Goal: Task Accomplishment & Management: Manage account settings

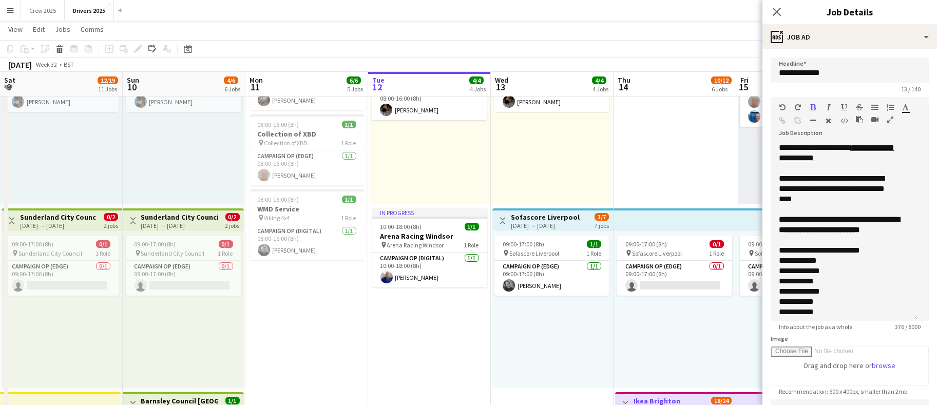
scroll to position [35, 0]
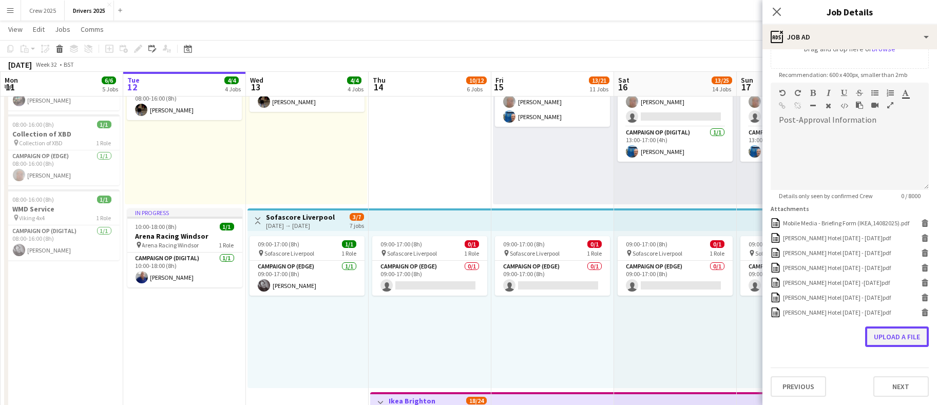
click at [886, 330] on button "Upload a file" at bounding box center [897, 337] width 64 height 21
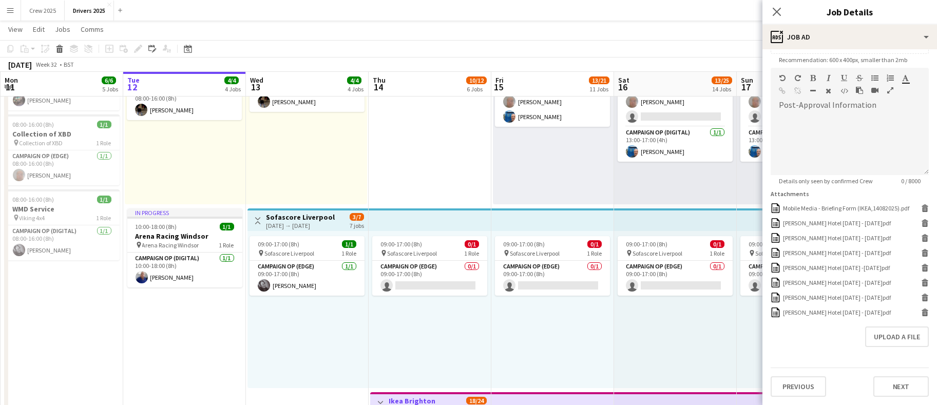
drag, startPoint x: 195, startPoint y: 364, endPoint x: 257, endPoint y: 350, distance: 63.2
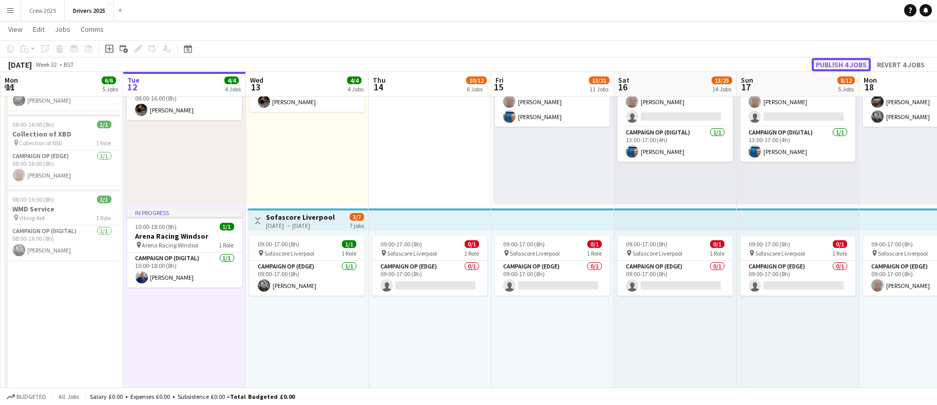
click at [839, 64] on button "Publish 4 jobs" at bounding box center [841, 64] width 59 height 13
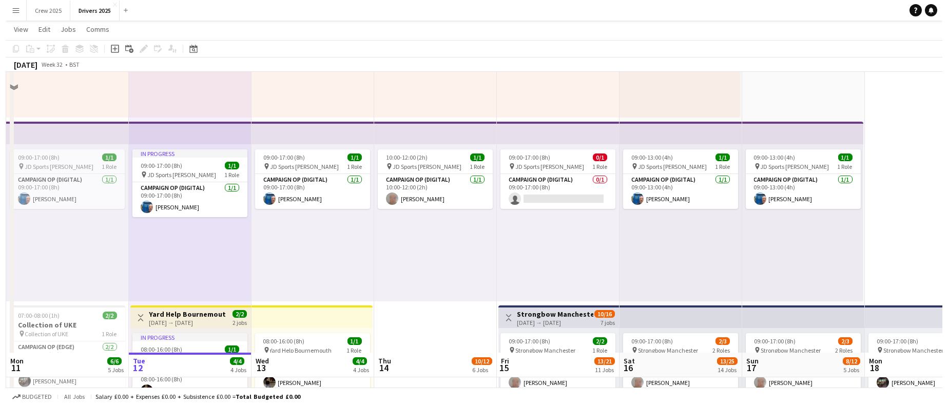
scroll to position [0, 0]
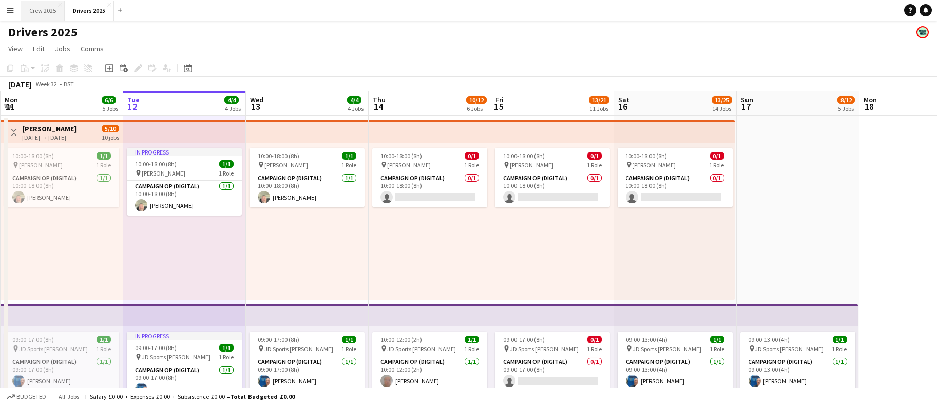
click at [35, 5] on button "Crew 2025 Close" at bounding box center [43, 11] width 44 height 20
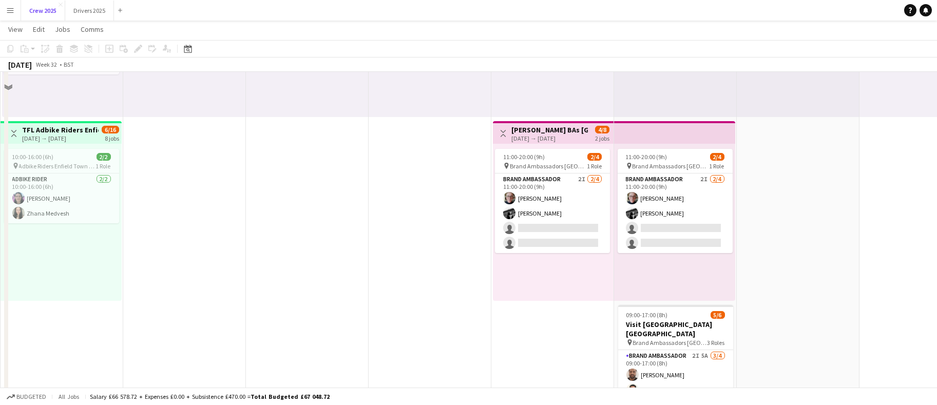
scroll to position [128, 0]
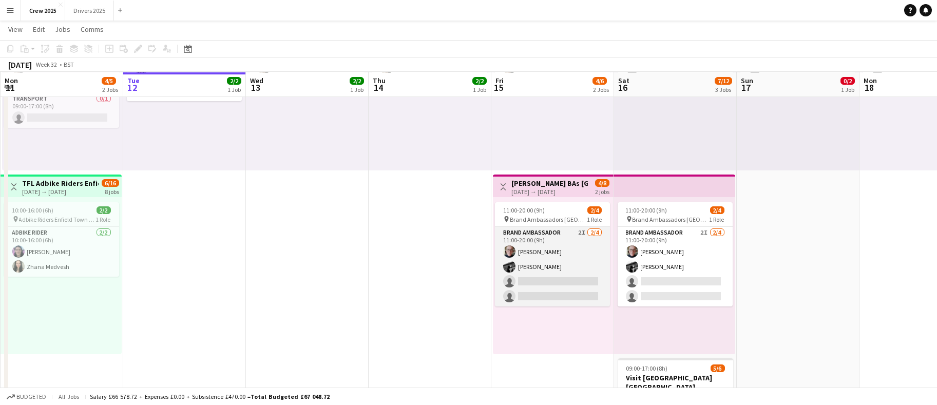
click at [539, 286] on app-card-role "Brand Ambassador 2I [DATE] 11:00-20:00 (9h) [PERSON_NAME] [PERSON_NAME] single-…" at bounding box center [552, 267] width 115 height 80
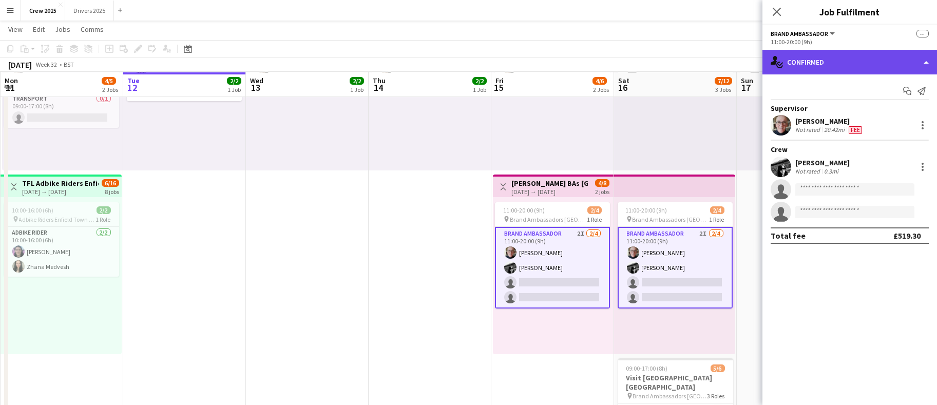
click at [867, 59] on div "single-neutral-actions-check-2 Confirmed" at bounding box center [849, 62] width 175 height 25
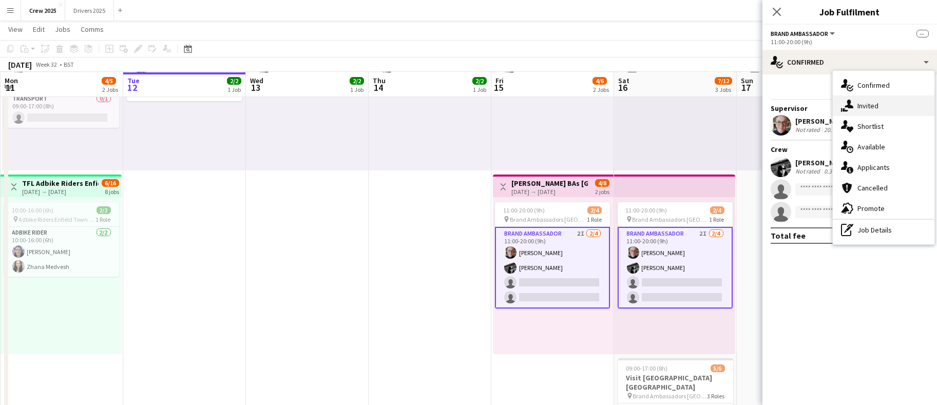
click at [865, 103] on div "single-neutral-actions-share-1 Invited" at bounding box center [884, 105] width 102 height 21
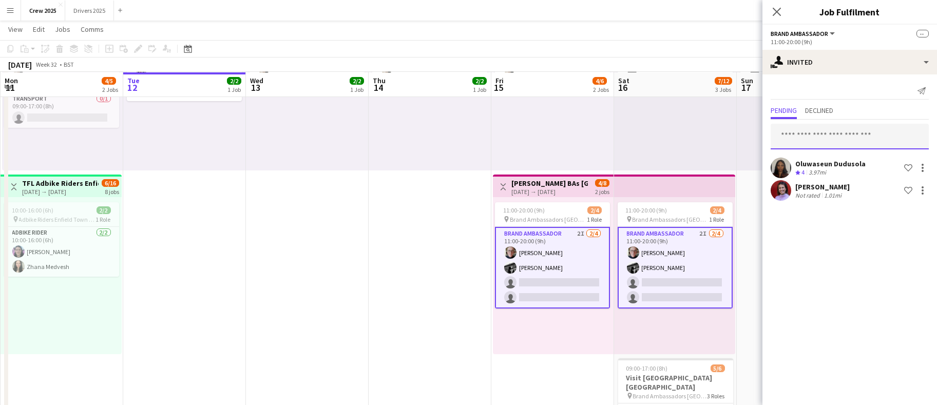
click at [832, 137] on input "text" at bounding box center [850, 137] width 158 height 26
click at [784, 134] on input "*****" at bounding box center [850, 137] width 158 height 26
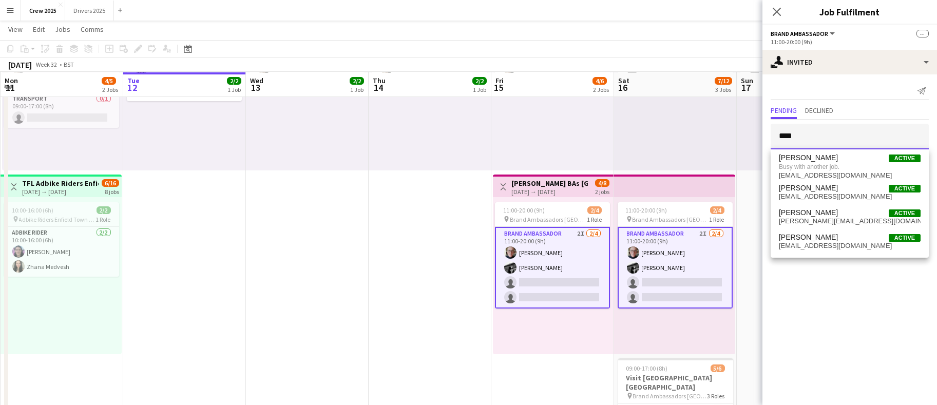
type input "****"
click at [82, 9] on button "Drivers 2025 Close" at bounding box center [89, 11] width 49 height 20
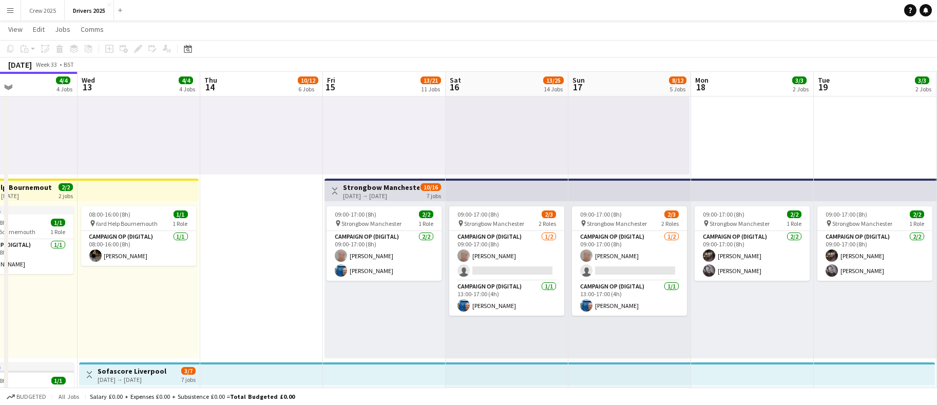
scroll to position [0, 417]
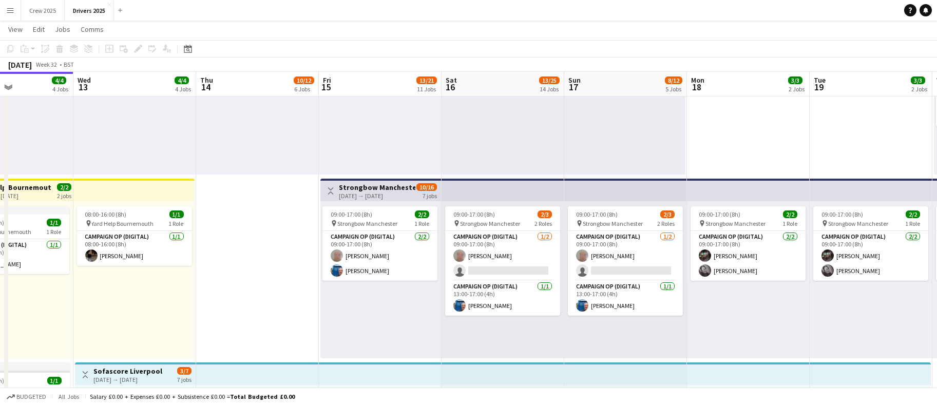
drag, startPoint x: 792, startPoint y: 311, endPoint x: 620, endPoint y: 297, distance: 172.6
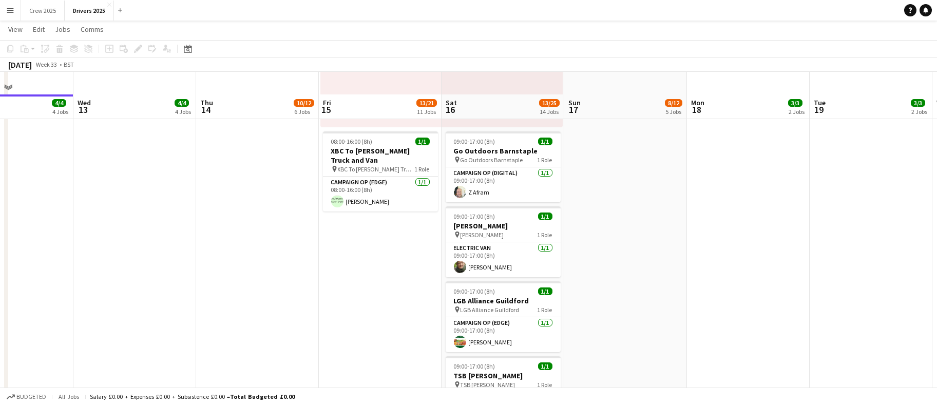
scroll to position [1848, 0]
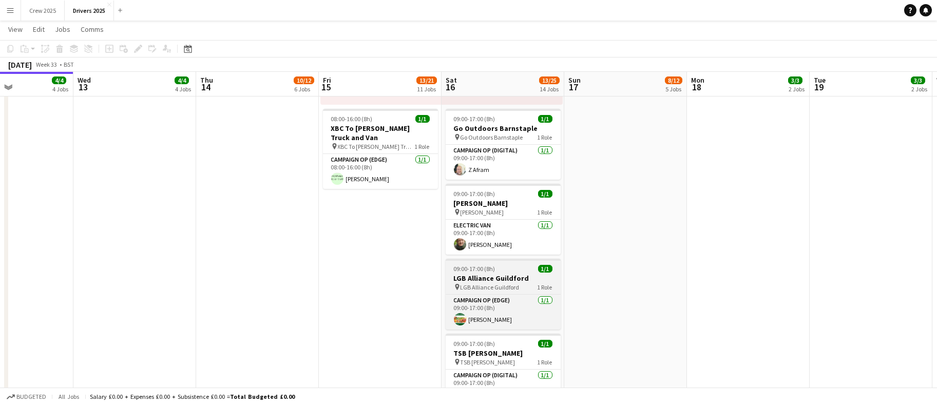
click at [501, 274] on h3 "LGB Alliance Guildford" at bounding box center [503, 278] width 115 height 9
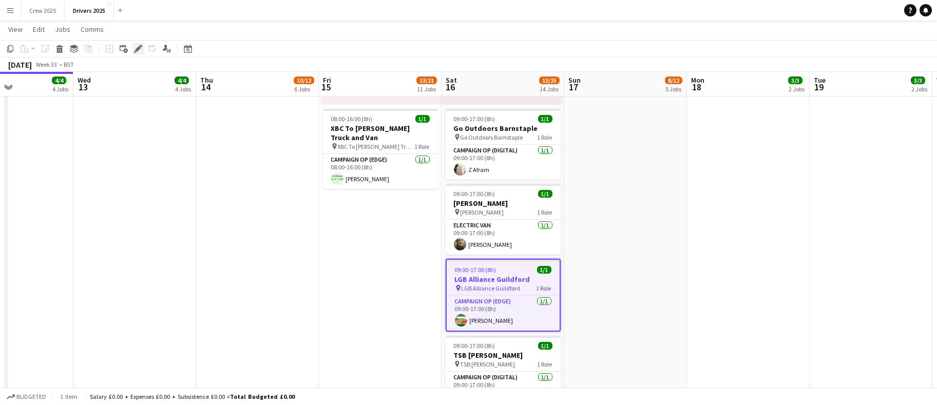
click at [135, 48] on icon "Edit" at bounding box center [138, 49] width 8 height 8
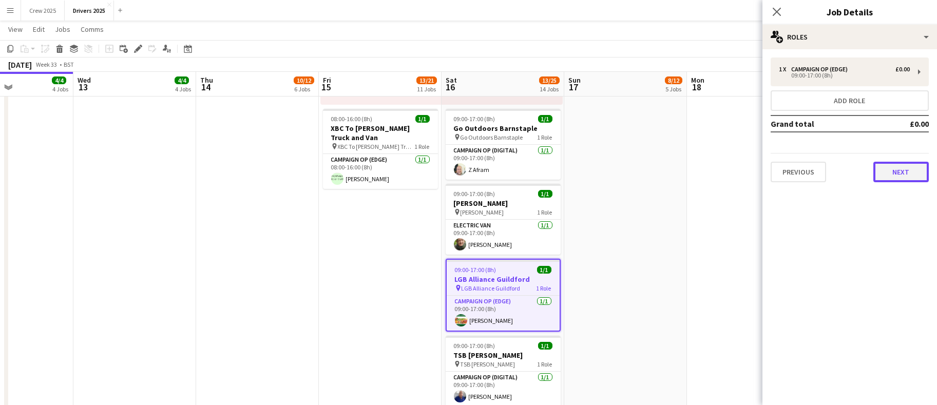
click at [907, 166] on button "Next" at bounding box center [900, 172] width 55 height 21
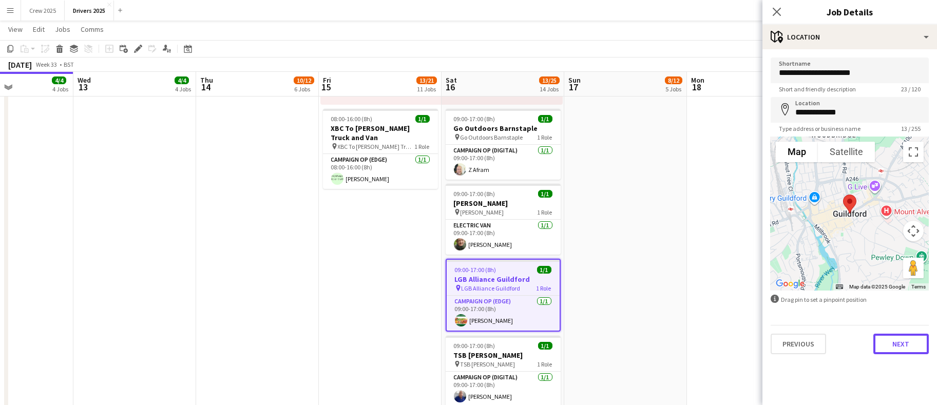
click at [911, 343] on button "Next" at bounding box center [900, 344] width 55 height 21
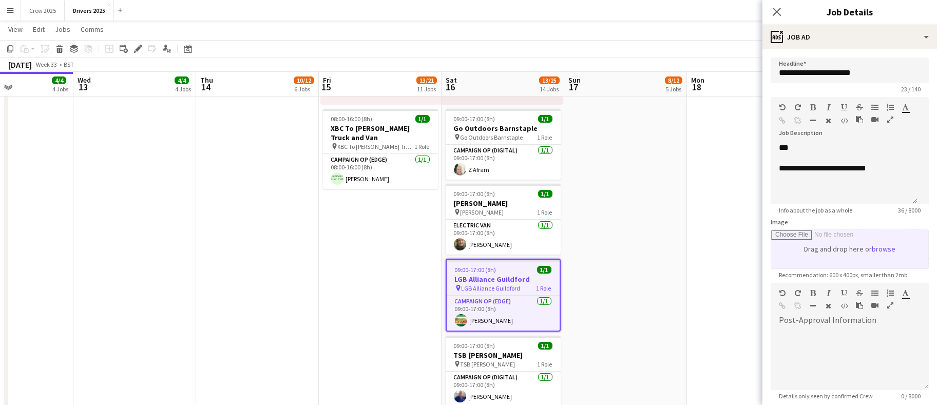
scroll to position [117, 0]
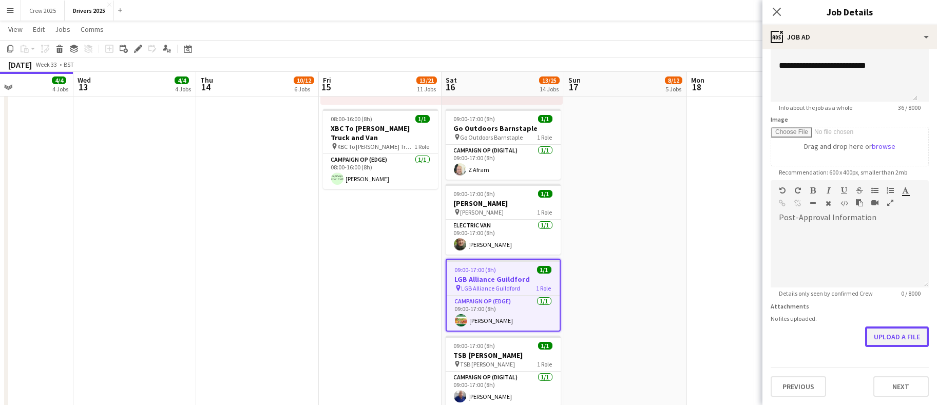
click at [865, 336] on button "Upload a file" at bounding box center [897, 337] width 64 height 21
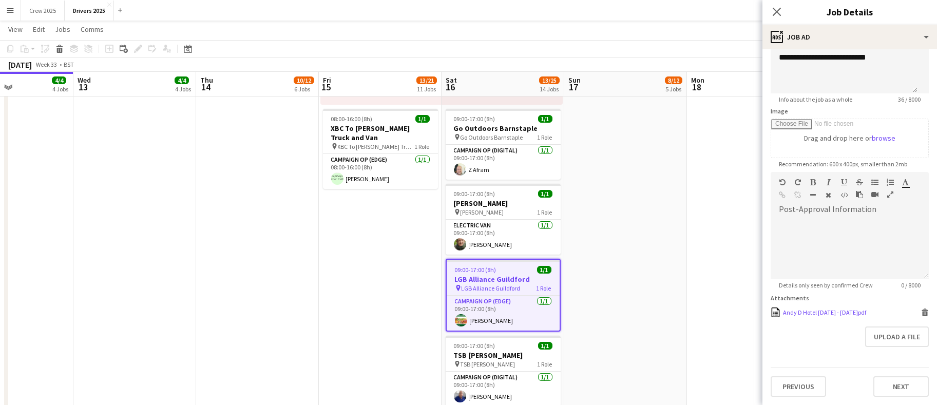
click at [921, 316] on icon "Delete" at bounding box center [925, 313] width 8 height 8
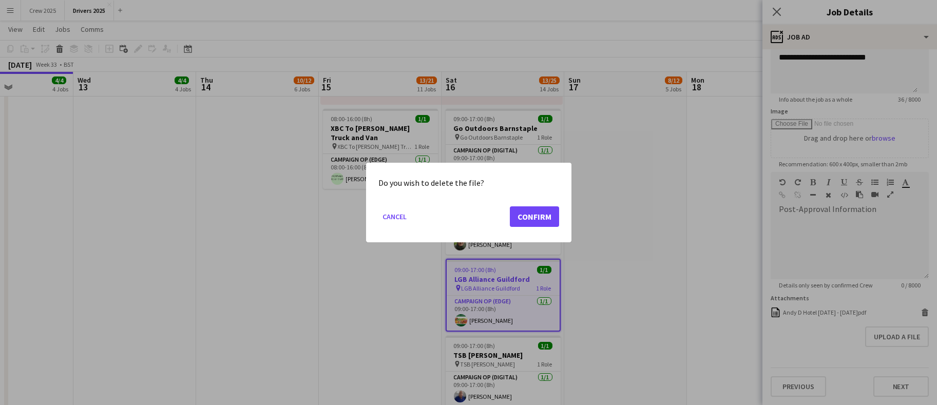
scroll to position [0, 0]
click at [533, 217] on button "Confirm" at bounding box center [534, 216] width 49 height 21
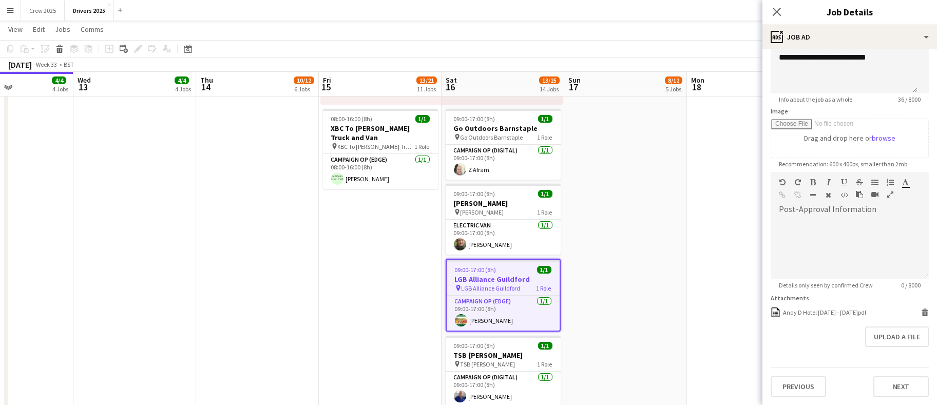
scroll to position [1848, 0]
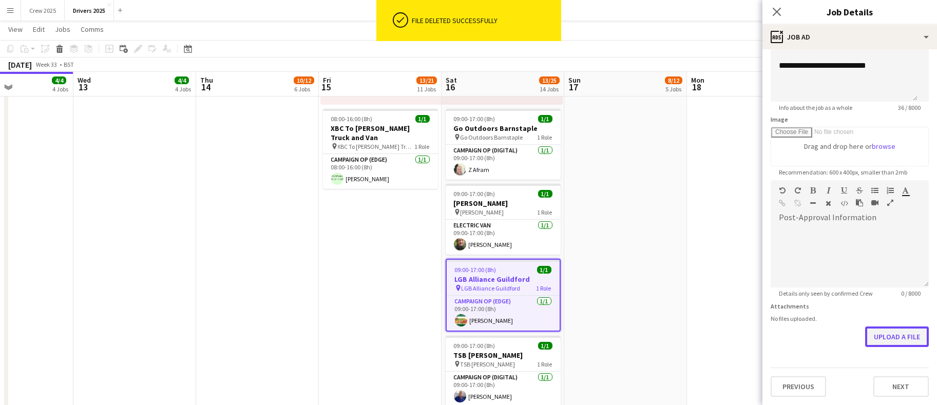
click at [887, 336] on button "Upload a file" at bounding box center [897, 337] width 64 height 21
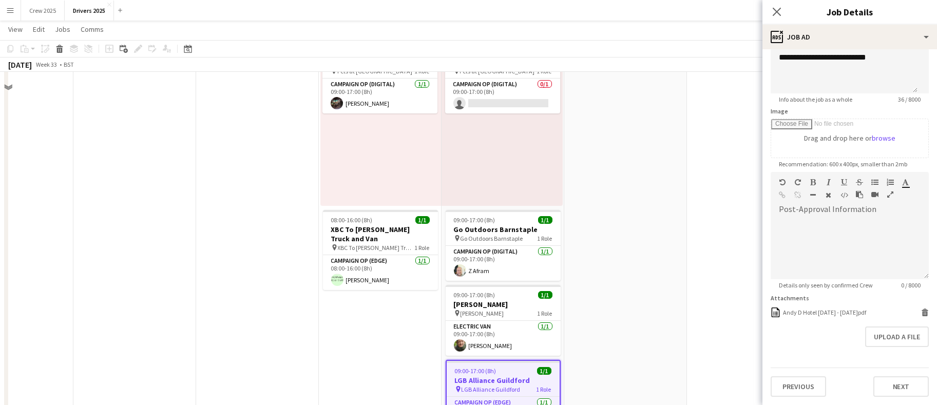
scroll to position [1694, 0]
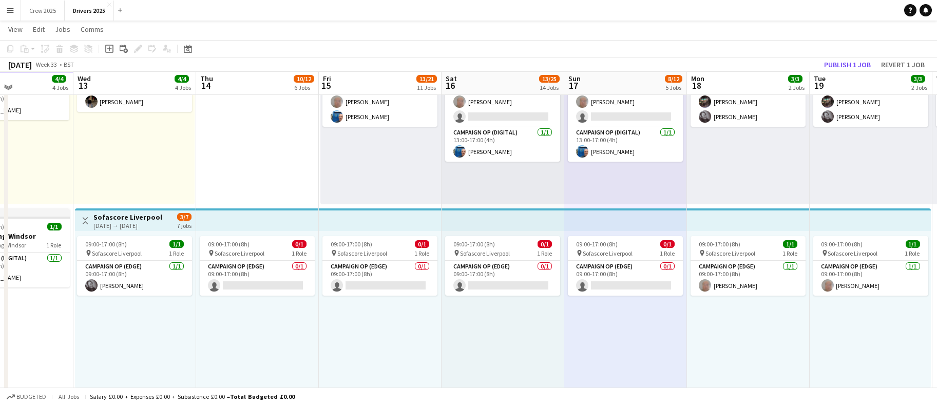
scroll to position [231, 0]
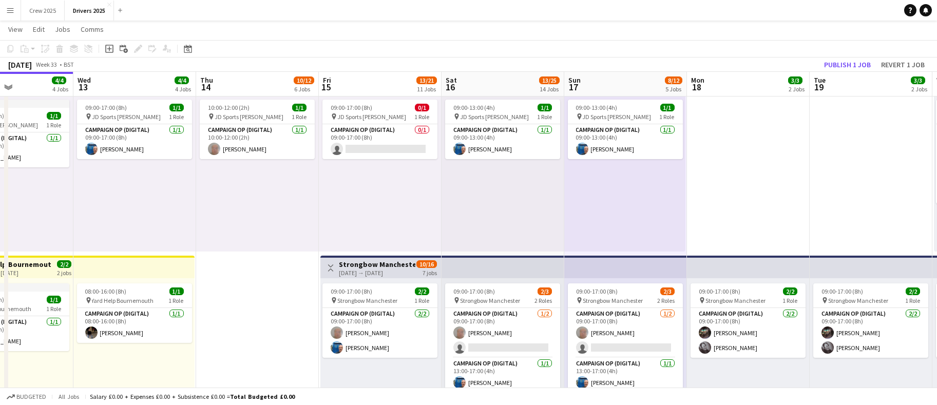
click at [361, 269] on div "[DATE] → [DATE]" at bounding box center [377, 273] width 77 height 8
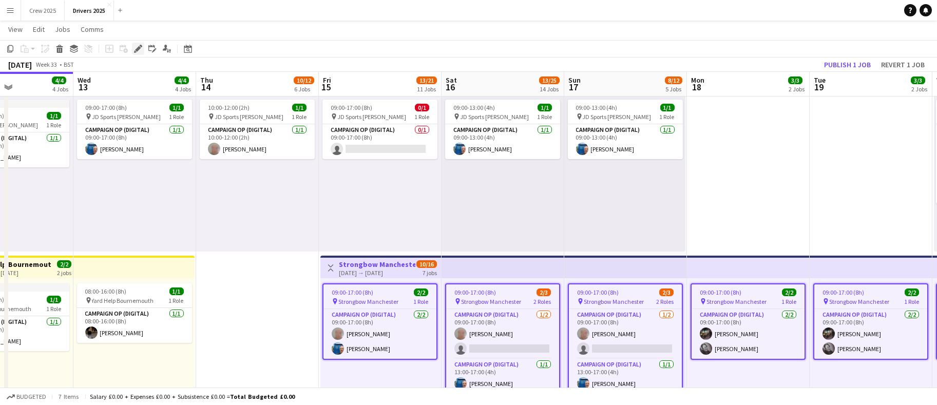
click at [139, 50] on icon "Edit" at bounding box center [138, 49] width 8 height 8
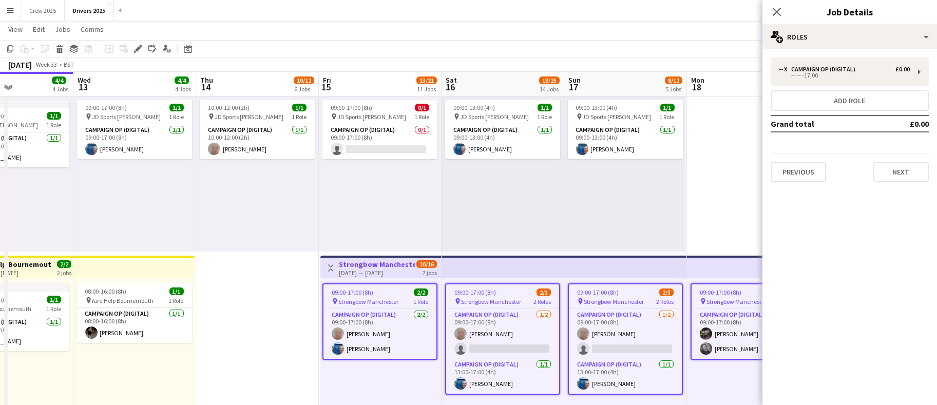
click at [360, 292] on span "09:00-17:00 (8h)" at bounding box center [353, 293] width 42 height 8
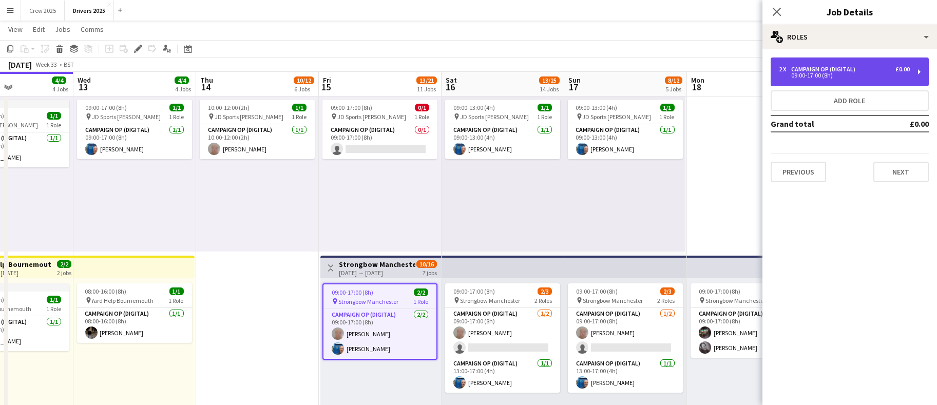
click at [793, 73] on div "09:00-17:00 (8h)" at bounding box center [844, 75] width 131 height 5
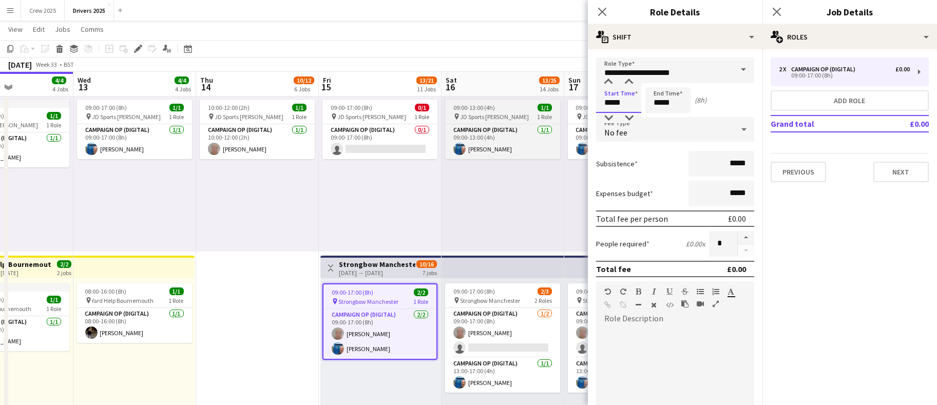
drag, startPoint x: 626, startPoint y: 104, endPoint x: 547, endPoint y: 106, distance: 79.1
type input "*****"
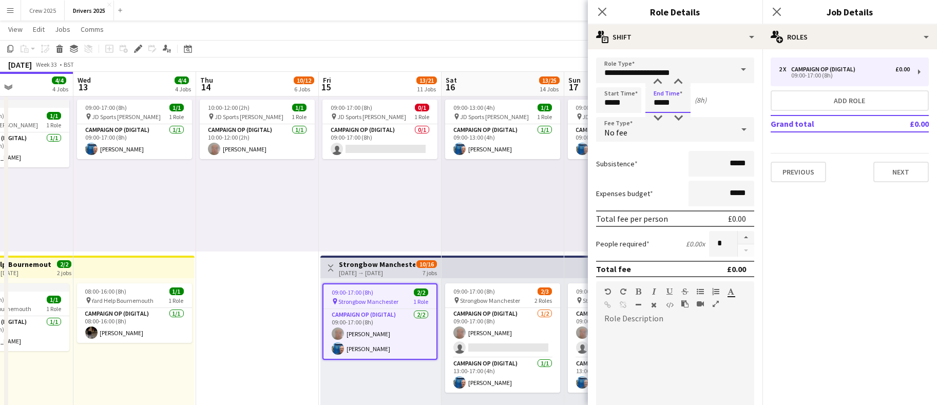
type input "*****"
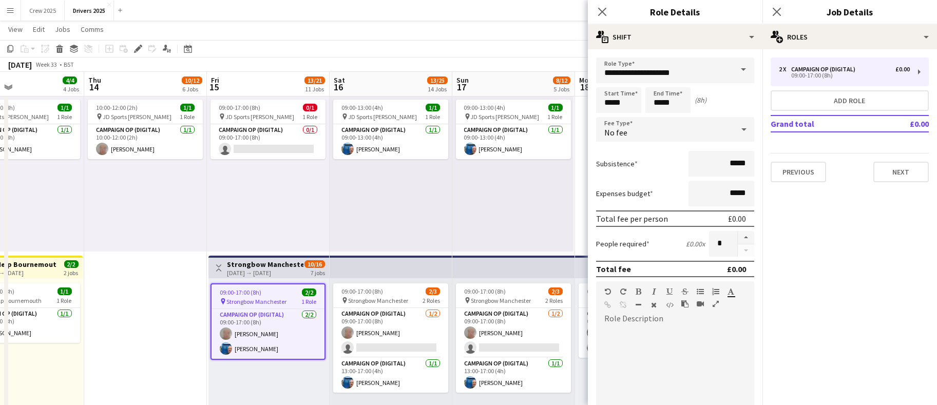
scroll to position [0, 414]
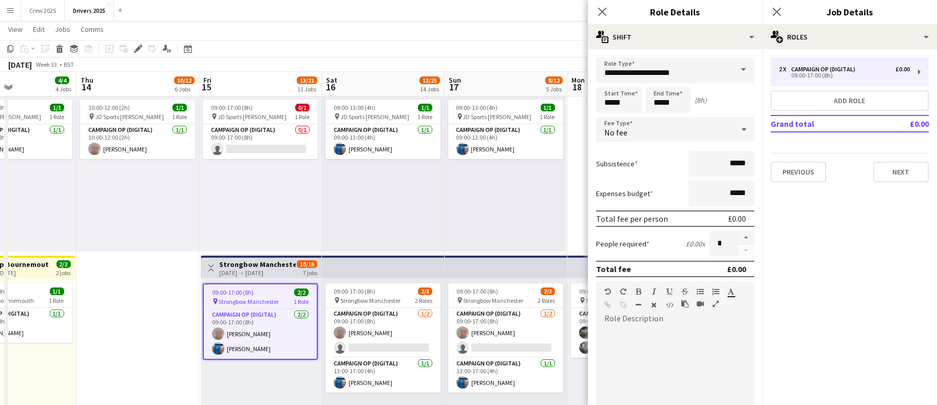
drag, startPoint x: 286, startPoint y: 351, endPoint x: 166, endPoint y: 345, distance: 120.3
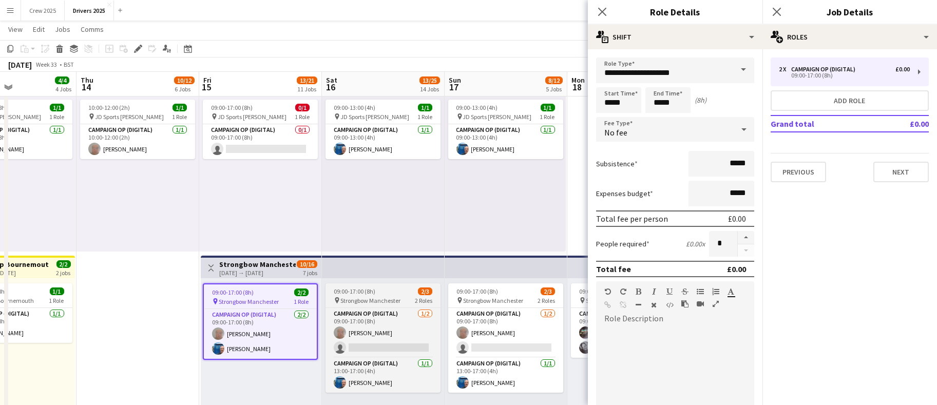
click at [356, 289] on span "09:00-17:00 (8h)" at bounding box center [355, 292] width 42 height 8
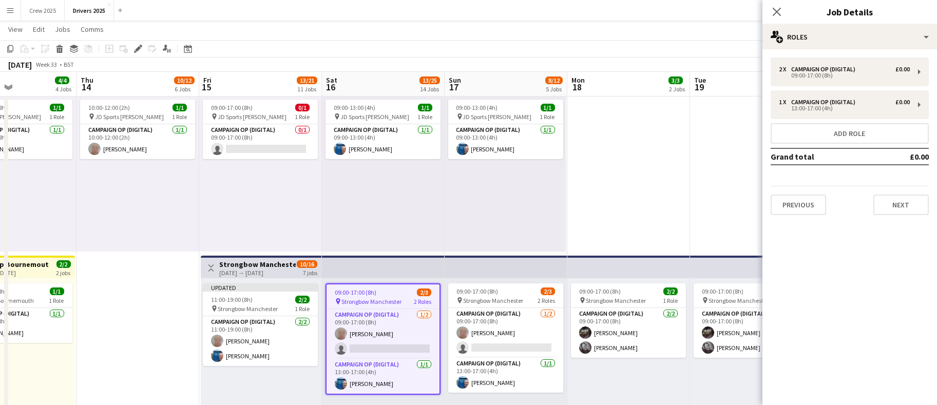
click at [374, 289] on span "09:00-17:00 (8h)" at bounding box center [356, 293] width 42 height 8
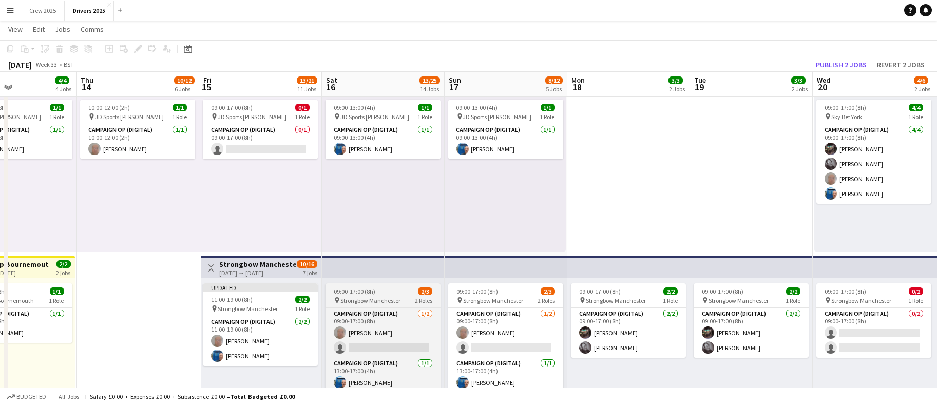
click at [374, 288] on span "09:00-17:00 (8h)" at bounding box center [355, 292] width 42 height 8
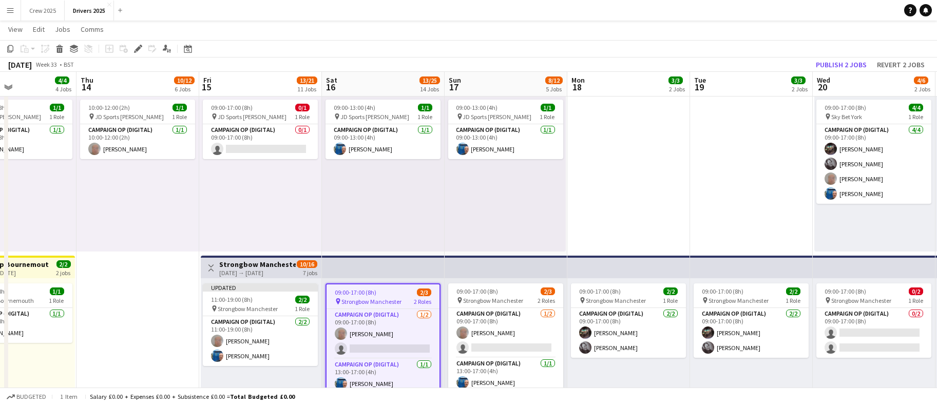
click at [367, 291] on span "09:00-17:00 (8h)" at bounding box center [356, 293] width 42 height 8
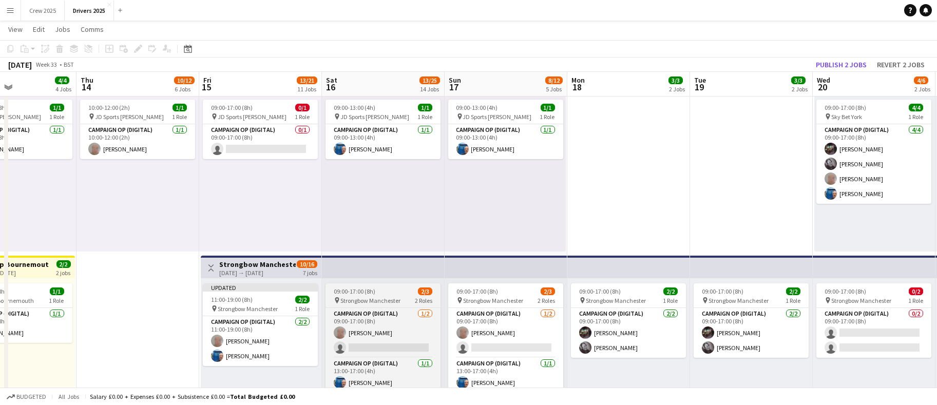
click at [367, 291] on span "09:00-17:00 (8h)" at bounding box center [355, 292] width 42 height 8
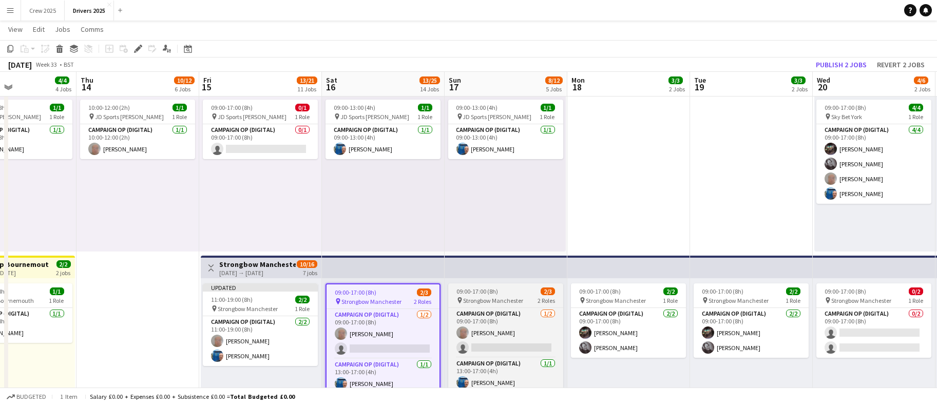
click at [494, 292] on span "09:00-17:00 (8h)" at bounding box center [477, 292] width 42 height 8
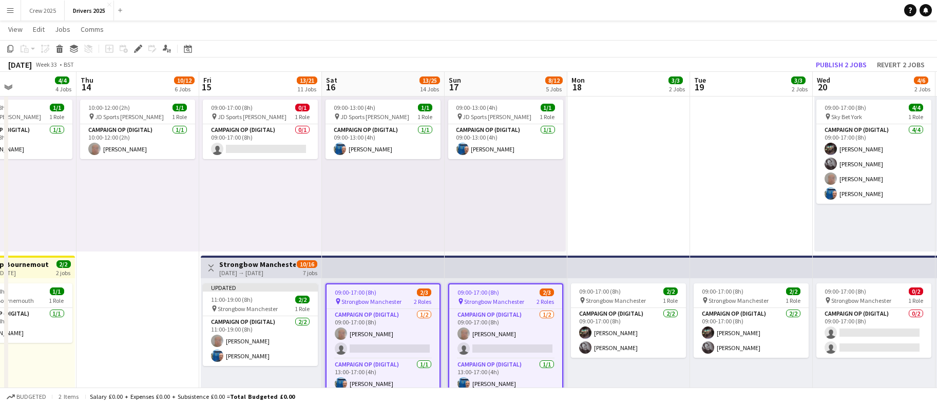
drag, startPoint x: 134, startPoint y: 50, endPoint x: 523, endPoint y: 56, distance: 388.7
click at [135, 49] on icon "Edit" at bounding box center [138, 49] width 8 height 8
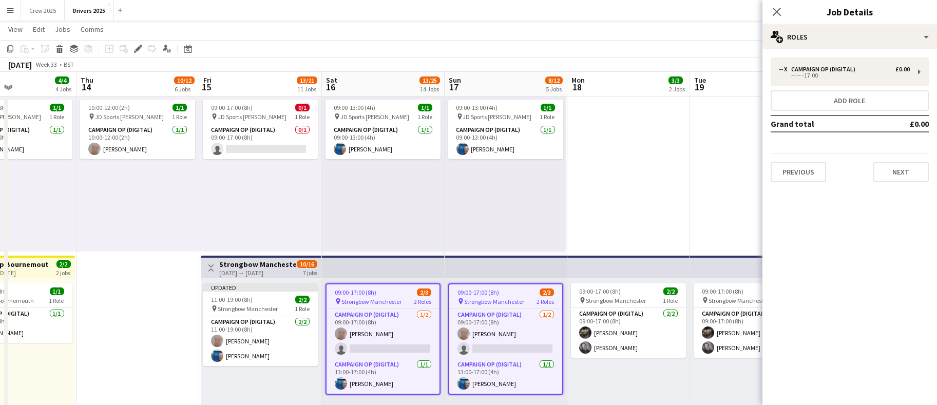
click at [358, 296] on span "09:00-17:00 (8h)" at bounding box center [356, 293] width 42 height 8
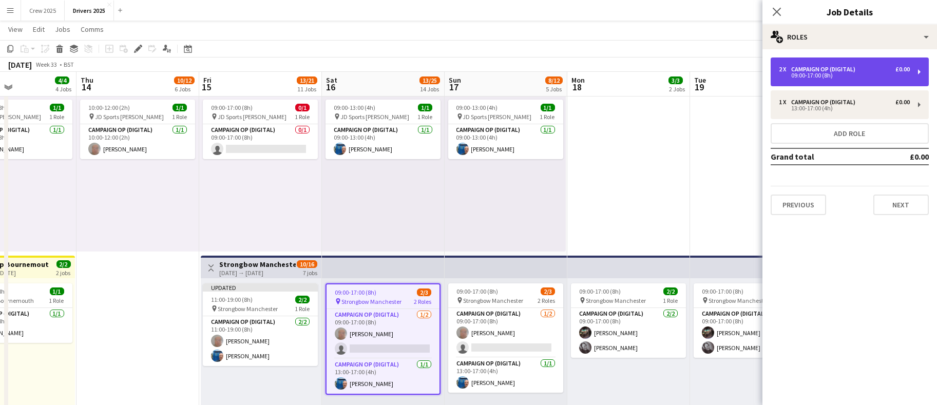
click at [841, 63] on div "2 x Campaign Op (Digital) £0.00 09:00-17:00 (8h)" at bounding box center [850, 72] width 158 height 29
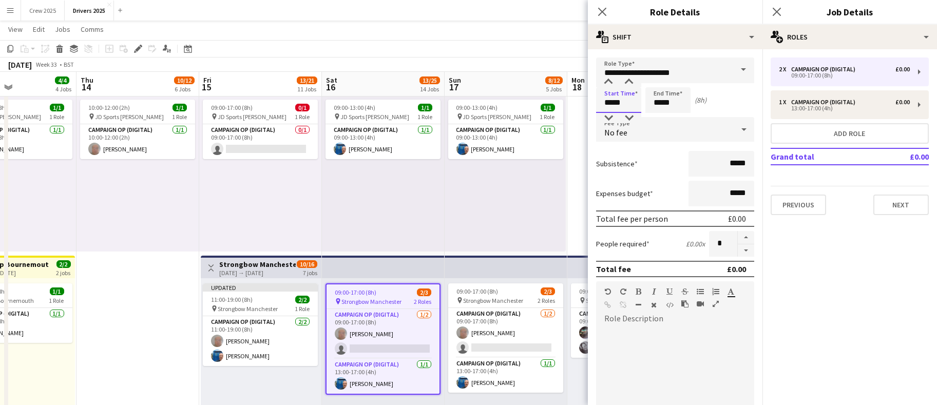
drag, startPoint x: 625, startPoint y: 106, endPoint x: 513, endPoint y: 97, distance: 112.4
type input "*****"
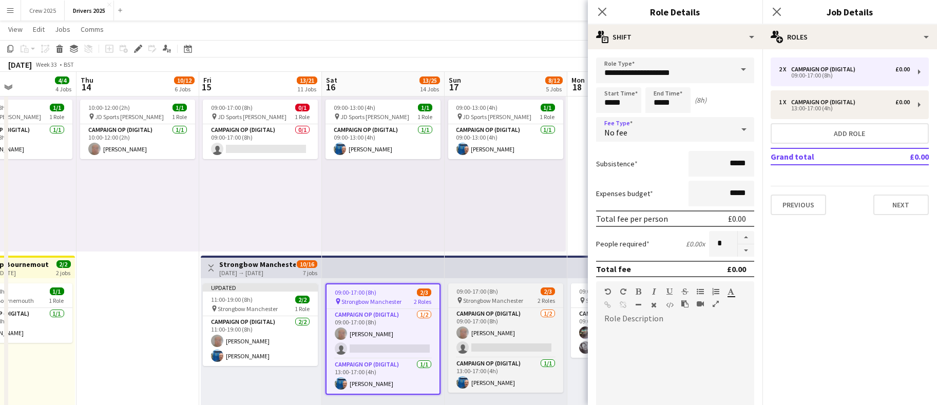
click at [505, 290] on div "09:00-17:00 (8h) 2/3" at bounding box center [505, 292] width 115 height 8
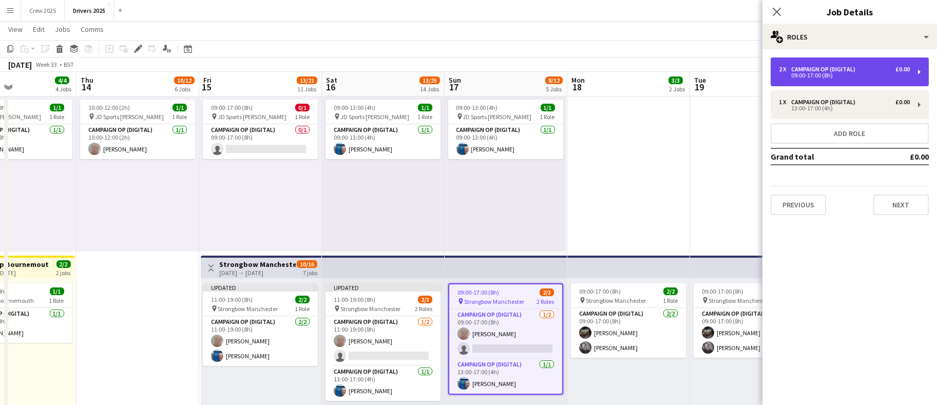
click at [837, 75] on div "09:00-17:00 (8h)" at bounding box center [844, 75] width 131 height 5
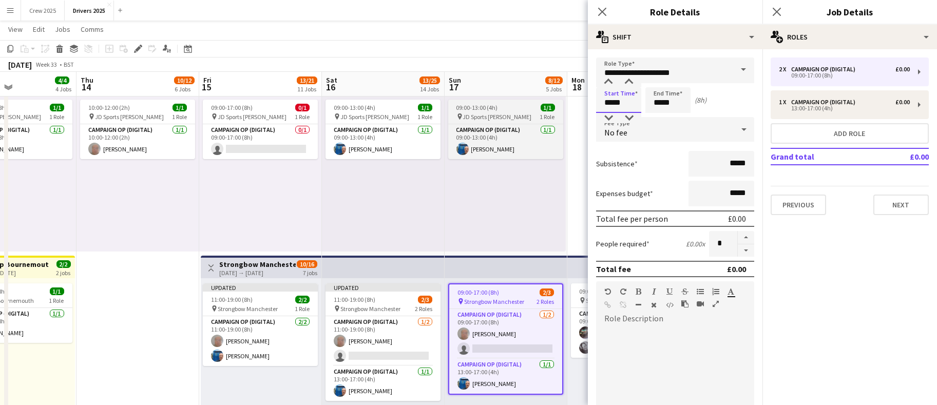
drag, startPoint x: 624, startPoint y: 100, endPoint x: 522, endPoint y: 100, distance: 102.2
type input "*****"
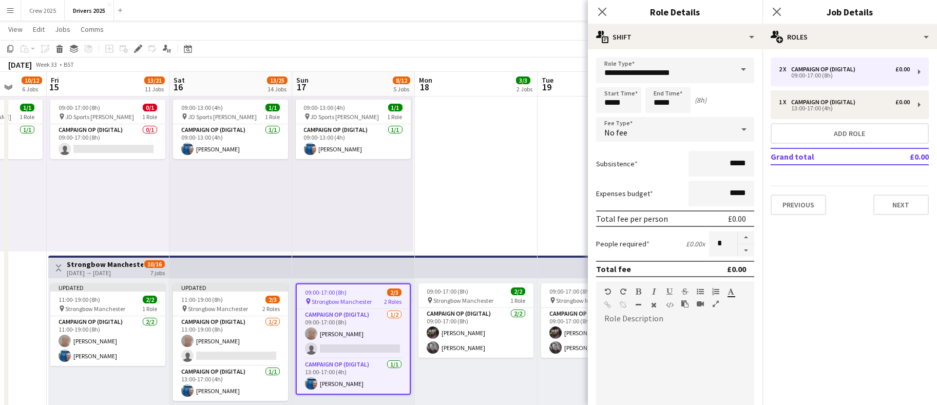
scroll to position [0, 342]
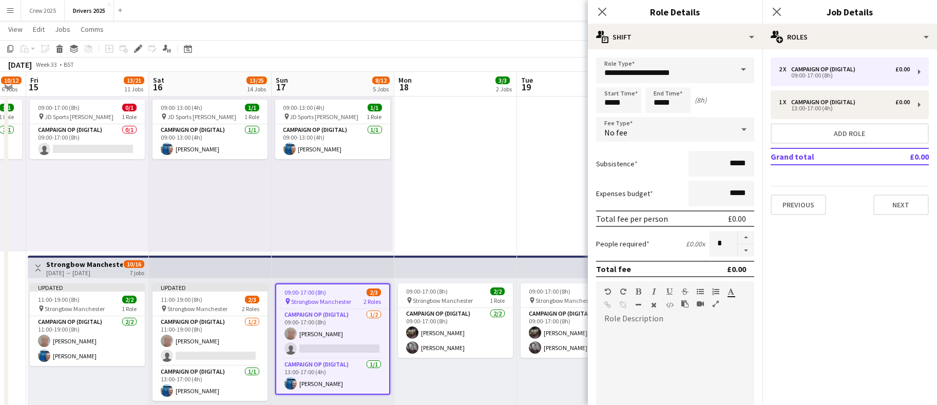
drag, startPoint x: 177, startPoint y: 297, endPoint x: -36, endPoint y: 300, distance: 213.1
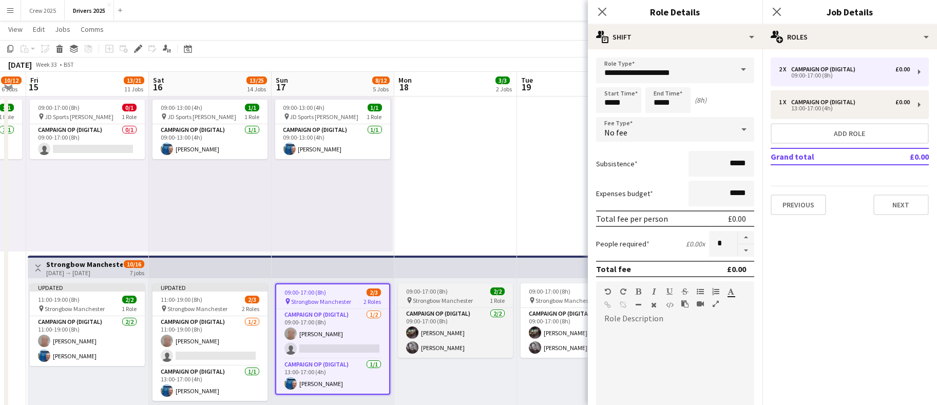
click at [452, 294] on div "09:00-17:00 (8h) 2/2" at bounding box center [455, 292] width 115 height 8
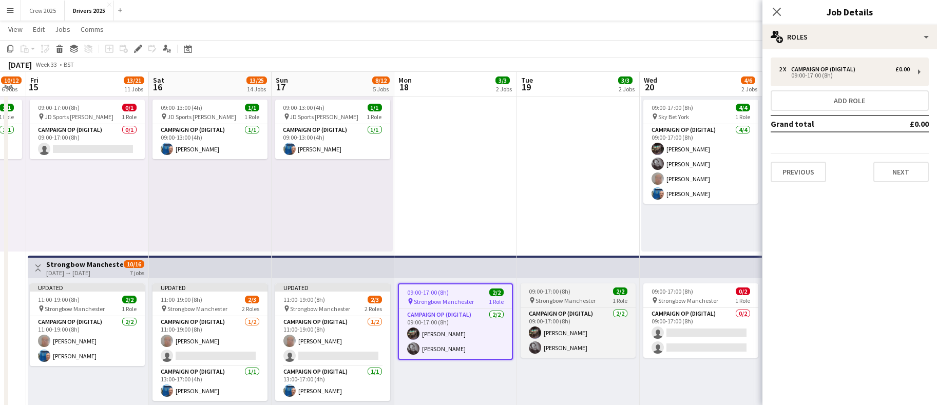
click at [557, 293] on span "09:00-17:00 (8h)" at bounding box center [550, 292] width 42 height 8
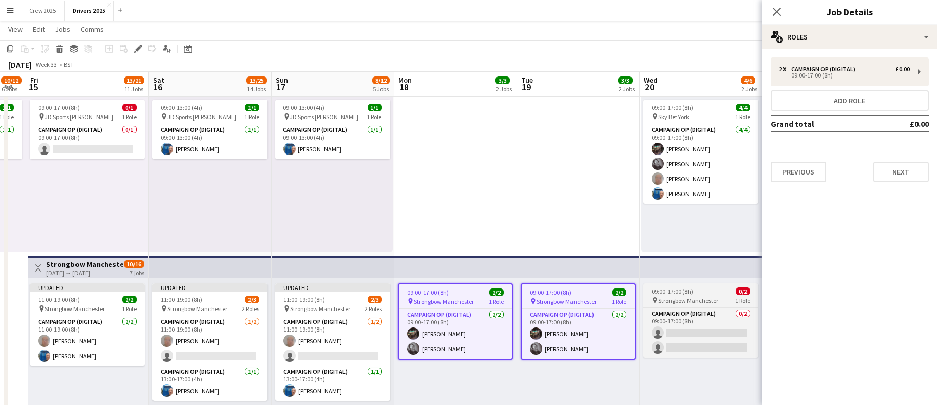
click at [705, 294] on div "09:00-17:00 (8h) 0/2" at bounding box center [700, 292] width 115 height 8
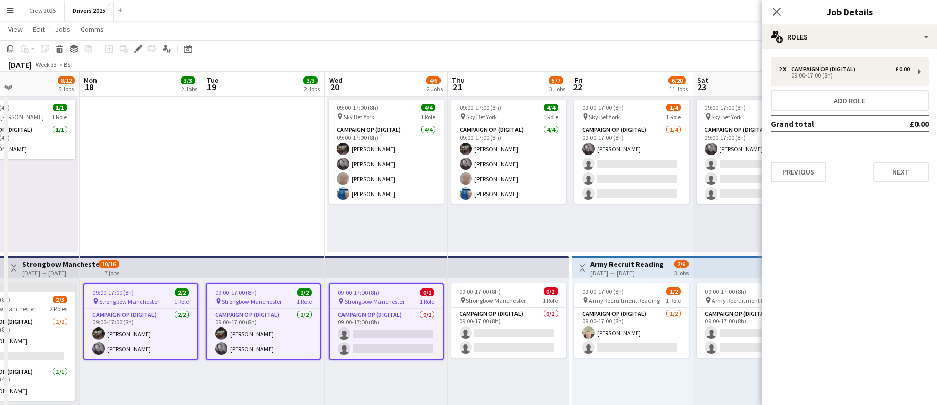
drag, startPoint x: 701, startPoint y: 366, endPoint x: 386, endPoint y: 358, distance: 315.3
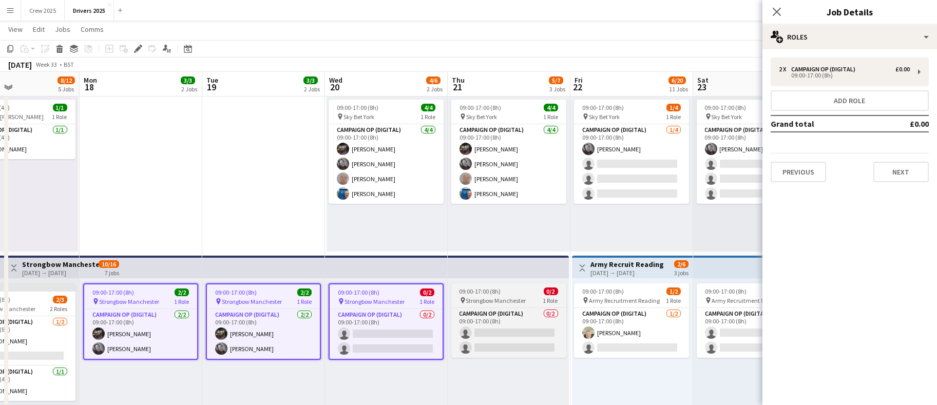
click at [523, 290] on div "09:00-17:00 (8h) 0/2" at bounding box center [508, 292] width 115 height 8
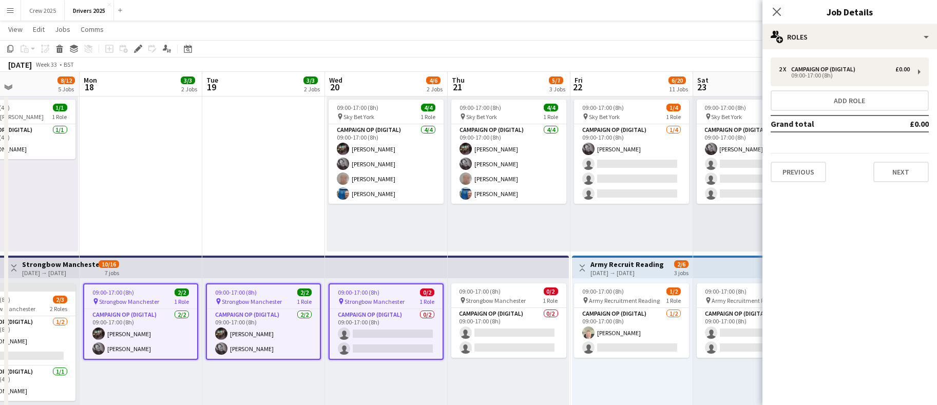
scroll to position [0, 412]
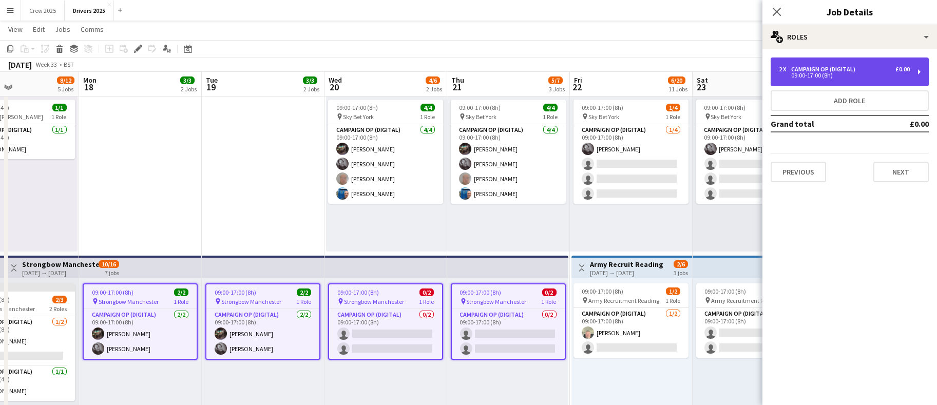
click at [844, 77] on div "09:00-17:00 (8h)" at bounding box center [844, 75] width 131 height 5
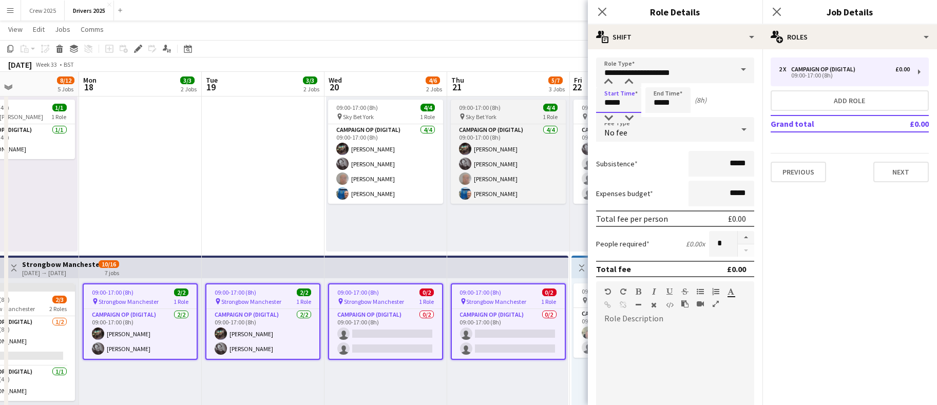
drag, startPoint x: 629, startPoint y: 103, endPoint x: 473, endPoint y: 113, distance: 156.4
type input "*****"
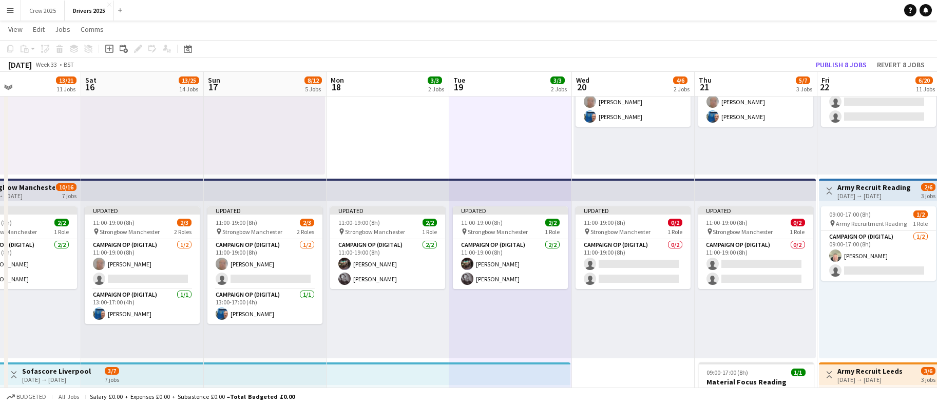
scroll to position [0, 286]
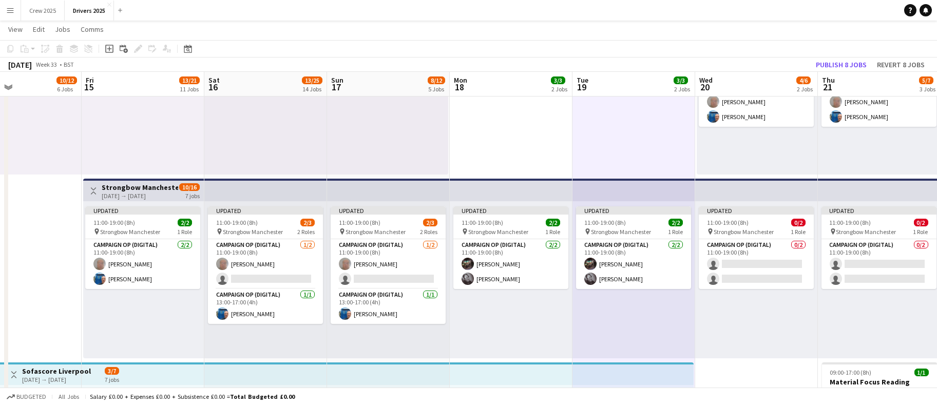
drag, startPoint x: 627, startPoint y: 311, endPoint x: 833, endPoint y: 306, distance: 206.5
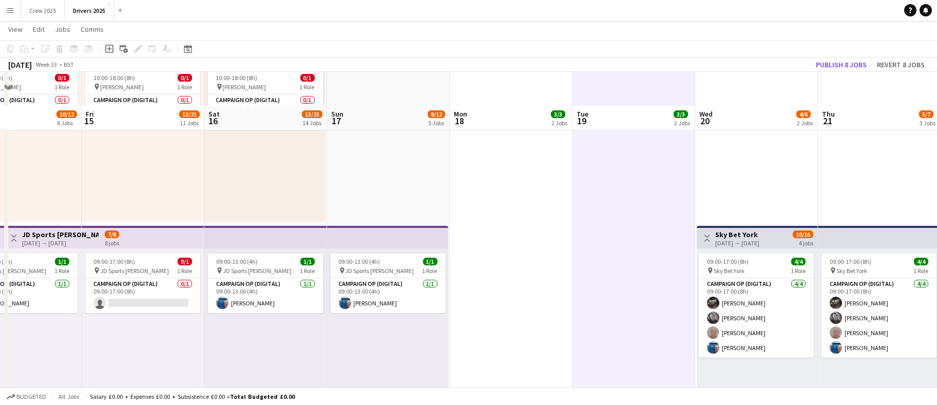
scroll to position [154, 0]
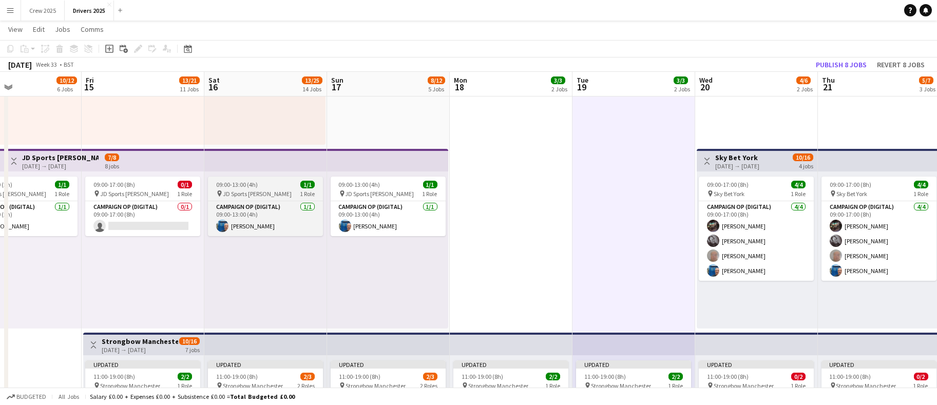
click at [233, 179] on app-job-card "09:00-13:00 (4h) 1/1 pin JD Sports [PERSON_NAME] 1 Role Campaign Op (Digital) […" at bounding box center [265, 207] width 115 height 60
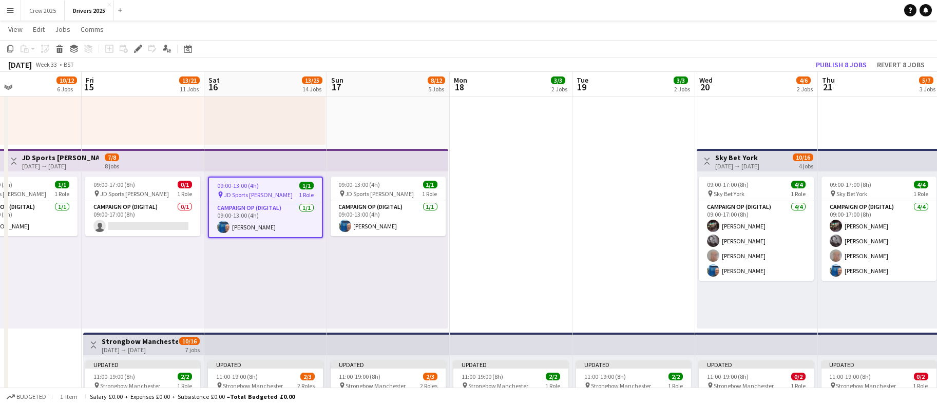
click at [253, 189] on app-job-card "09:00-13:00 (4h) 1/1 pin JD Sports [PERSON_NAME] 1 Role Campaign Op (Digital) […" at bounding box center [265, 208] width 115 height 62
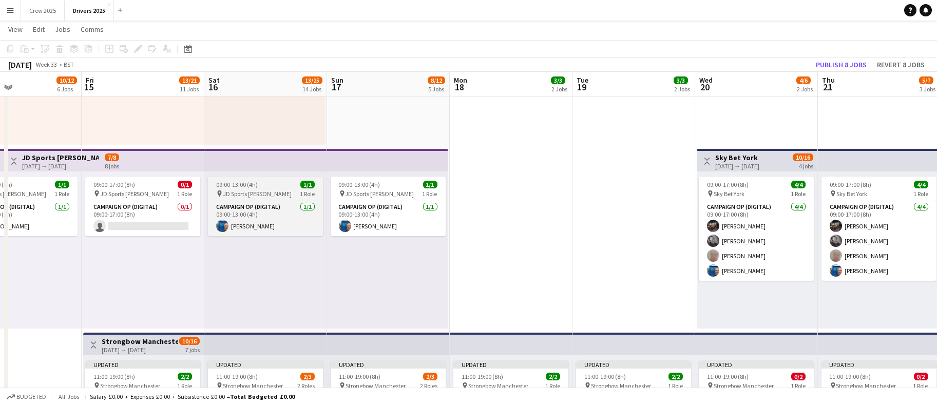
click at [242, 194] on span "JD Sports [PERSON_NAME]" at bounding box center [257, 194] width 69 height 8
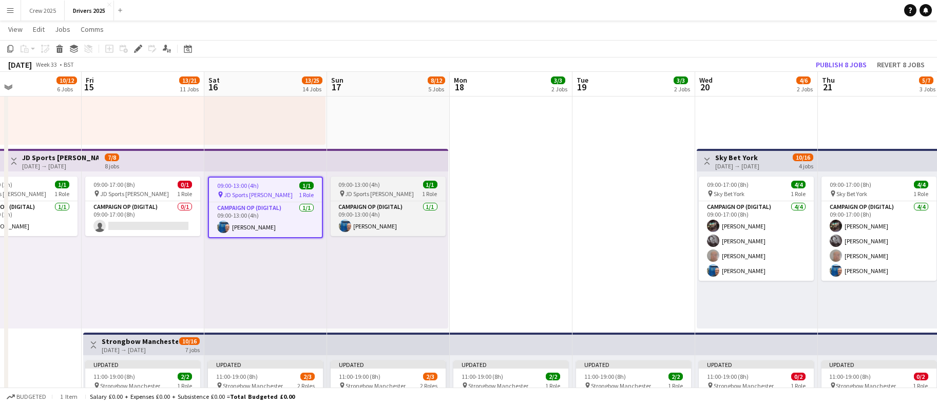
click at [364, 192] on span "JD Sports [PERSON_NAME]" at bounding box center [380, 194] width 69 height 8
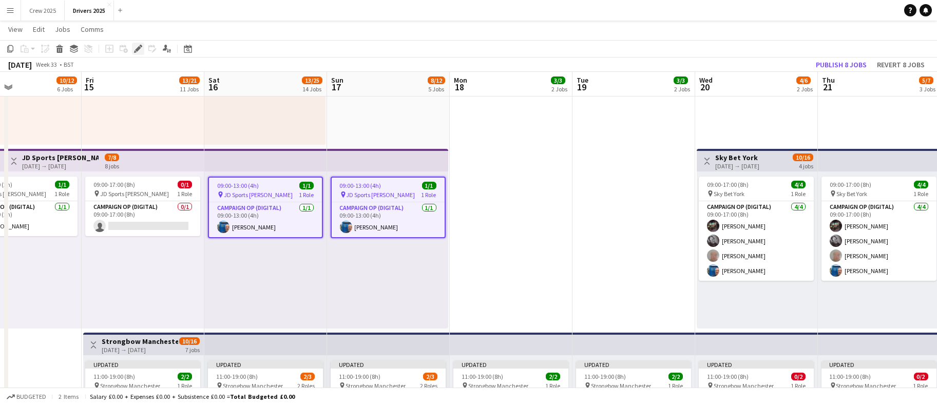
click at [138, 46] on icon "Edit" at bounding box center [138, 49] width 8 height 8
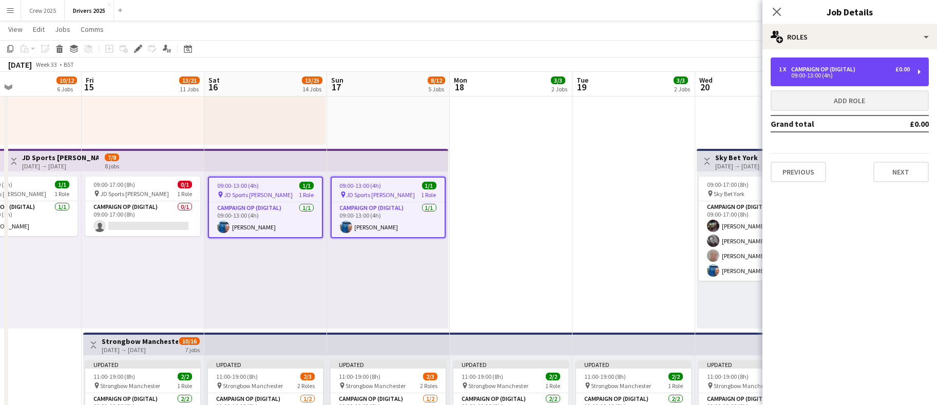
click at [794, 73] on div "09:00-13:00 (4h)" at bounding box center [844, 75] width 131 height 5
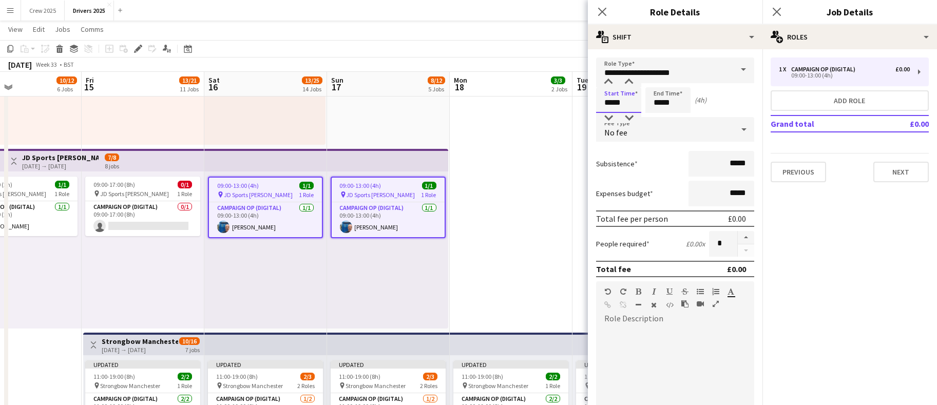
click at [624, 100] on input "*****" at bounding box center [618, 100] width 45 height 26
type input "*****"
click at [367, 182] on span "09:00-13:00 (4h)" at bounding box center [361, 186] width 42 height 8
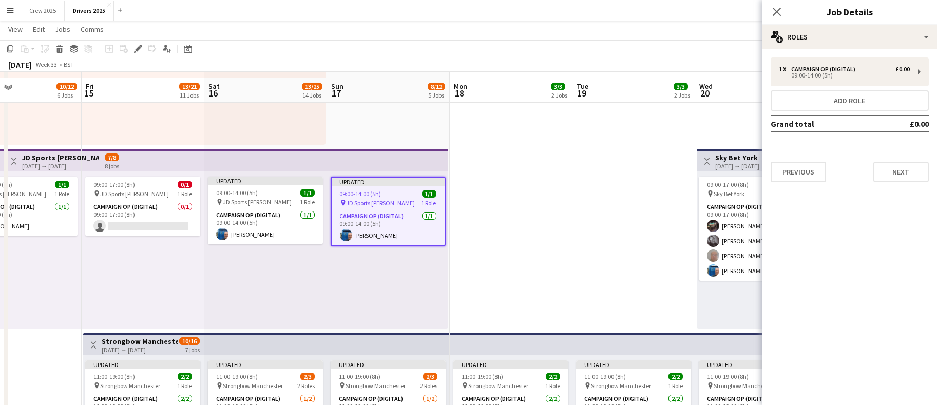
scroll to position [385, 0]
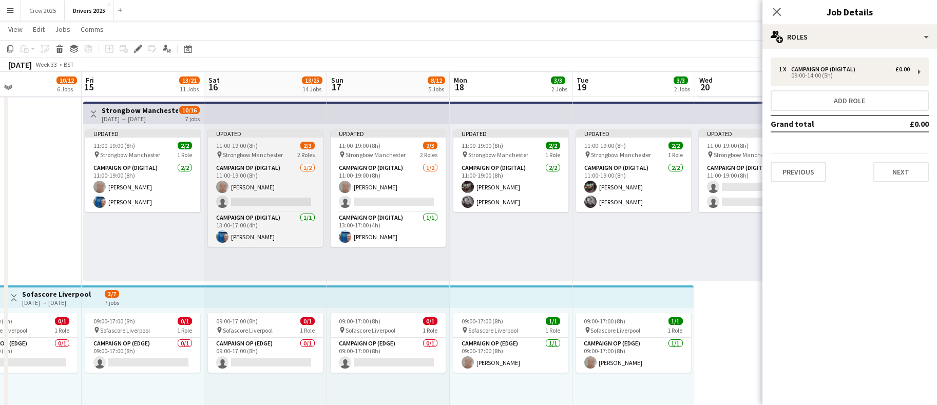
click at [241, 137] on div "Updated" at bounding box center [265, 133] width 115 height 8
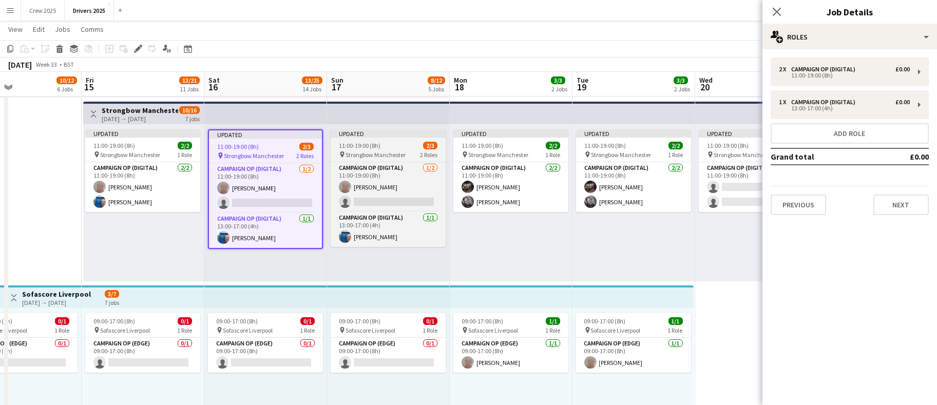
click at [375, 148] on span "11:00-19:00 (8h)" at bounding box center [360, 146] width 42 height 8
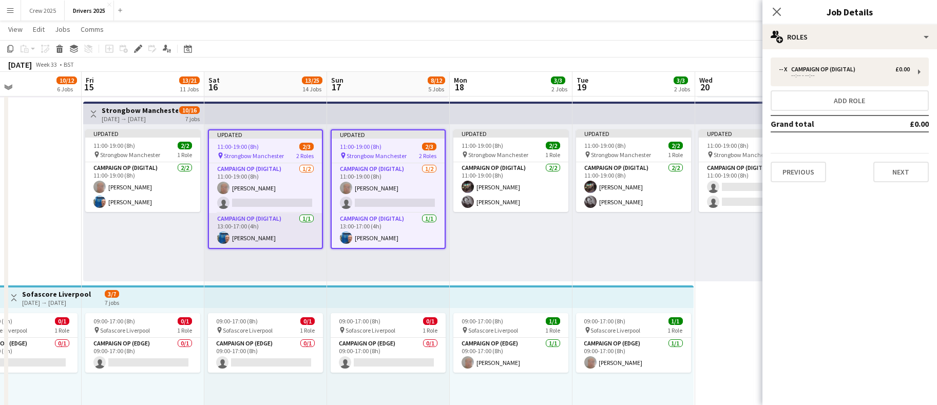
click at [247, 229] on app-card-role "Campaign Op (Digital) [DATE] 13:00-17:00 (4h) [PERSON_NAME]" at bounding box center [265, 230] width 113 height 35
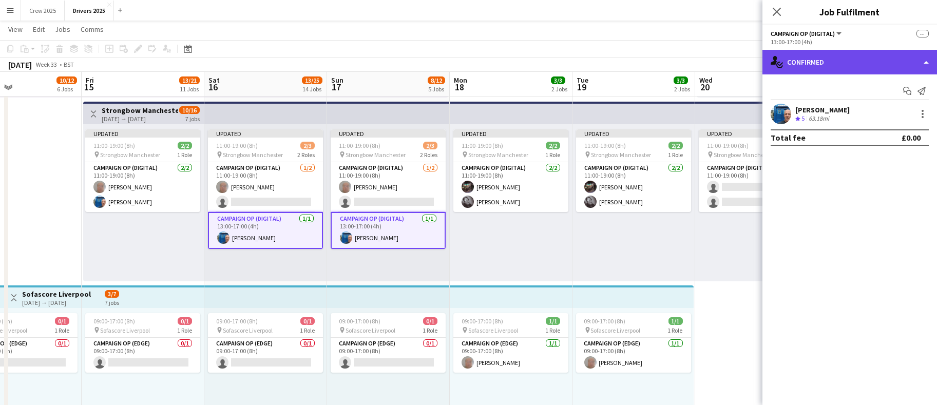
click at [862, 51] on div "single-neutral-actions-check-2 Confirmed" at bounding box center [849, 62] width 175 height 25
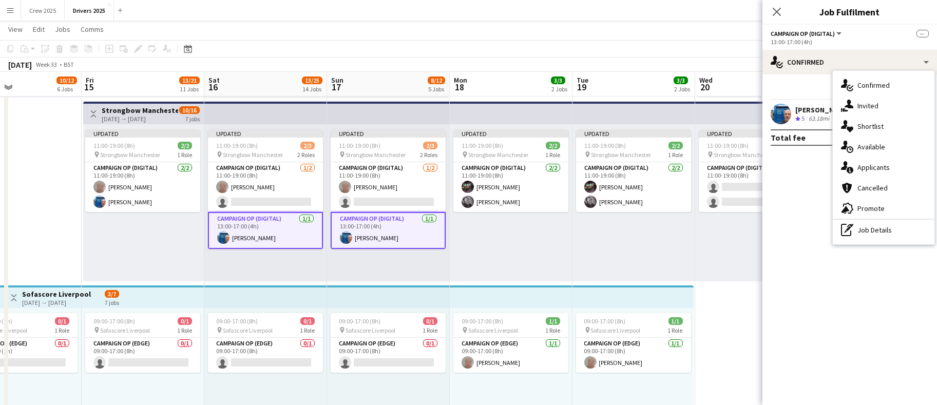
click at [341, 24] on app-page-menu "View Day view expanded Day view collapsed Month view Date picker Jump to [DATE]…" at bounding box center [468, 31] width 937 height 20
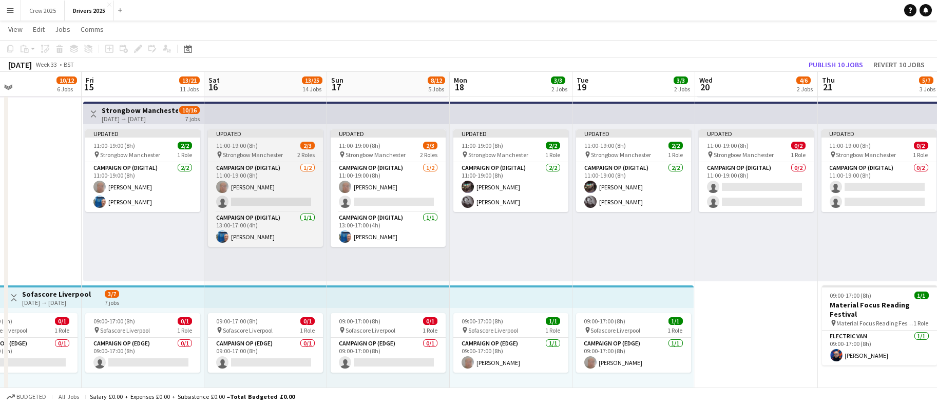
click at [243, 132] on div "Updated" at bounding box center [265, 133] width 115 height 8
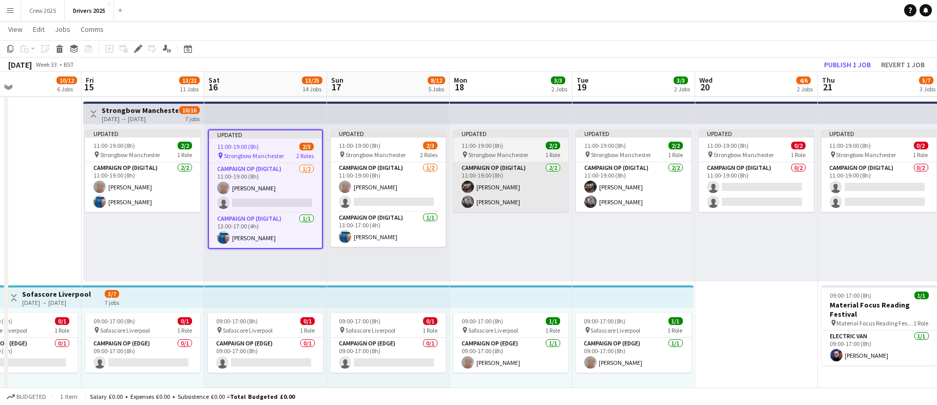
drag, startPoint x: 138, startPoint y: 48, endPoint x: 563, endPoint y: 190, distance: 448.4
click at [138, 47] on icon at bounding box center [138, 49] width 6 height 6
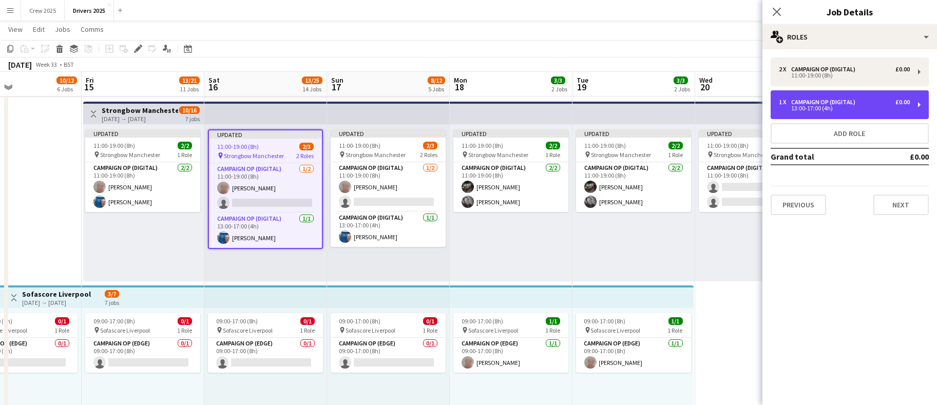
click at [836, 106] on div "13:00-17:00 (4h)" at bounding box center [844, 108] width 131 height 5
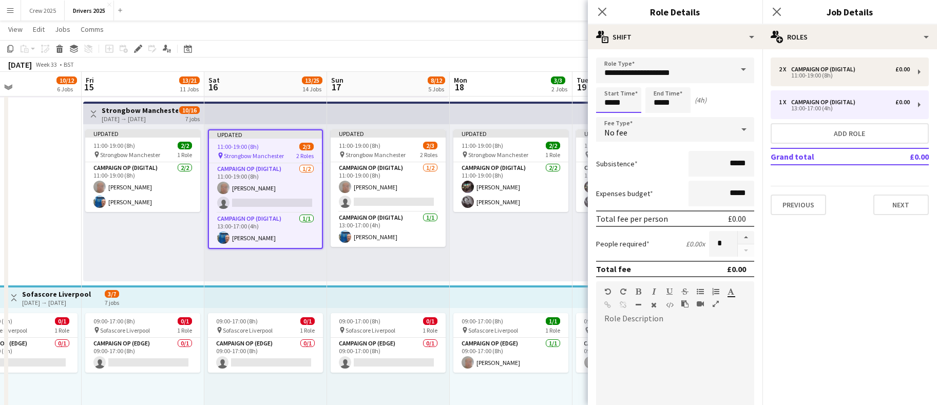
drag, startPoint x: 608, startPoint y: 102, endPoint x: 623, endPoint y: 109, distance: 16.1
click at [609, 102] on input "*****" at bounding box center [618, 100] width 45 height 26
type input "*****"
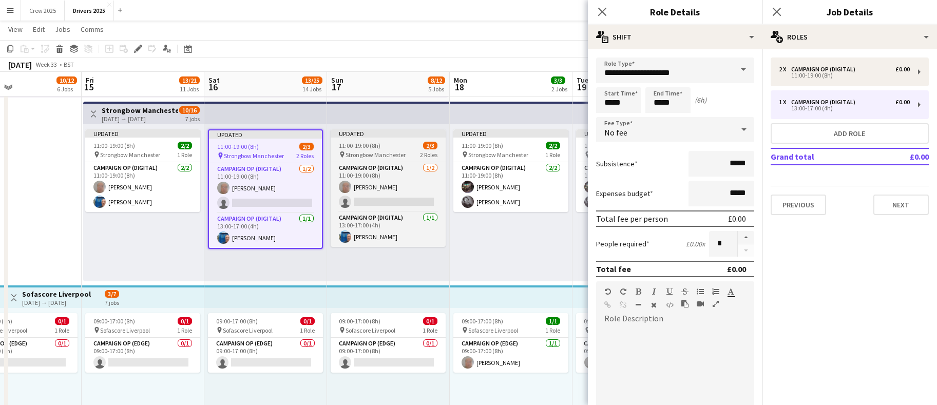
click at [390, 145] on div "11:00-19:00 (8h) 2/3" at bounding box center [388, 146] width 115 height 8
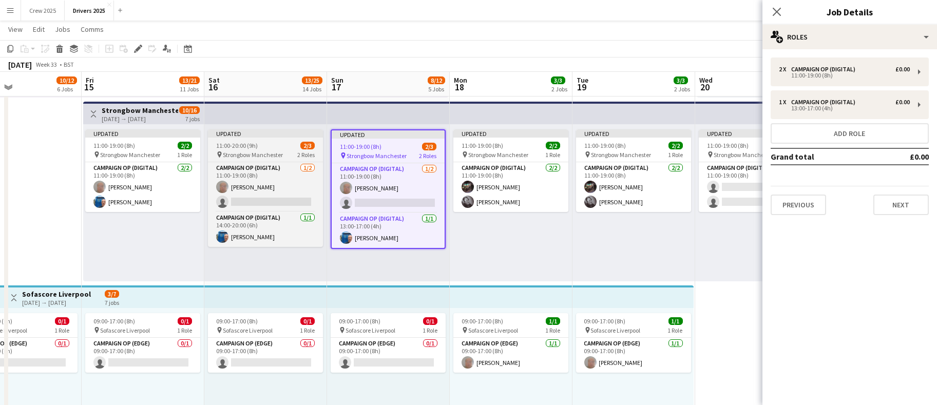
click at [283, 152] on span "Strongbow Manchester" at bounding box center [253, 155] width 60 height 8
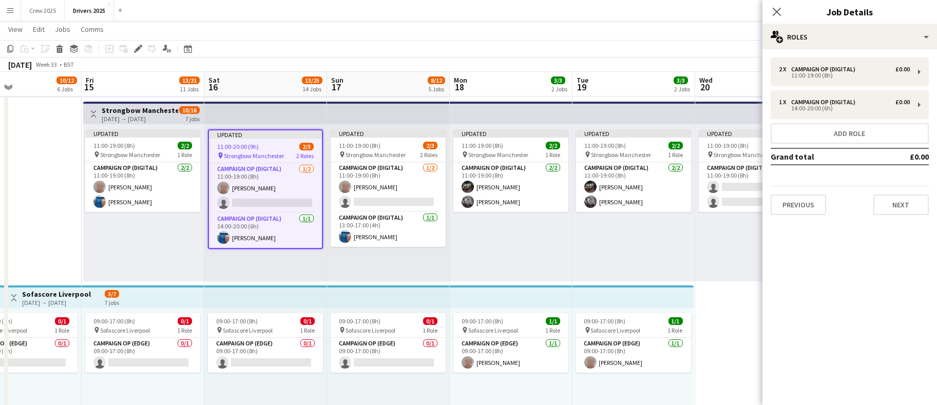
click at [139, 51] on icon "Edit" at bounding box center [138, 49] width 8 height 8
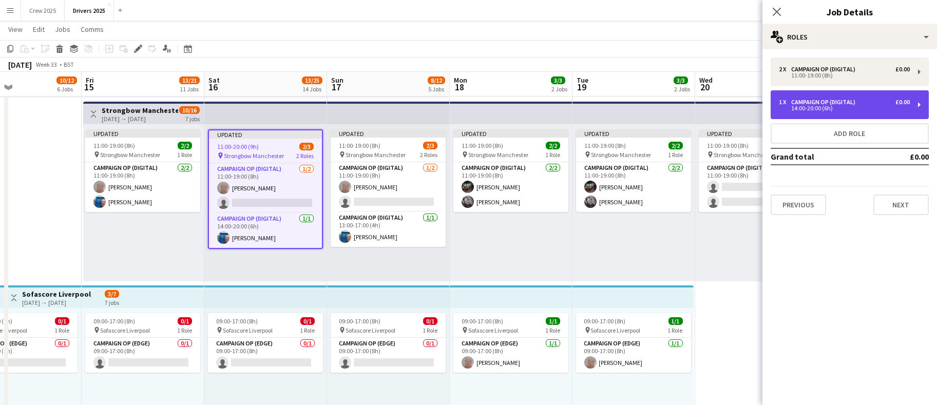
click at [835, 99] on div "Campaign Op (Digital)" at bounding box center [825, 102] width 68 height 7
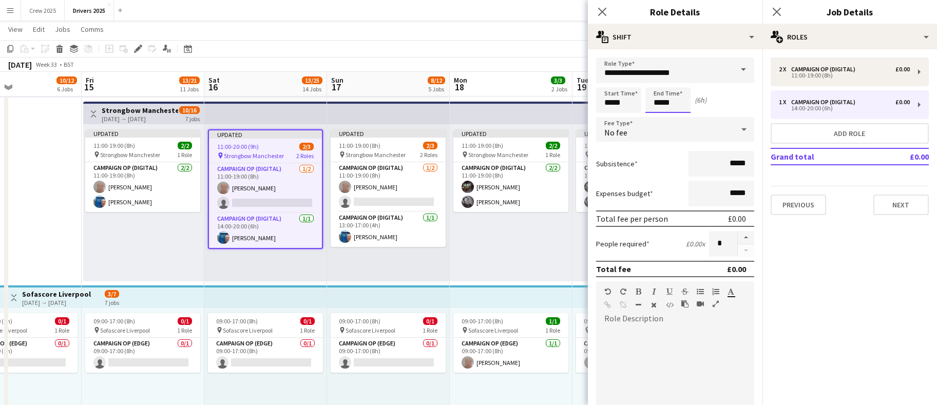
drag, startPoint x: 657, startPoint y: 101, endPoint x: 667, endPoint y: 105, distance: 11.3
click at [658, 99] on input "*****" at bounding box center [667, 100] width 45 height 26
type input "*****"
click at [375, 224] on app-card-role "Campaign Op (Digital) [DATE] 13:00-17:00 (4h) [PERSON_NAME]" at bounding box center [388, 229] width 115 height 35
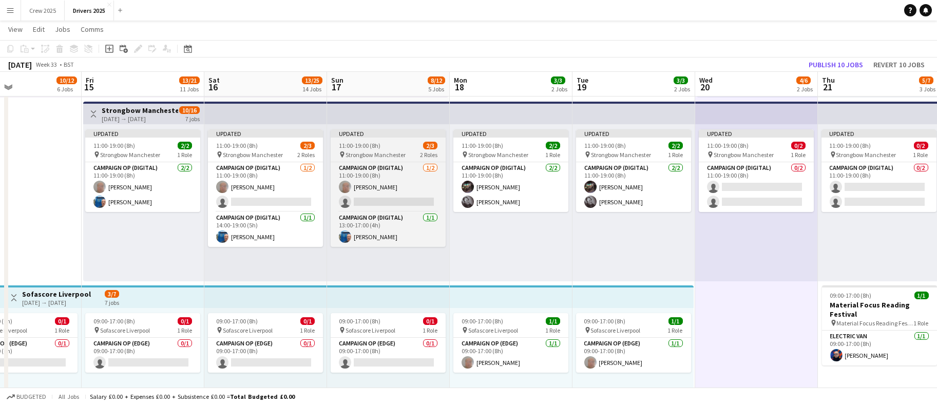
click at [373, 146] on span "11:00-19:00 (8h)" at bounding box center [360, 146] width 42 height 8
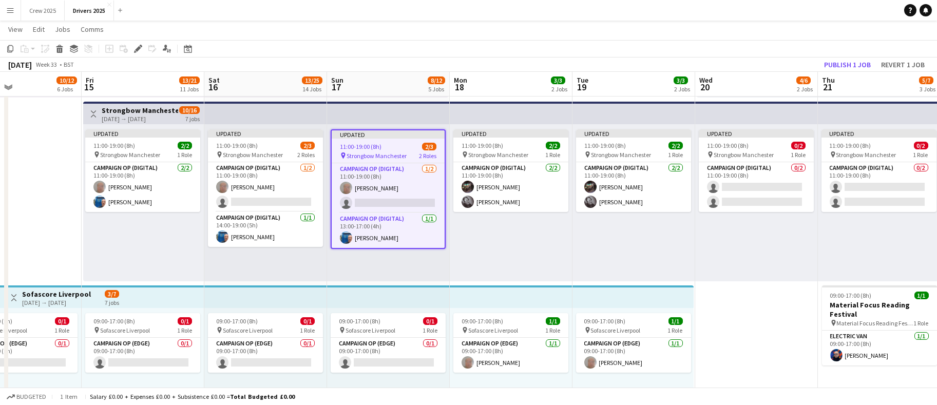
drag, startPoint x: 141, startPoint y: 50, endPoint x: 608, endPoint y: 232, distance: 501.3
click at [141, 49] on icon "Edit" at bounding box center [138, 49] width 8 height 8
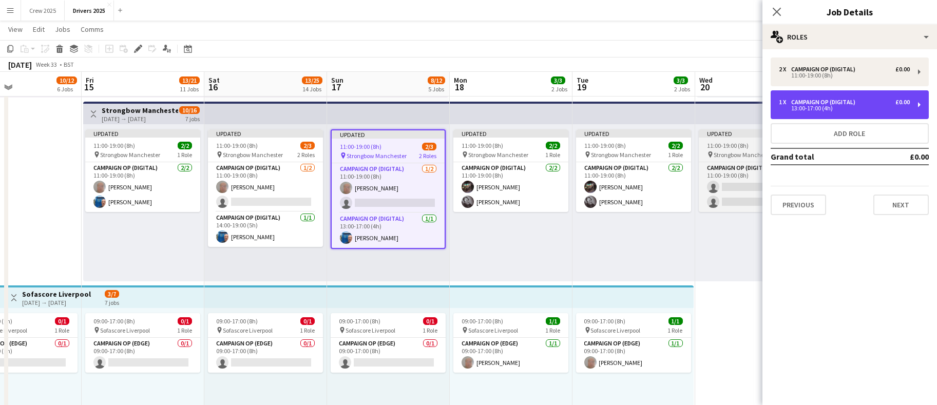
click at [844, 106] on div "13:00-17:00 (4h)" at bounding box center [844, 108] width 131 height 5
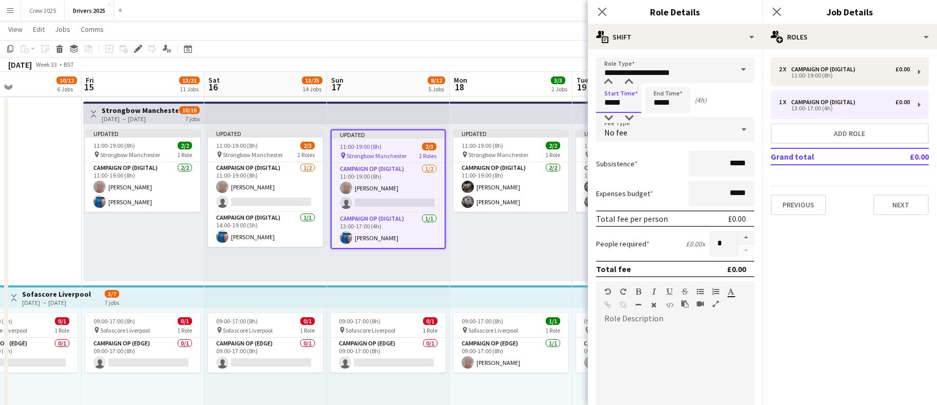
drag, startPoint x: 626, startPoint y: 99, endPoint x: 558, endPoint y: 99, distance: 68.8
type input "*****"
click at [679, 98] on input "*****" at bounding box center [667, 100] width 45 height 26
type input "*****"
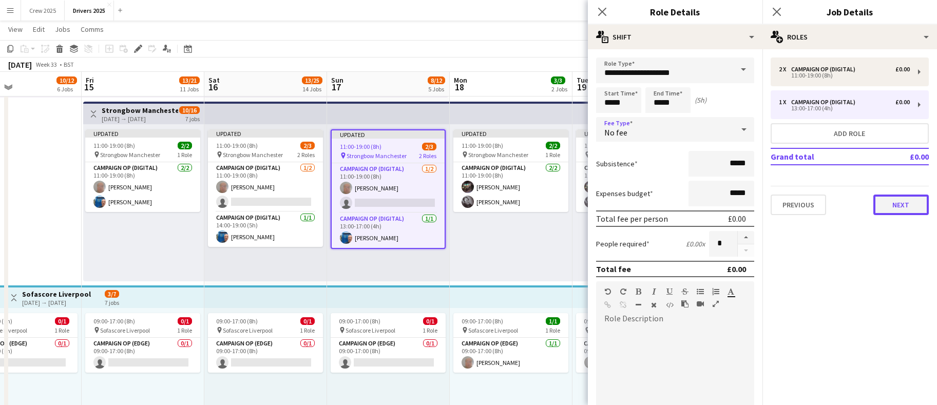
click at [901, 204] on button "Next" at bounding box center [900, 205] width 55 height 21
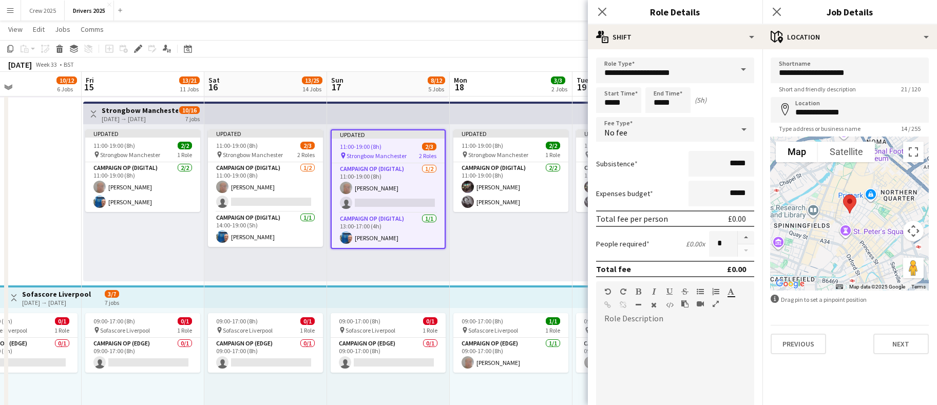
click at [460, 43] on app-toolbar "Copy Paste Paste Ctrl+V Paste with crew Ctrl+Shift+V Paste linked Job [GEOGRAPH…" at bounding box center [468, 48] width 937 height 17
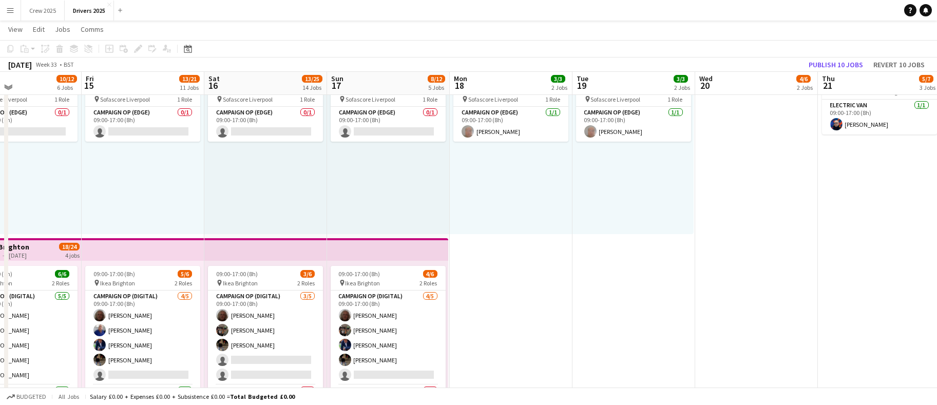
scroll to position [539, 0]
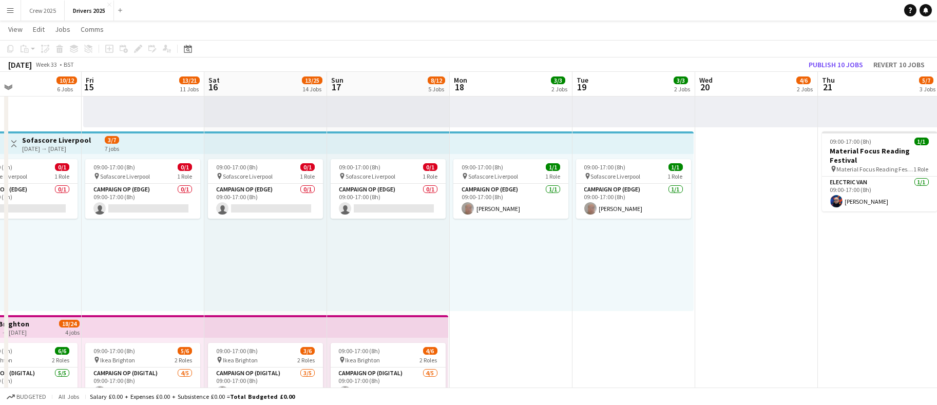
click at [379, 158] on div "09:00-17:00 (8h) 0/1 pin Sofascore Liverpool 1 Role Campaign Op (Edge) 0/1 09:0…" at bounding box center [388, 232] width 123 height 157
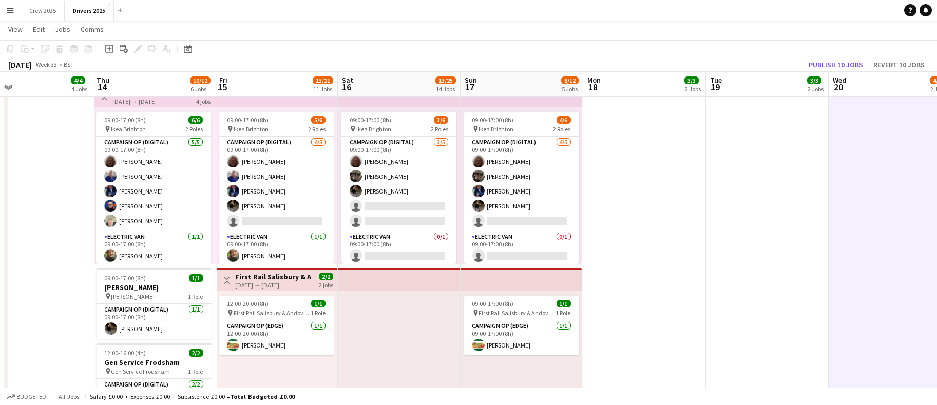
scroll to position [0, 284]
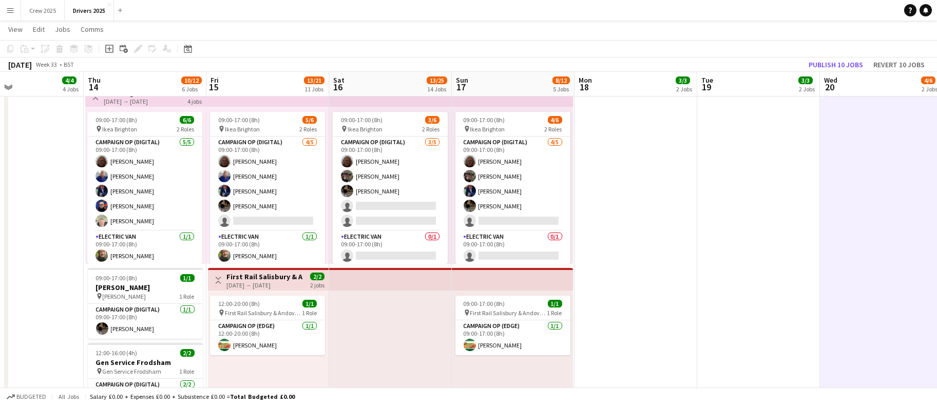
drag, startPoint x: 677, startPoint y: 226, endPoint x: 708, endPoint y: 224, distance: 30.9
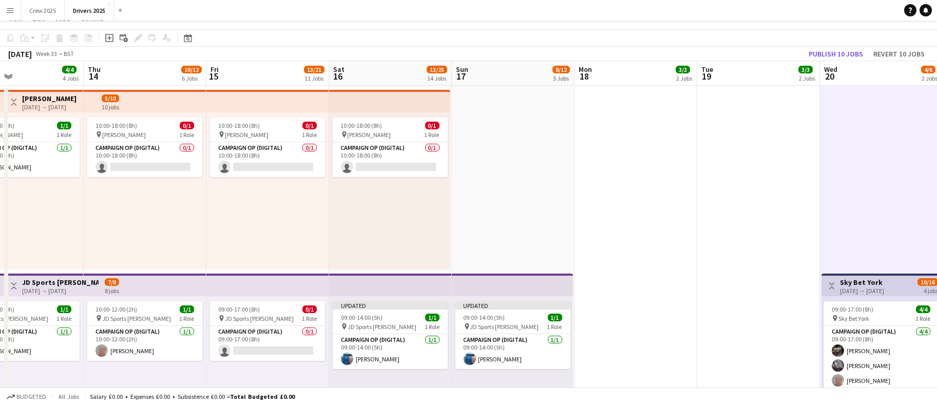
scroll to position [0, 0]
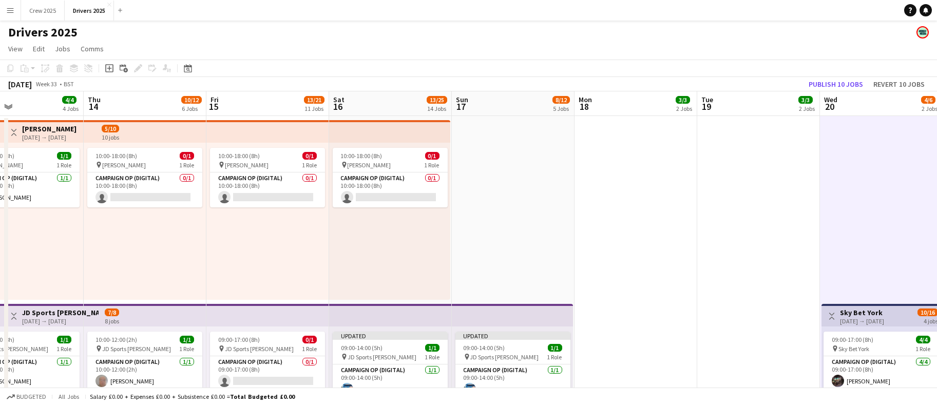
click at [256, 321] on app-top-bar at bounding box center [267, 315] width 123 height 23
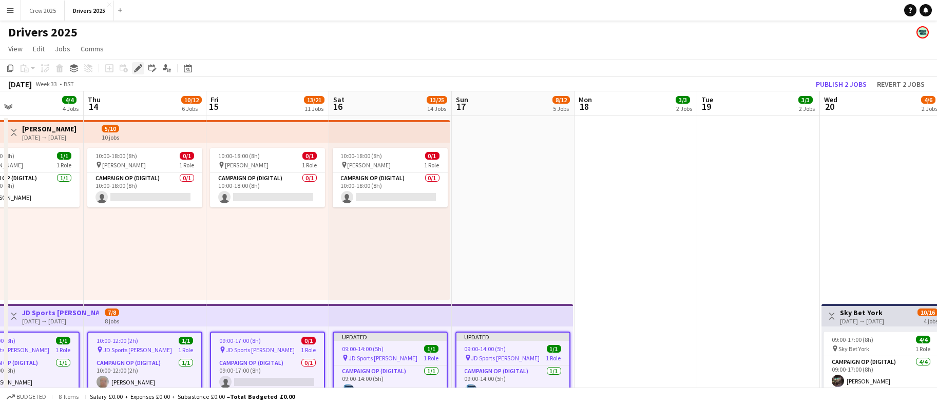
click at [143, 65] on div "Edit" at bounding box center [138, 68] width 12 height 12
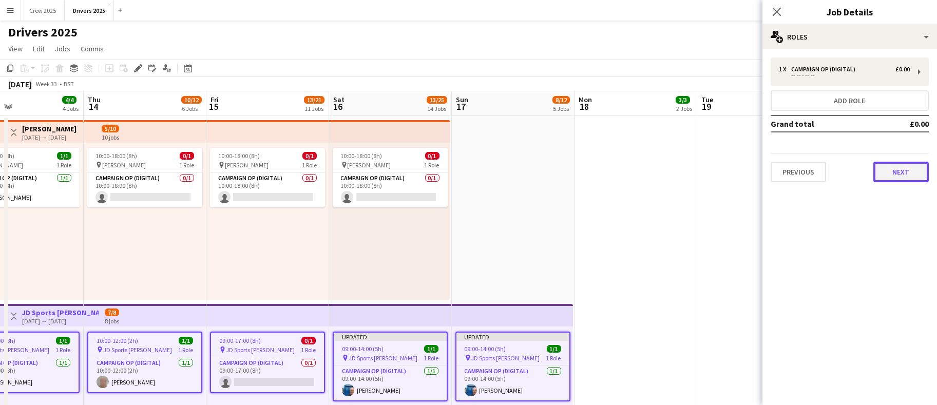
click at [914, 170] on button "Next" at bounding box center [900, 172] width 55 height 21
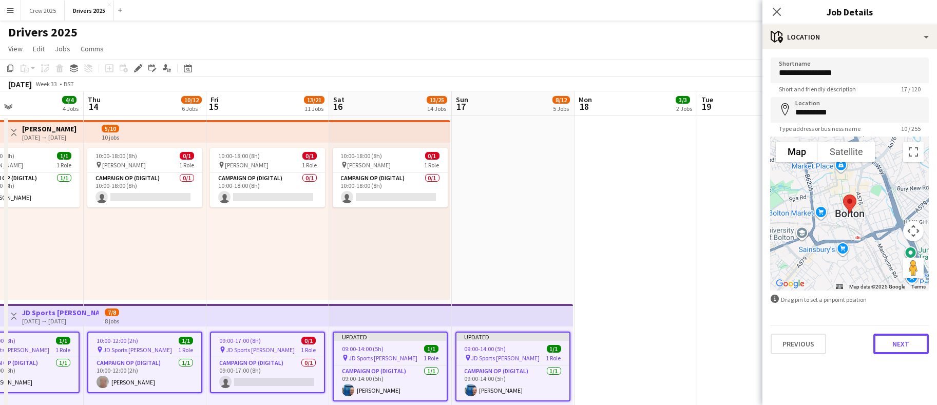
click at [897, 343] on button "Next" at bounding box center [900, 344] width 55 height 21
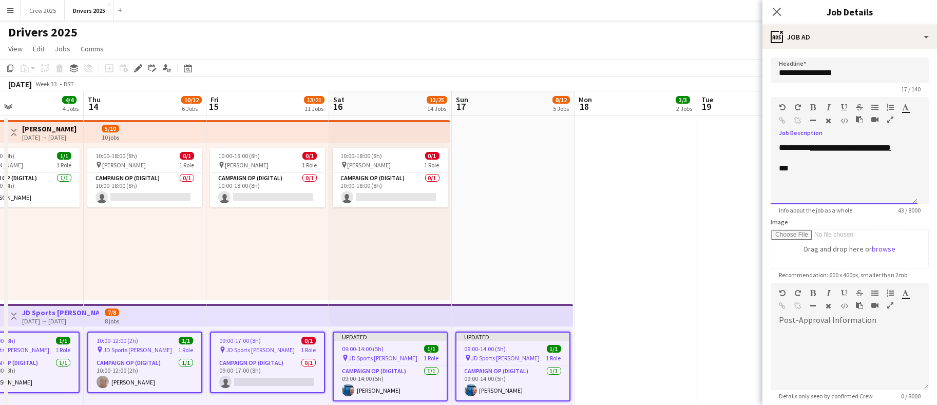
click at [852, 166] on div "***" at bounding box center [844, 168] width 130 height 10
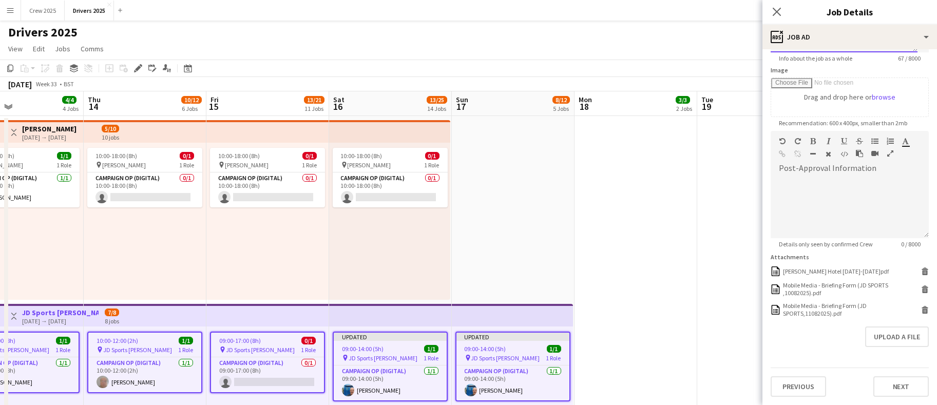
scroll to position [167, 0]
click at [834, 273] on div "[PERSON_NAME] Hotel [DATE]-[DATE]pdf" at bounding box center [836, 271] width 106 height 8
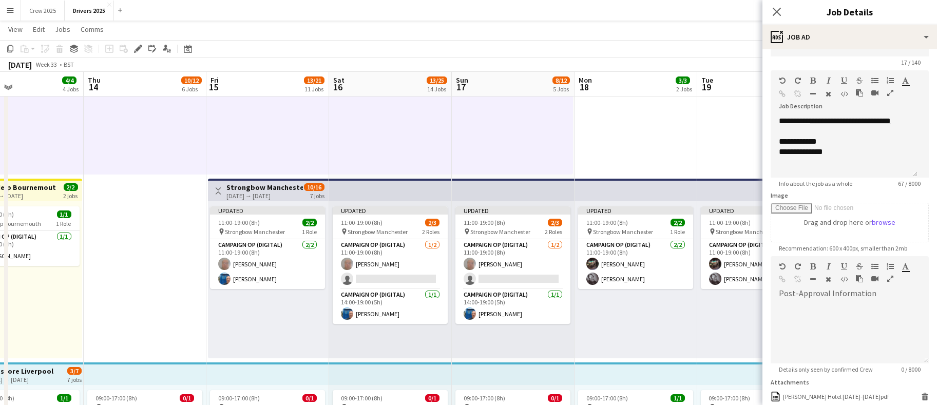
scroll to position [0, 0]
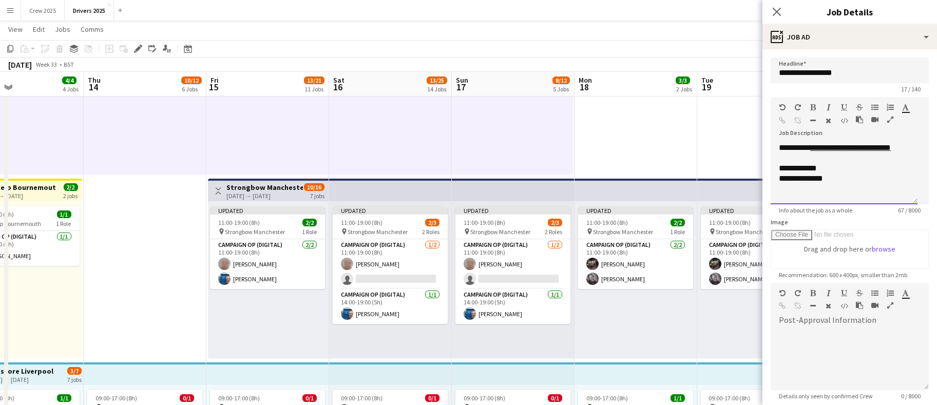
click at [850, 177] on div "**********" at bounding box center [844, 179] width 130 height 10
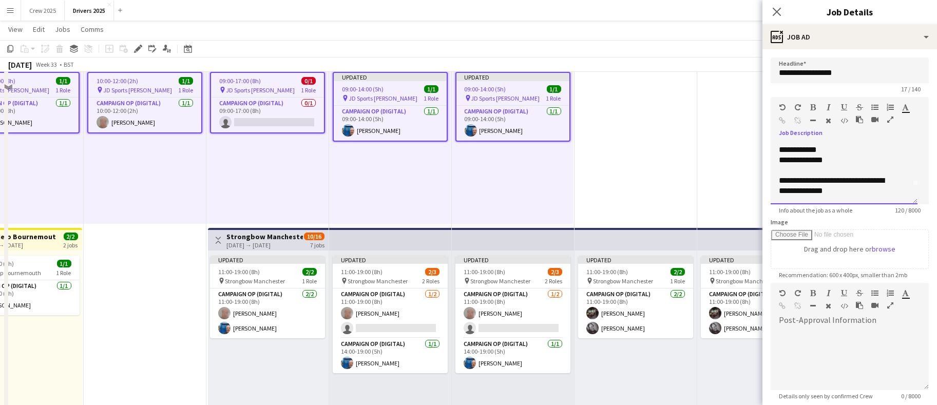
scroll to position [231, 0]
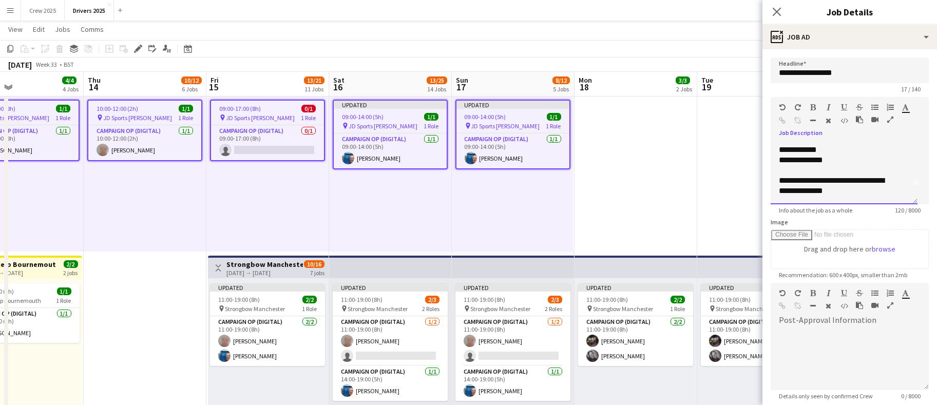
click at [788, 196] on div "**********" at bounding box center [838, 186] width 119 height 21
click at [872, 196] on div "**********" at bounding box center [838, 186] width 119 height 21
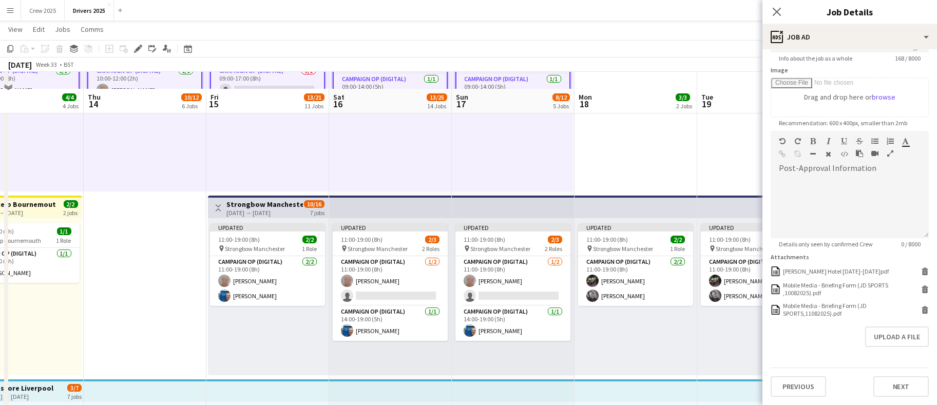
scroll to position [308, 0]
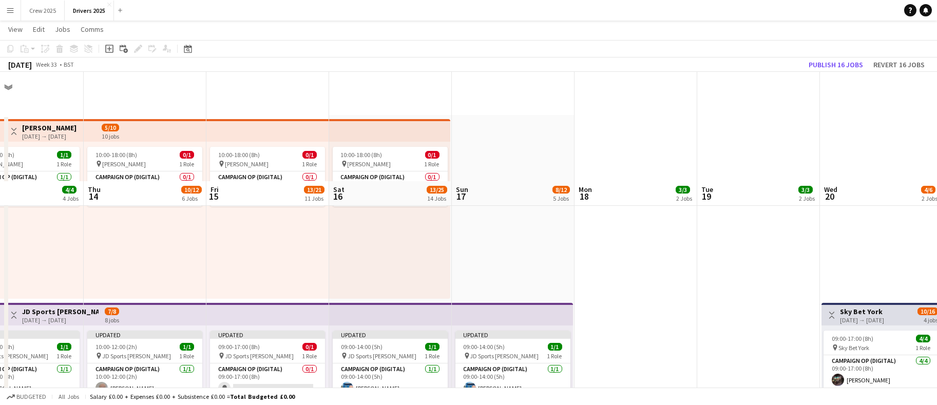
scroll to position [231, 0]
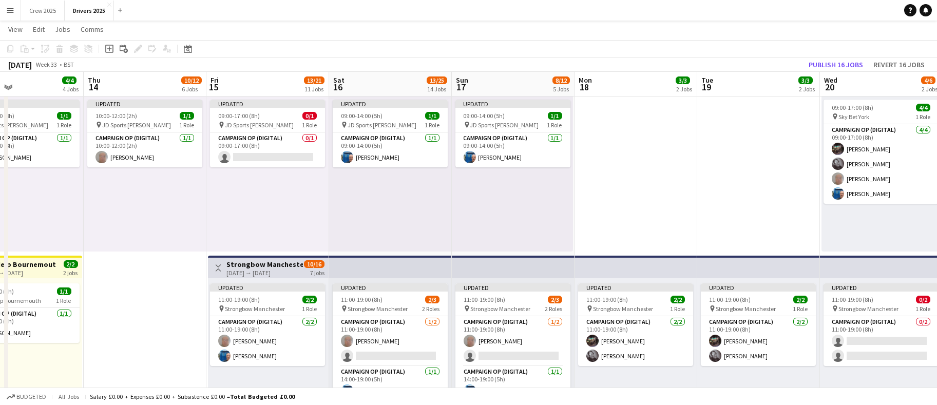
click at [242, 263] on h3 "Strongbow Manchester" at bounding box center [264, 264] width 77 height 9
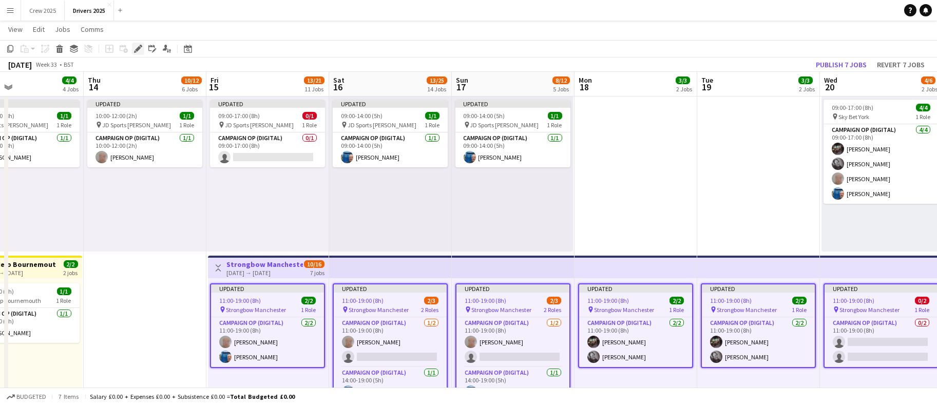
click at [138, 48] on icon at bounding box center [138, 49] width 6 height 6
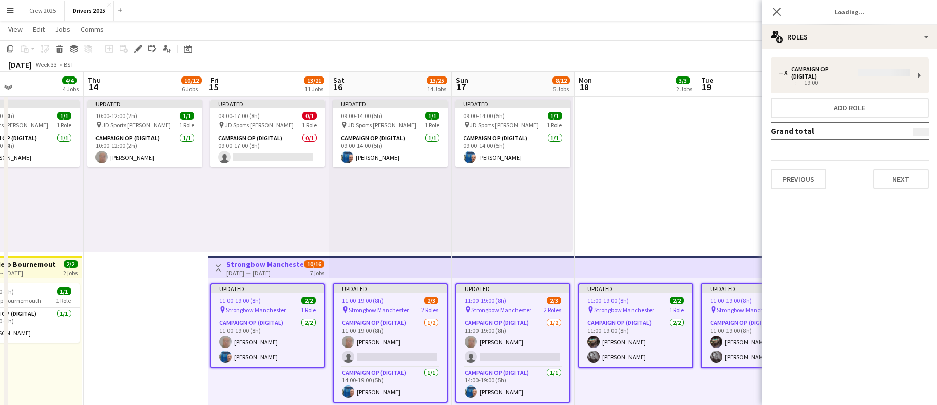
type input "**********"
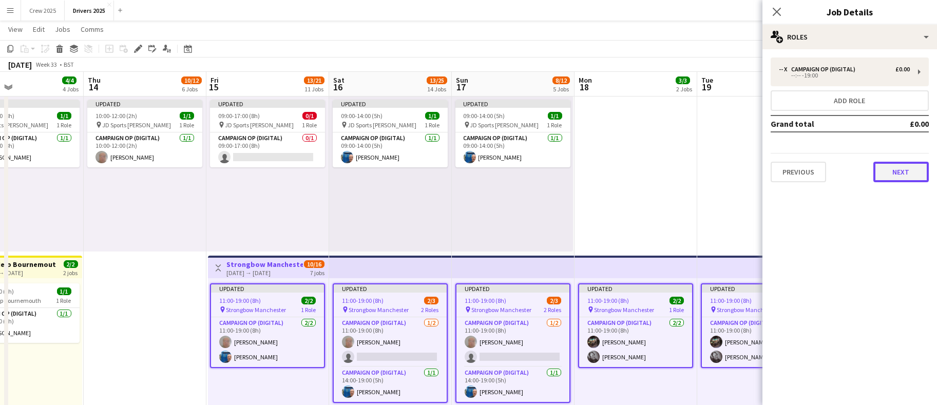
click at [888, 176] on button "Next" at bounding box center [900, 172] width 55 height 21
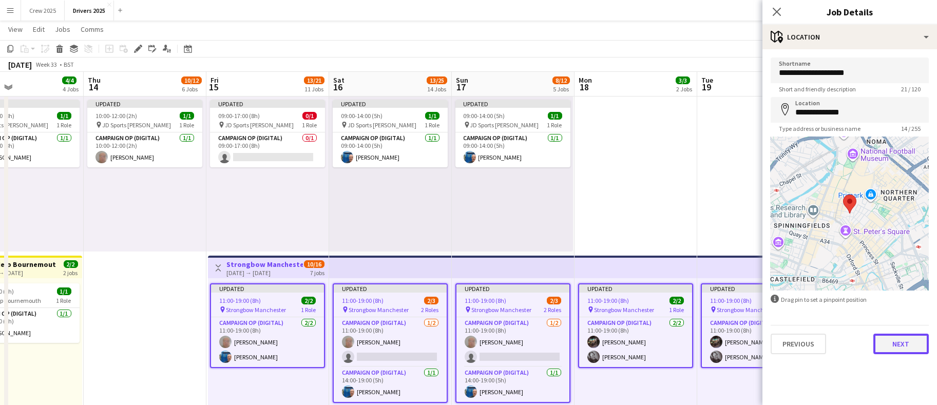
click at [889, 343] on button "Next" at bounding box center [900, 344] width 55 height 21
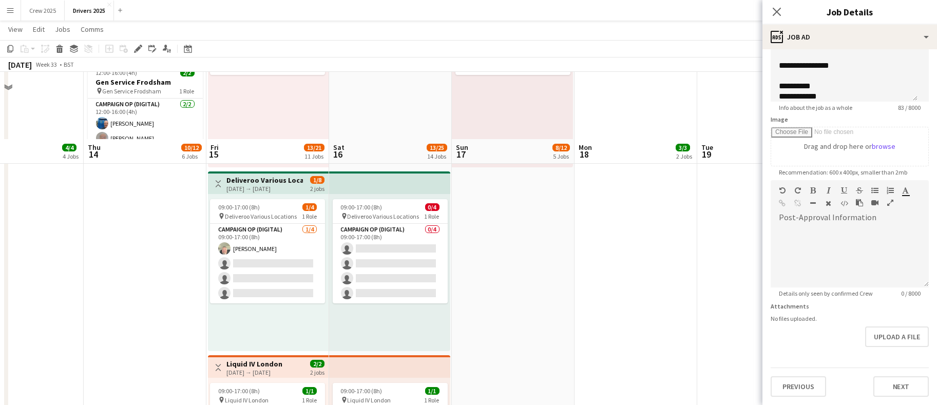
scroll to position [1001, 0]
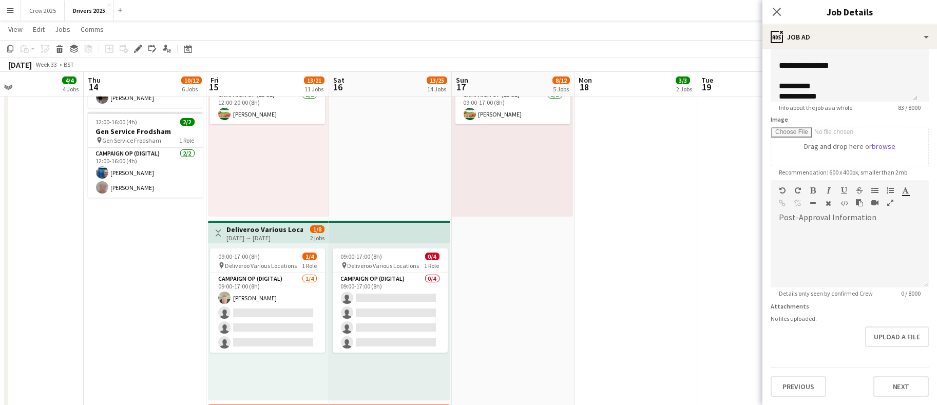
click at [246, 230] on h3 "Deliveroo Various Locations" at bounding box center [264, 229] width 77 height 9
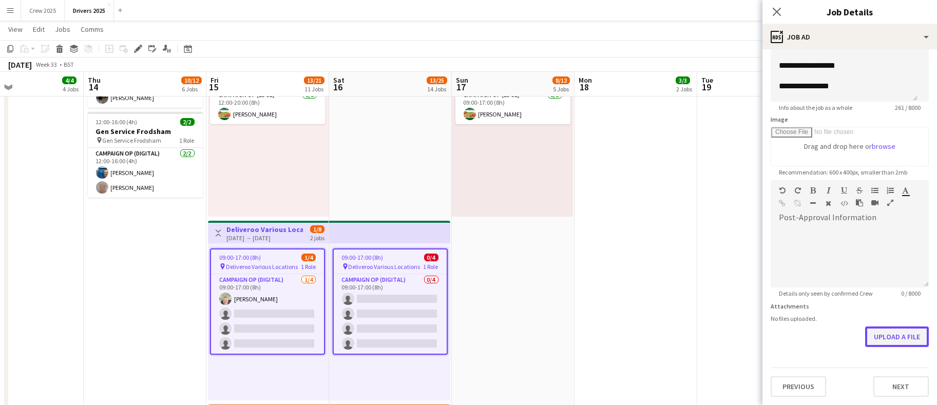
click at [875, 335] on button "Upload a file" at bounding box center [897, 337] width 64 height 21
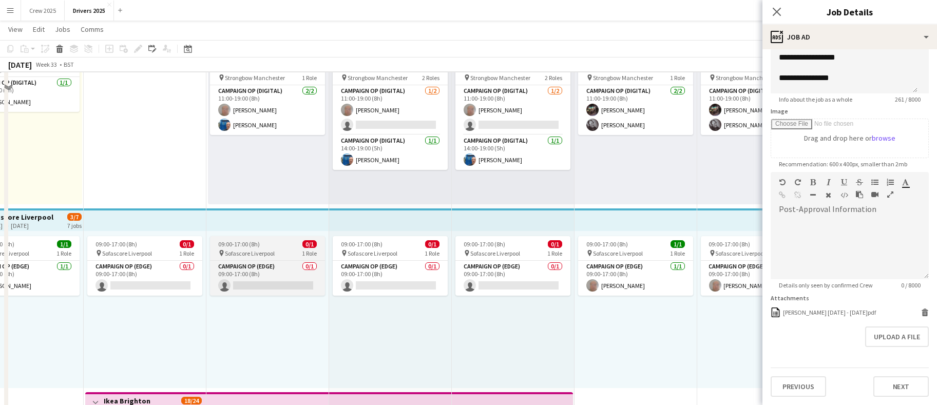
scroll to position [385, 0]
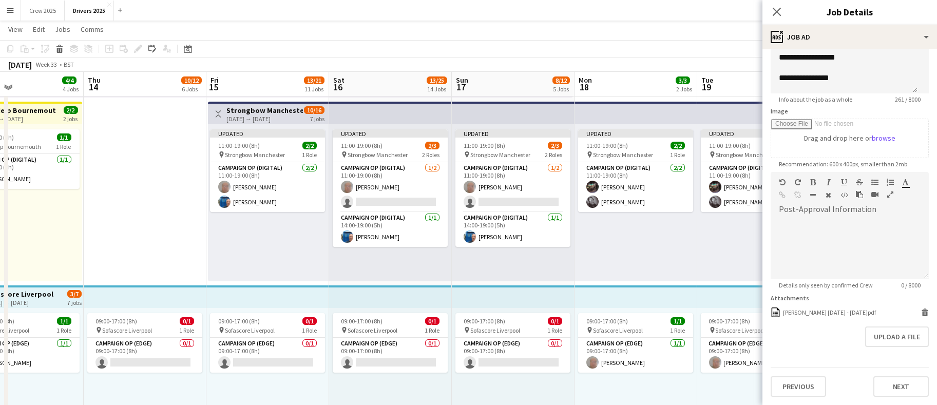
click at [244, 112] on h3 "Strongbow Manchester" at bounding box center [264, 110] width 77 height 9
type input "**********"
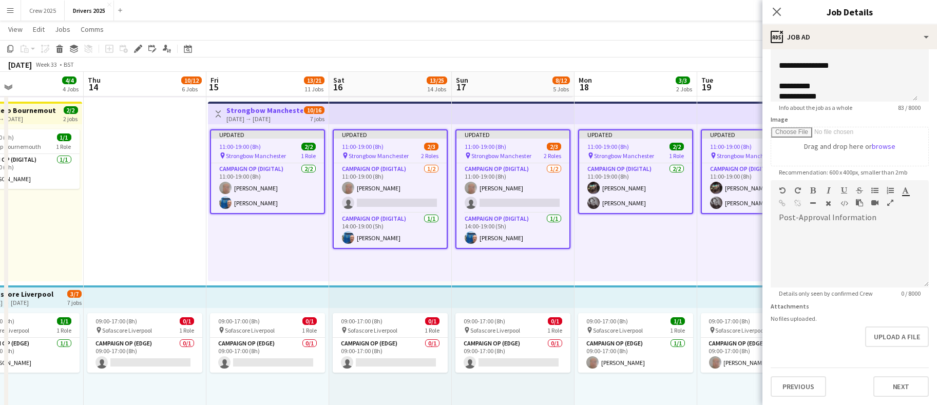
click at [384, 312] on div "09:00-17:00 (8h) 0/1 pin Sofascore Liverpool 1 Role Campaign Op (Edge) 0/1 09:0…" at bounding box center [390, 386] width 123 height 157
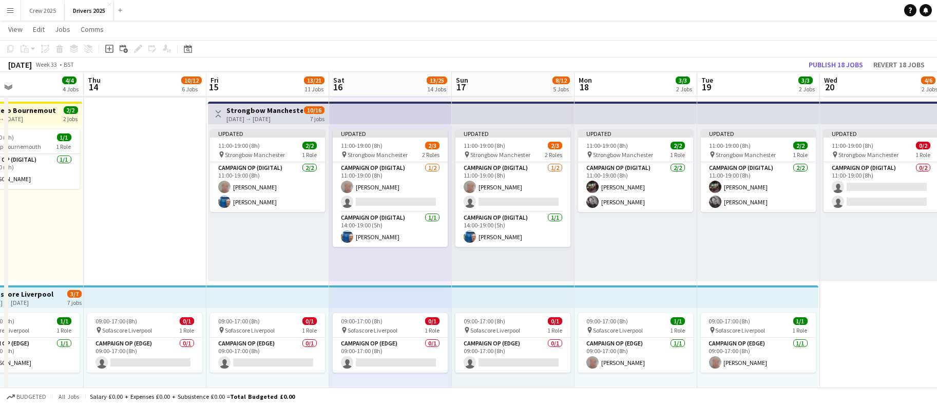
click at [248, 293] on app-top-bar at bounding box center [267, 296] width 123 height 23
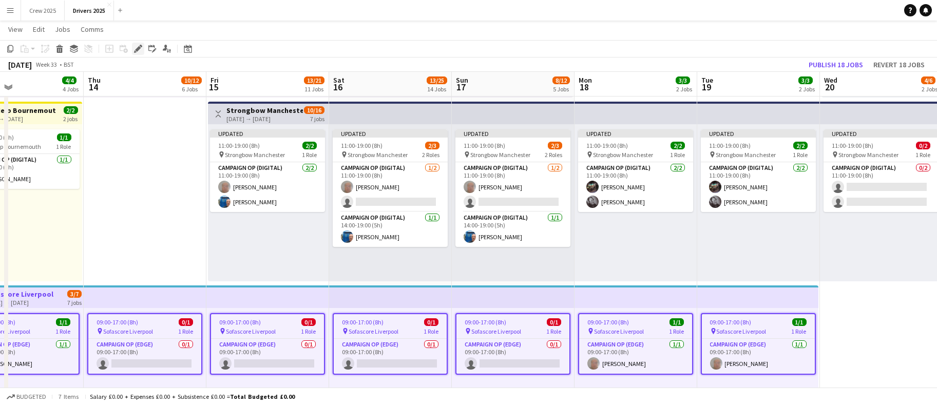
click at [139, 52] on icon "Edit" at bounding box center [138, 49] width 8 height 8
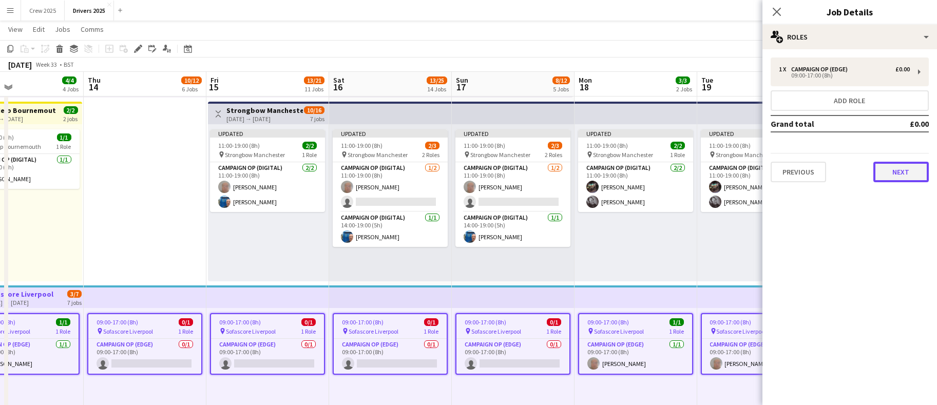
click at [896, 174] on button "Next" at bounding box center [900, 172] width 55 height 21
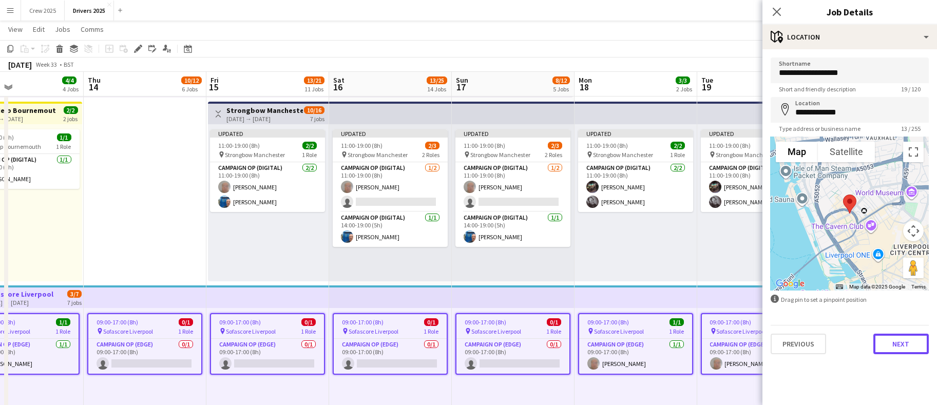
click at [899, 342] on button "Next" at bounding box center [900, 344] width 55 height 21
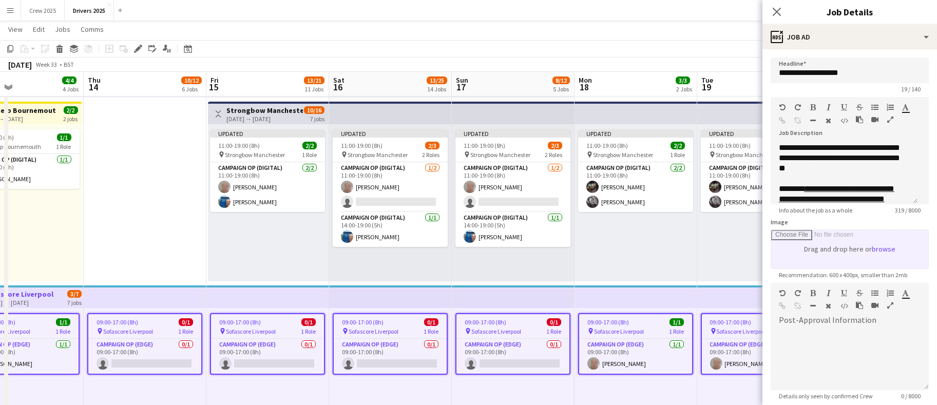
scroll to position [131, 0]
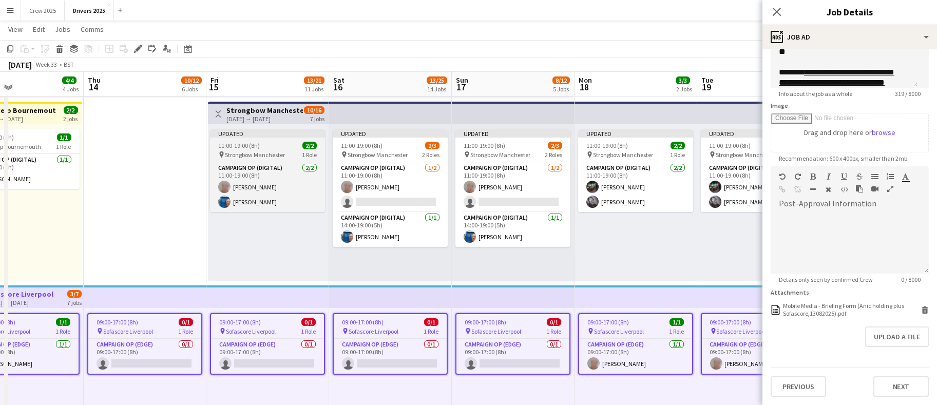
click at [248, 139] on app-job-card "Updated 11:00-19:00 (8h) 2/2 pin Strongbow Manchester 1 Role Campaign Op (Digit…" at bounding box center [267, 170] width 115 height 83
type input "**********"
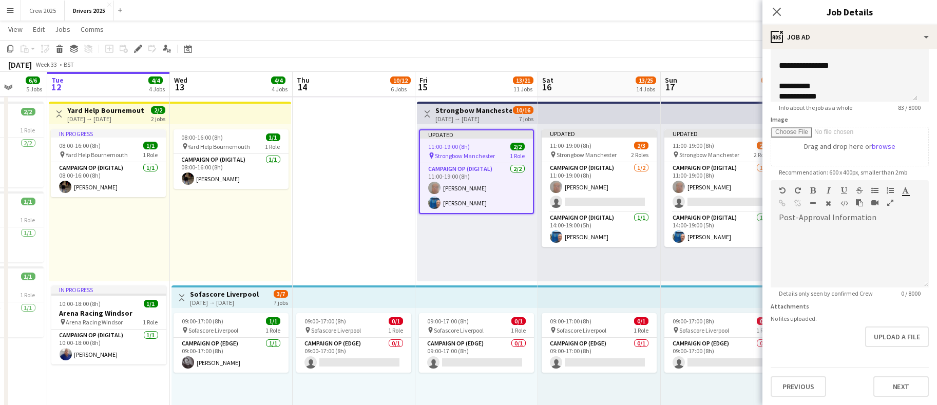
scroll to position [0, 305]
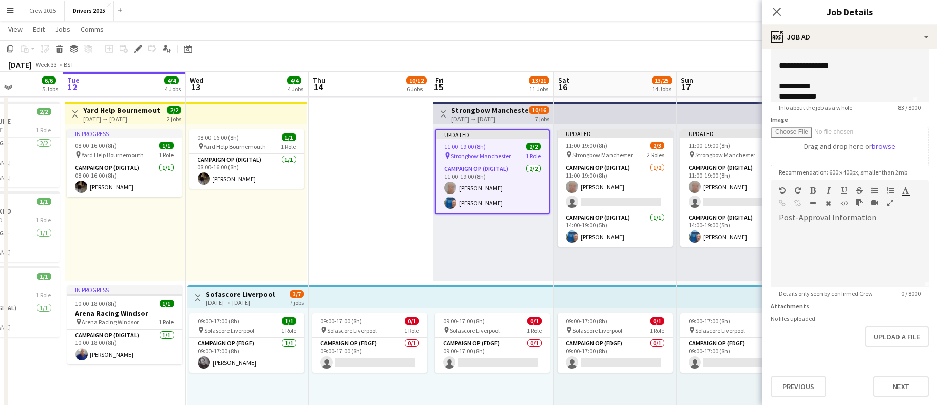
drag, startPoint x: 152, startPoint y: 246, endPoint x: 378, endPoint y: 237, distance: 225.6
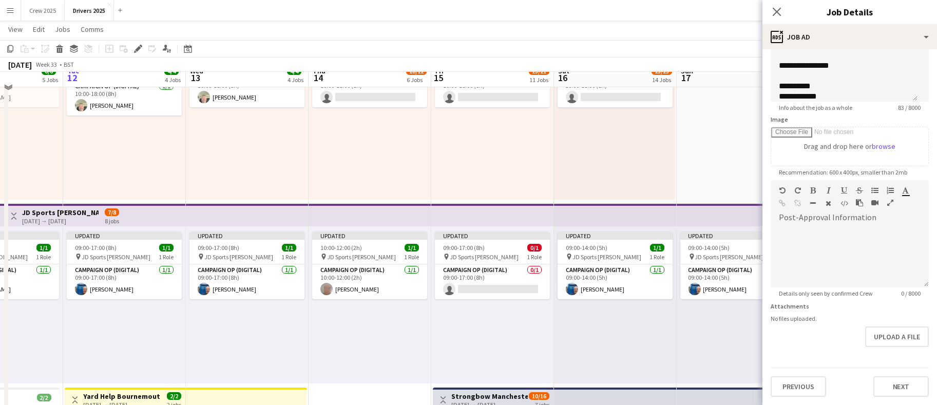
scroll to position [77, 0]
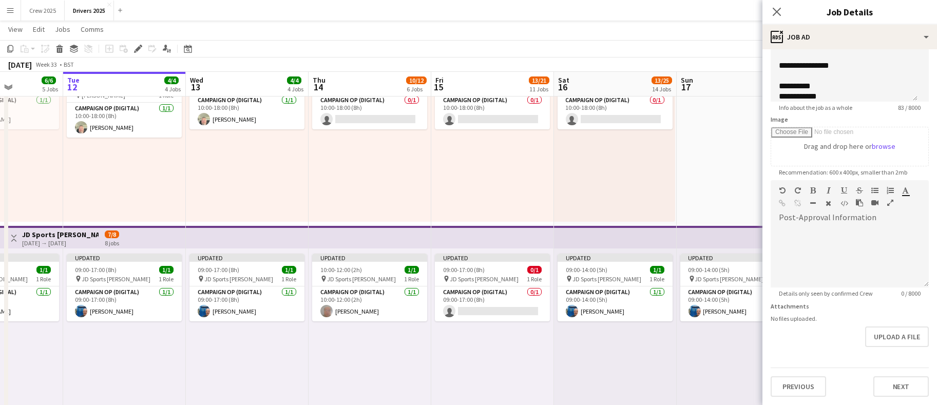
click at [198, 234] on app-top-bar at bounding box center [247, 237] width 123 height 23
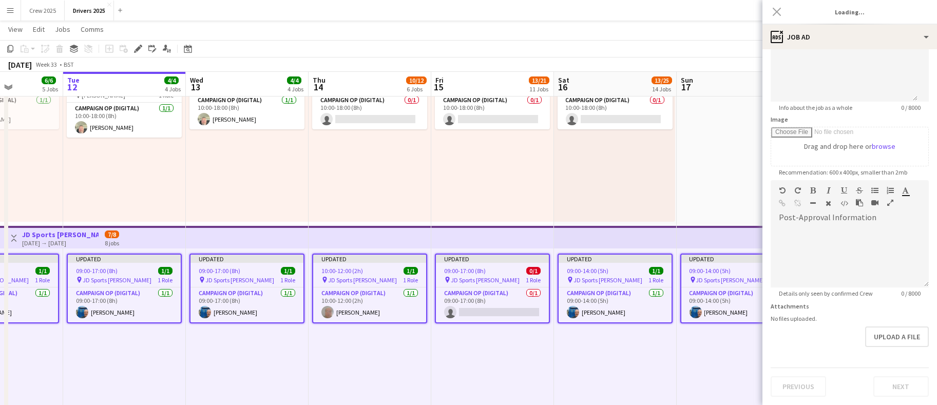
scroll to position [131, 0]
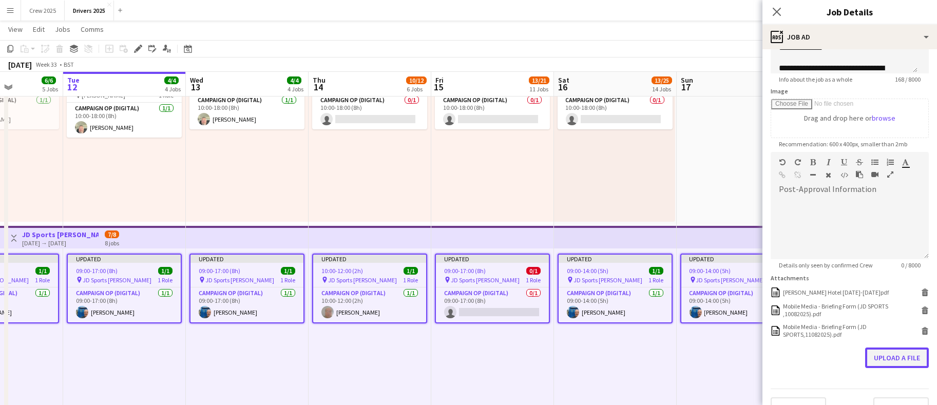
click at [891, 368] on button "Upload a file" at bounding box center [897, 358] width 64 height 21
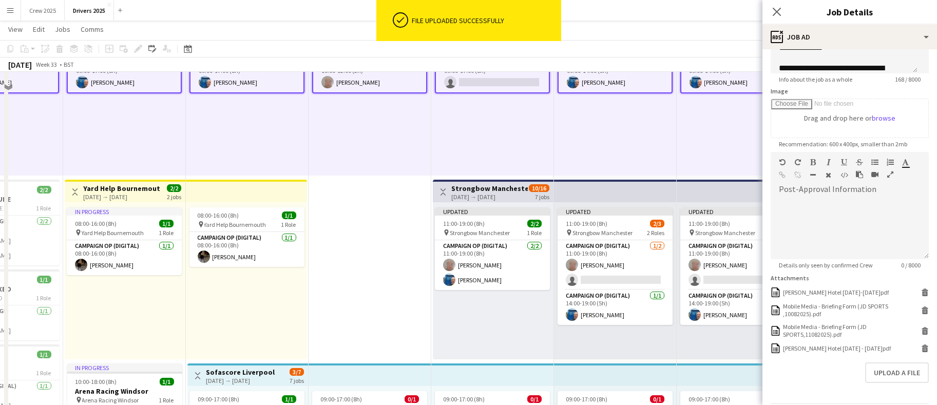
scroll to position [308, 0]
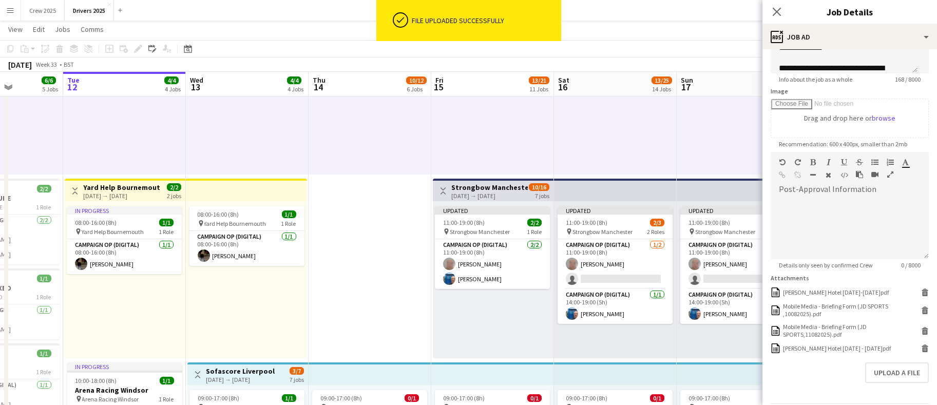
click at [469, 190] on h3 "Strongbow Manchester" at bounding box center [489, 187] width 77 height 9
type input "**********"
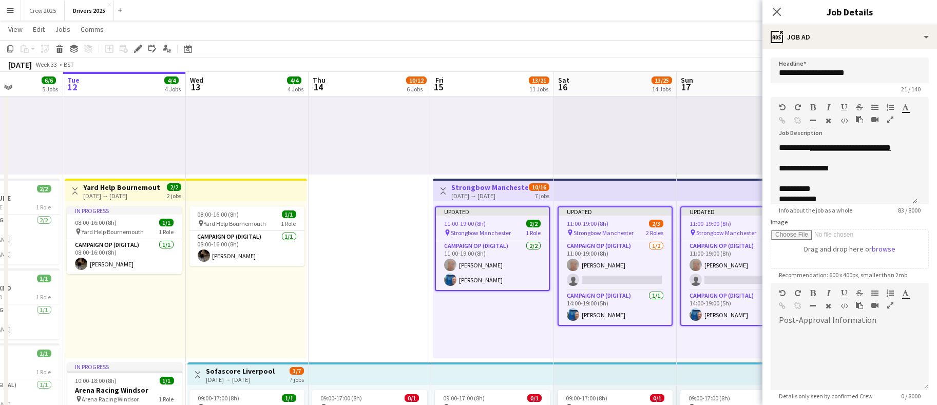
scroll to position [117, 0]
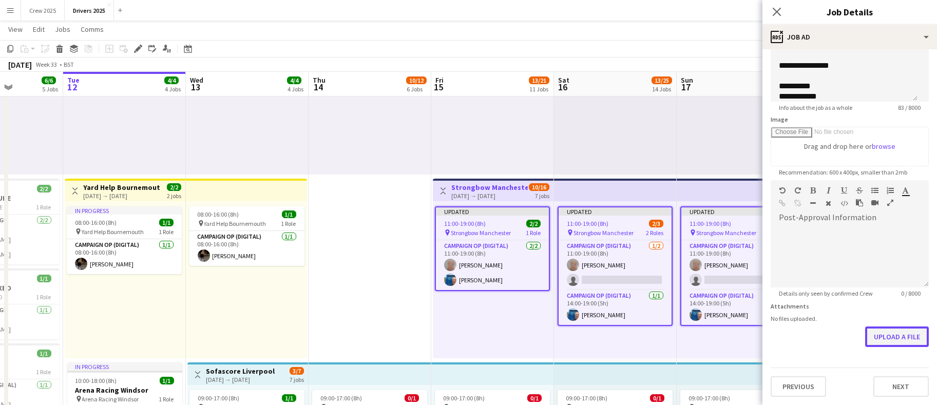
click at [897, 336] on button "Upload a file" at bounding box center [897, 337] width 64 height 21
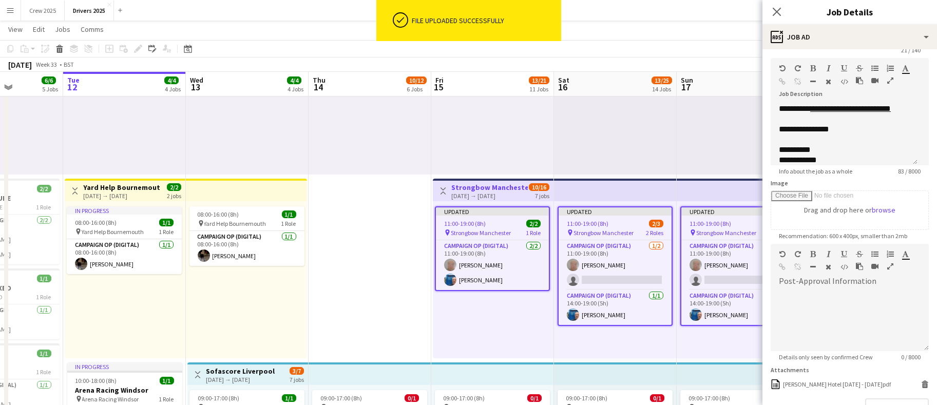
scroll to position [0, 0]
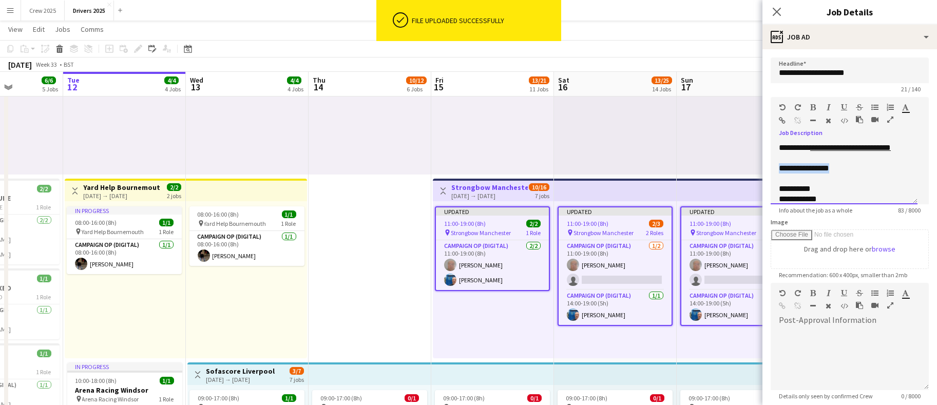
drag, startPoint x: 847, startPoint y: 174, endPoint x: 770, endPoint y: 181, distance: 76.8
click at [771, 181] on div "**********" at bounding box center [844, 174] width 147 height 62
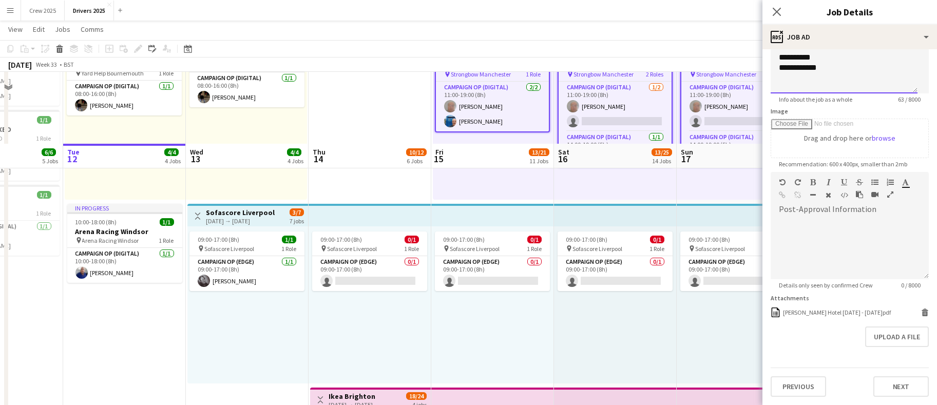
scroll to position [539, 0]
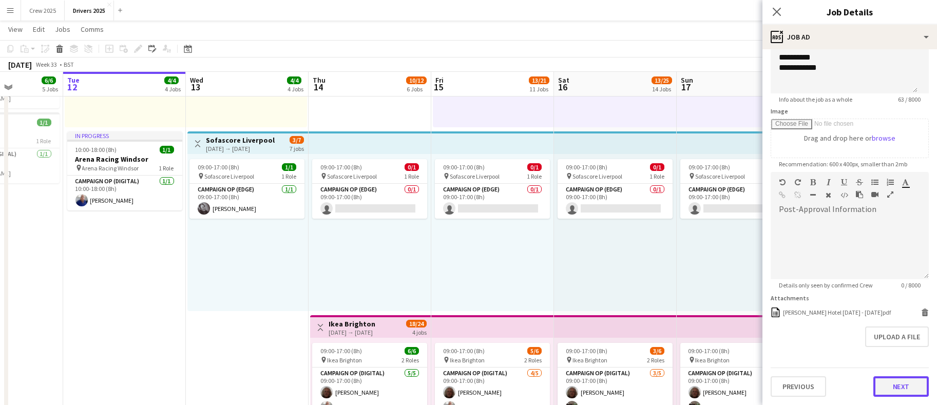
click at [898, 385] on button "Next" at bounding box center [900, 386] width 55 height 21
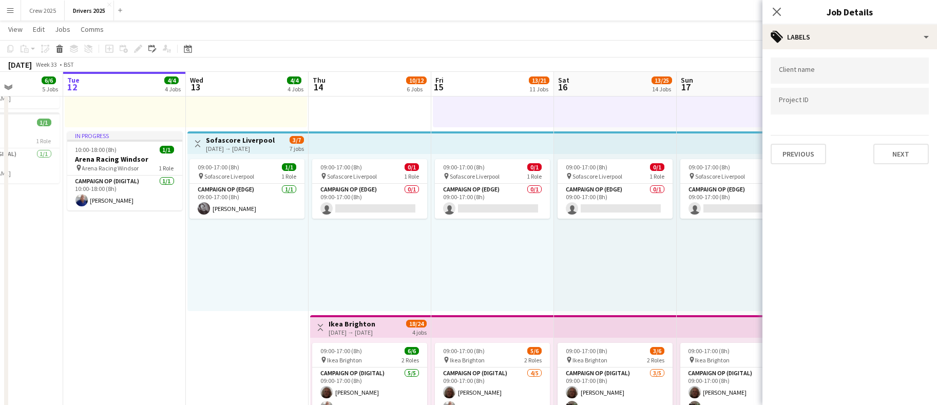
scroll to position [0, 0]
click at [918, 153] on button "Next" at bounding box center [900, 154] width 55 height 21
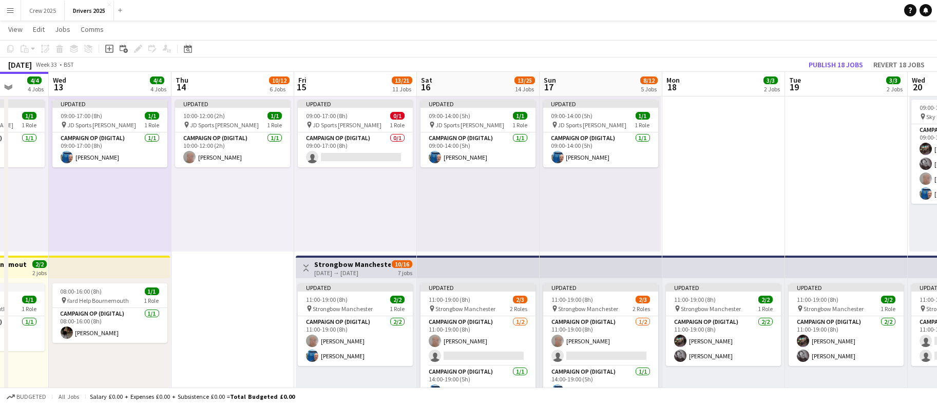
scroll to position [0, 444]
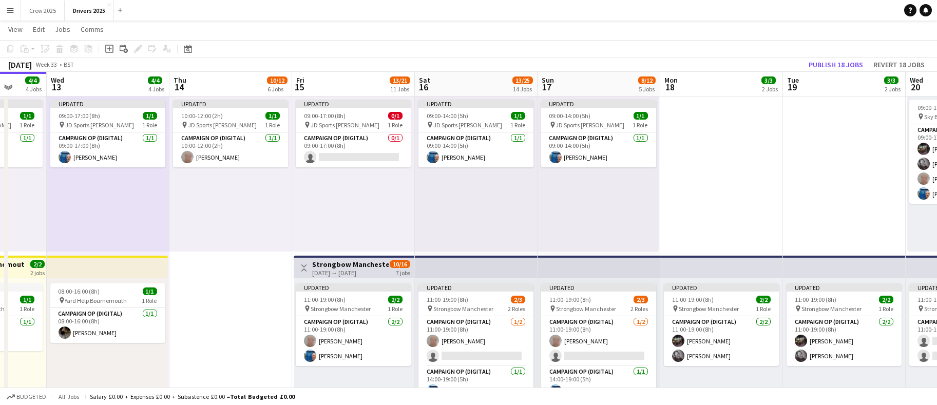
drag, startPoint x: 372, startPoint y: 285, endPoint x: 233, endPoint y: 287, distance: 139.1
click at [340, 265] on h3 "Strongbow Manchester" at bounding box center [350, 264] width 77 height 9
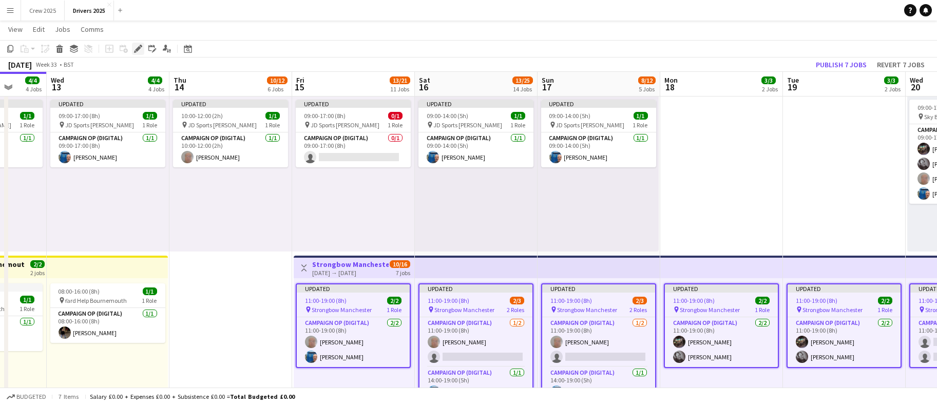
click at [142, 52] on div "Edit" at bounding box center [138, 49] width 12 height 12
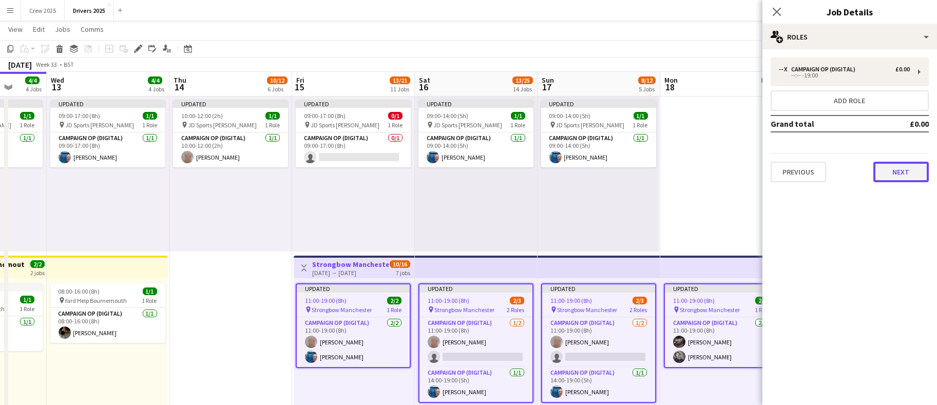
click at [890, 169] on button "Next" at bounding box center [900, 172] width 55 height 21
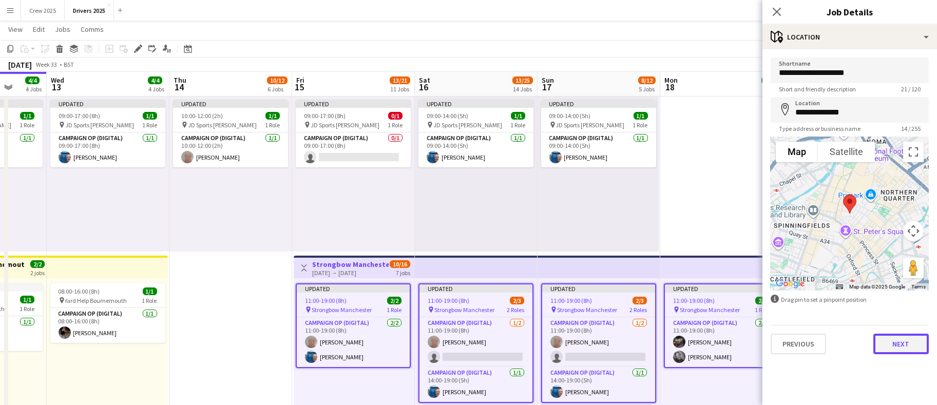
click at [889, 349] on button "Next" at bounding box center [900, 344] width 55 height 21
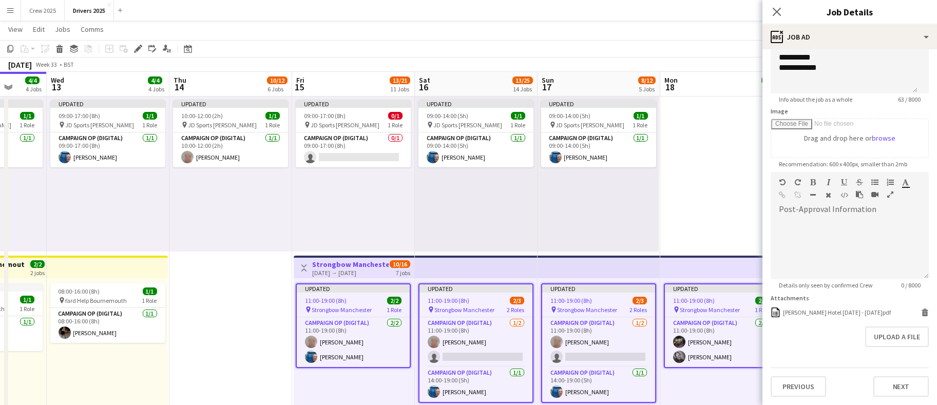
scroll to position [0, 0]
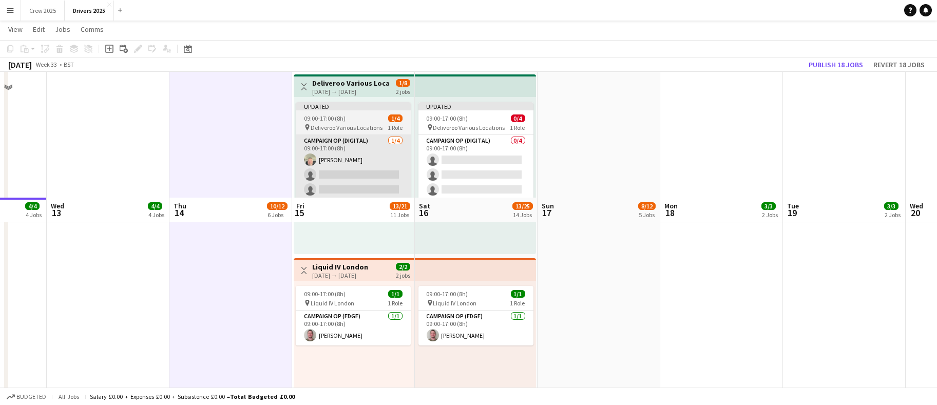
scroll to position [1309, 0]
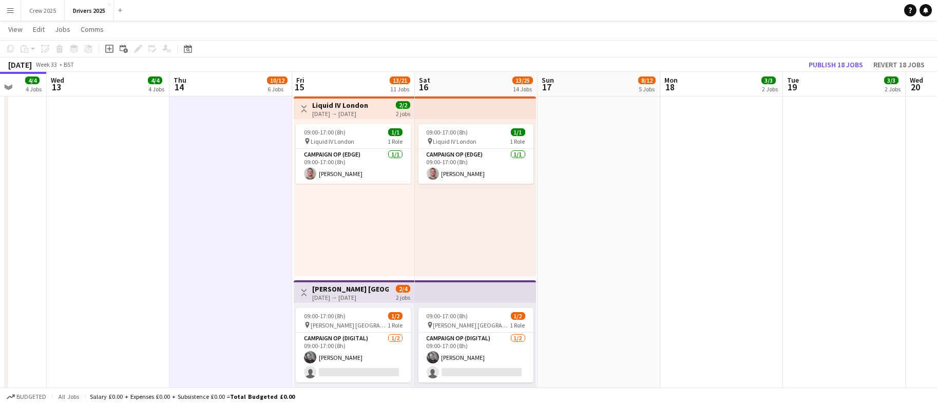
click at [333, 271] on div "09:00-17:00 (8h) 1/1 pin Liquid IV London 1 Role Campaign Op (Edge) [DATE] 09:0…" at bounding box center [354, 197] width 121 height 157
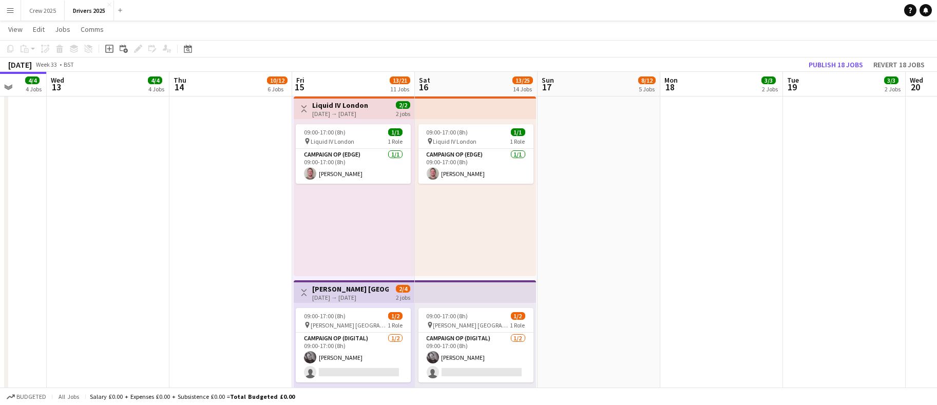
click at [334, 300] on div "[DATE] → [DATE]" at bounding box center [350, 298] width 77 height 8
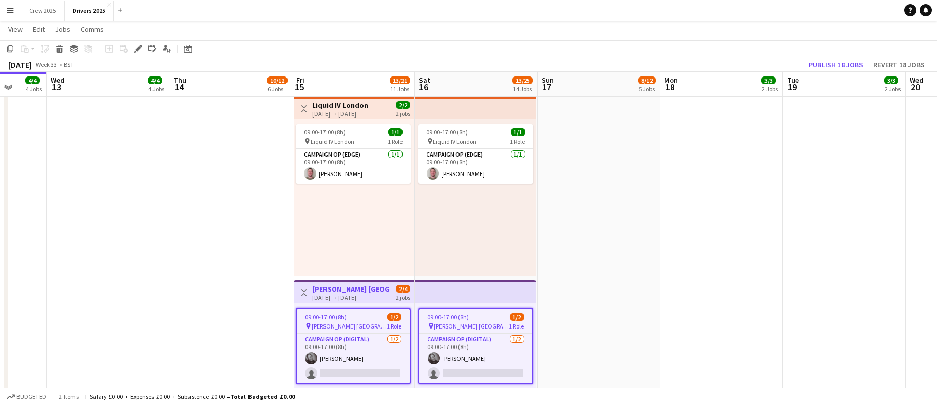
click at [136, 49] on icon "Edit" at bounding box center [138, 49] width 8 height 8
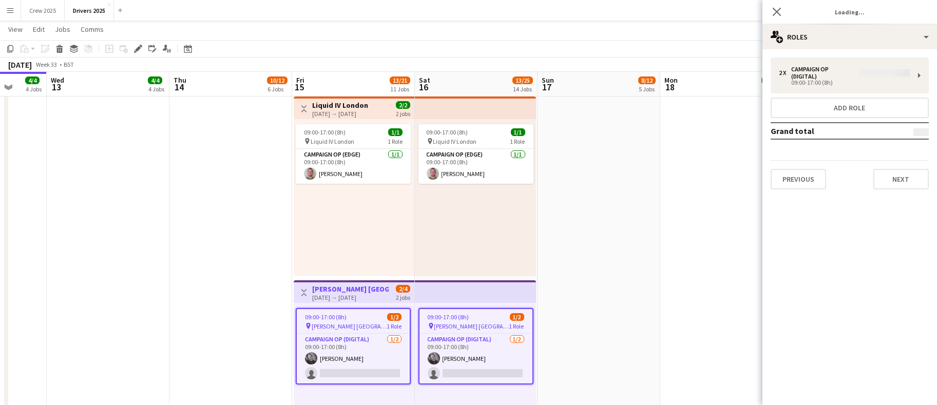
type input "**********"
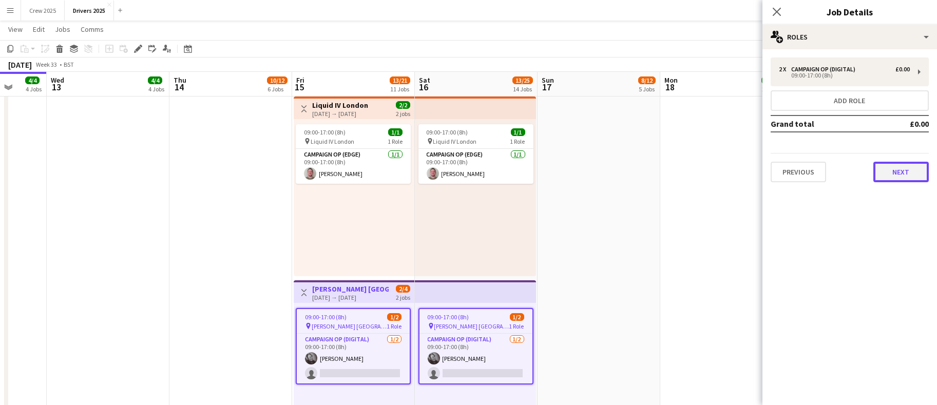
click at [904, 175] on button "Next" at bounding box center [900, 172] width 55 height 21
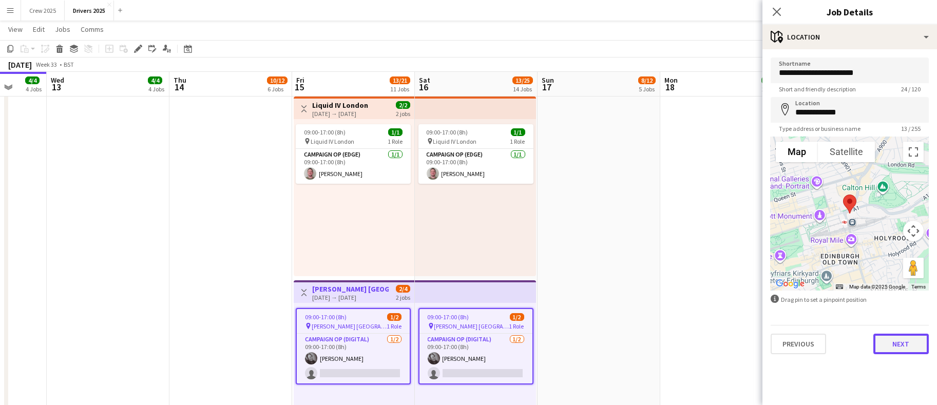
click at [905, 346] on button "Next" at bounding box center [900, 344] width 55 height 21
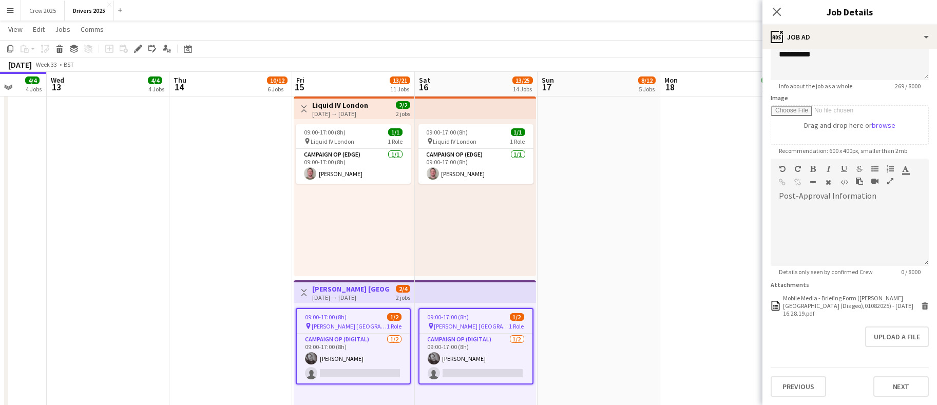
scroll to position [139, 0]
click at [907, 326] on form "**********" at bounding box center [849, 165] width 175 height 464
click at [901, 339] on button "Upload a file" at bounding box center [897, 337] width 64 height 21
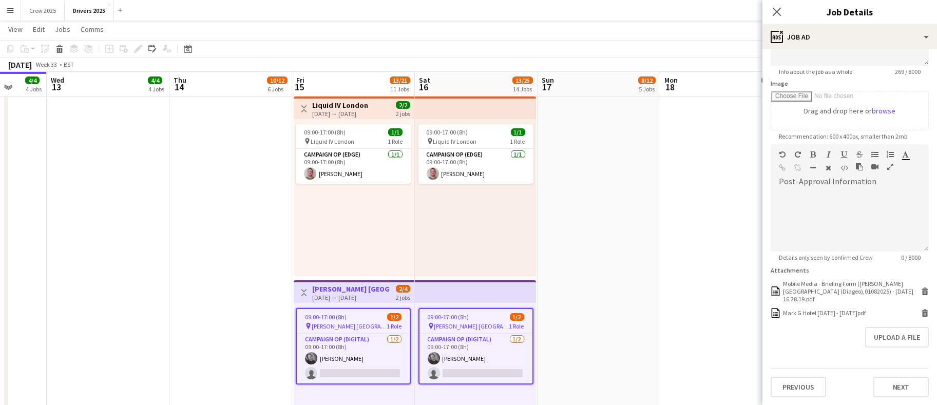
click at [658, 243] on app-date-cell "Updated 09:00-14:00 (5h) 1/1 pin JD Sports [PERSON_NAME] 1 Role Campaign Op (Di…" at bounding box center [599, 80] width 123 height 2549
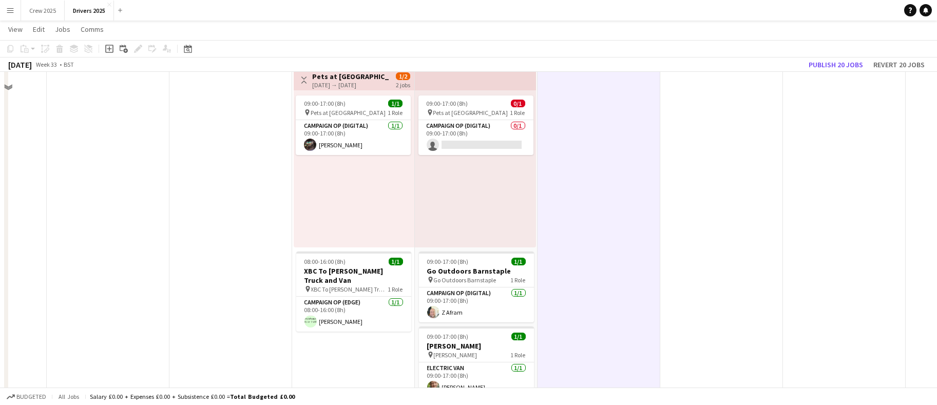
scroll to position [1617, 0]
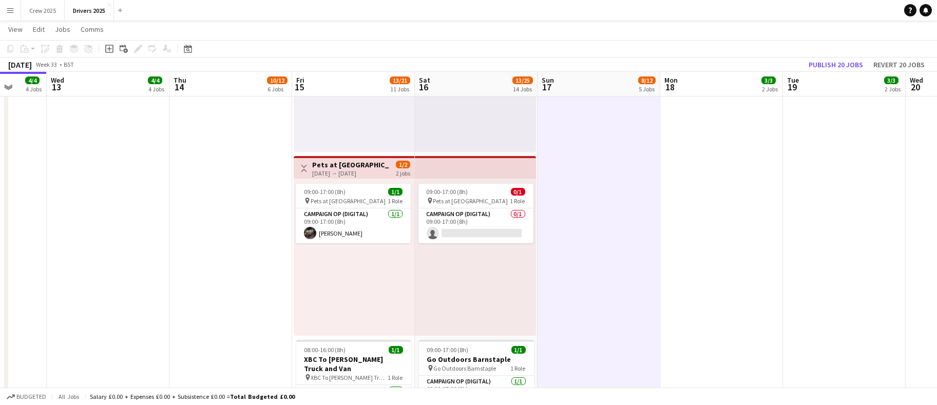
click at [359, 166] on h3 "Pets at [GEOGRAPHIC_DATA]" at bounding box center [350, 164] width 77 height 9
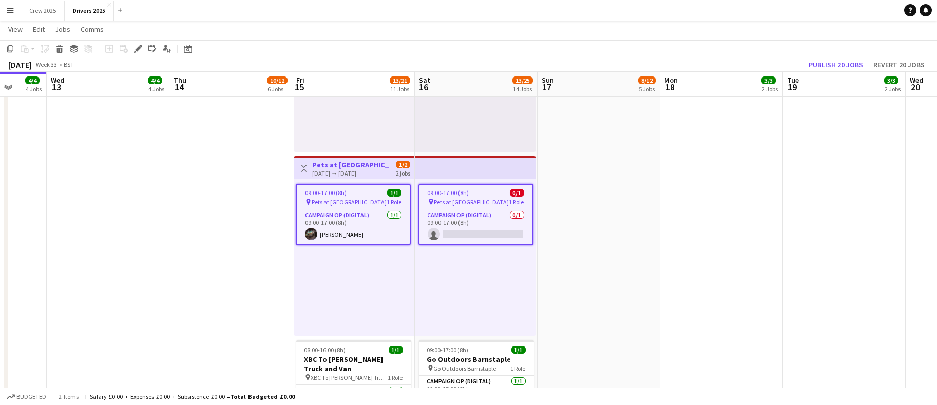
click at [139, 49] on icon at bounding box center [138, 49] width 6 height 6
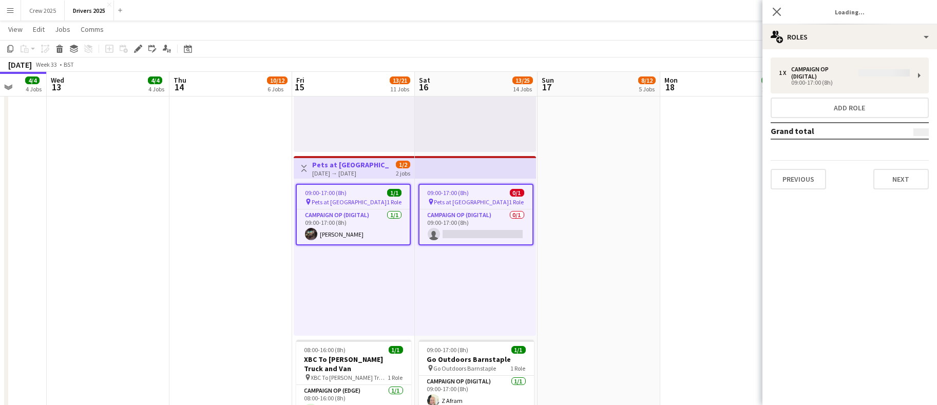
type input "**********"
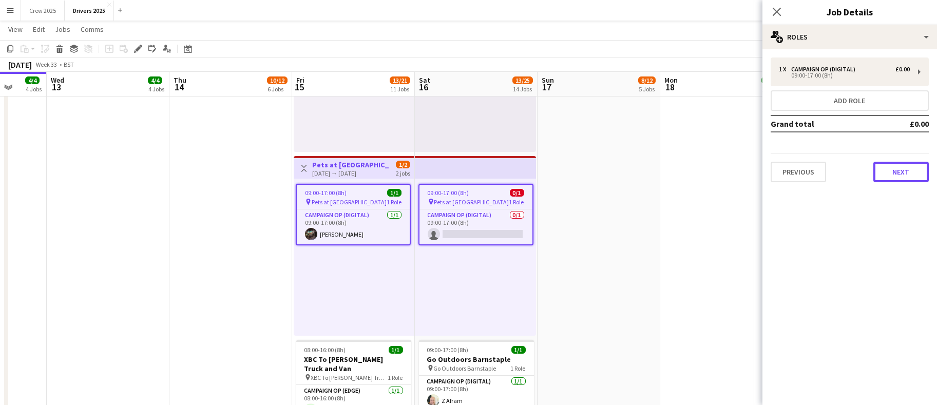
click at [897, 171] on button "Next" at bounding box center [900, 172] width 55 height 21
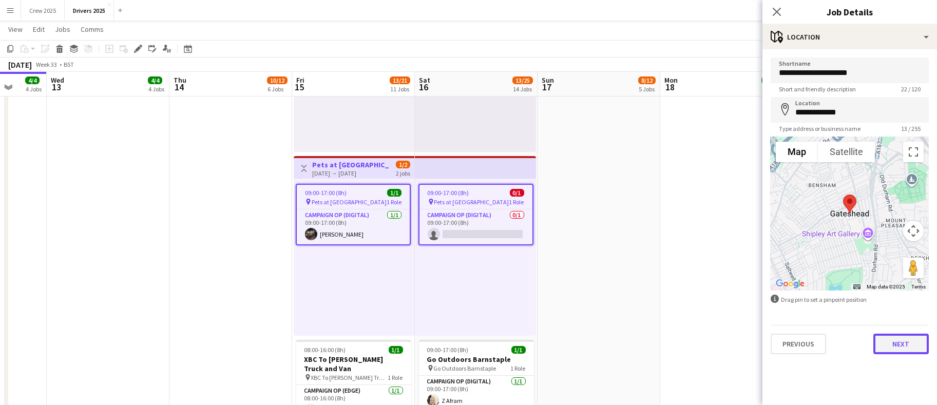
click at [905, 349] on button "Next" at bounding box center [900, 344] width 55 height 21
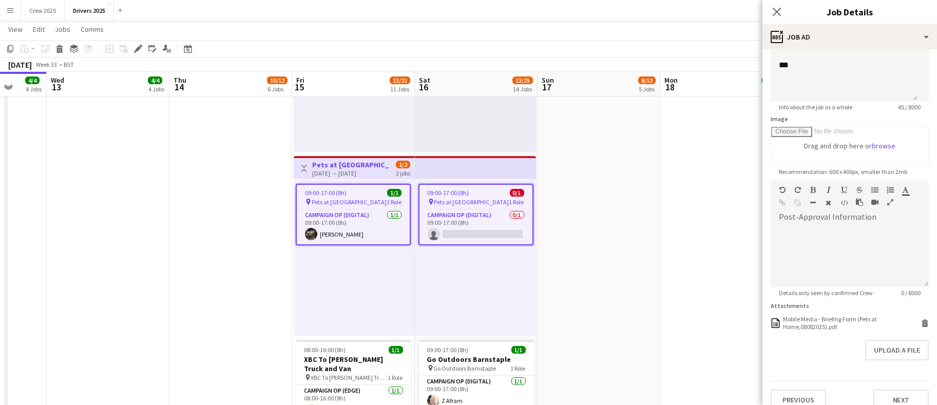
scroll to position [131, 0]
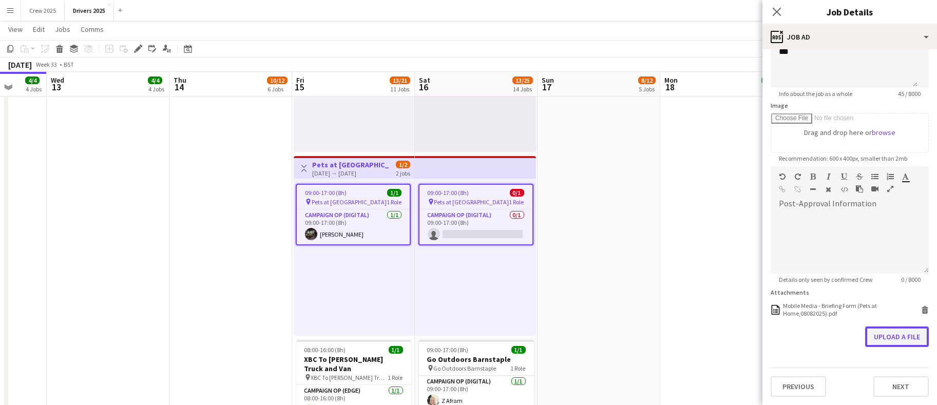
click at [891, 335] on button "Upload a file" at bounding box center [897, 337] width 64 height 21
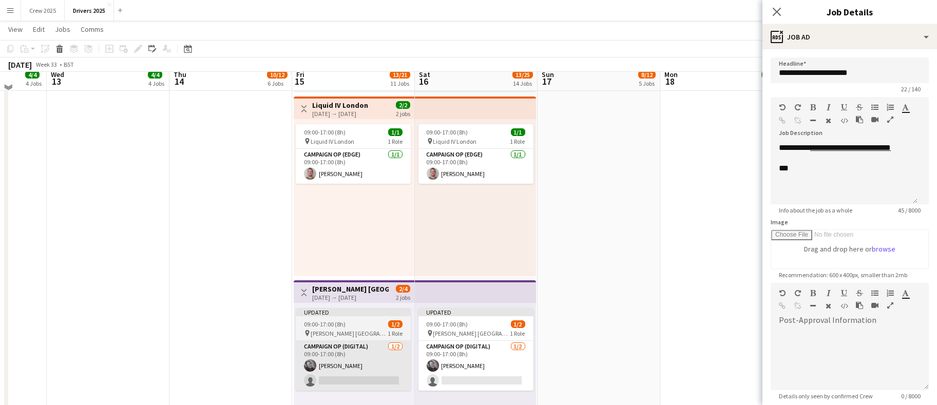
scroll to position [1232, 0]
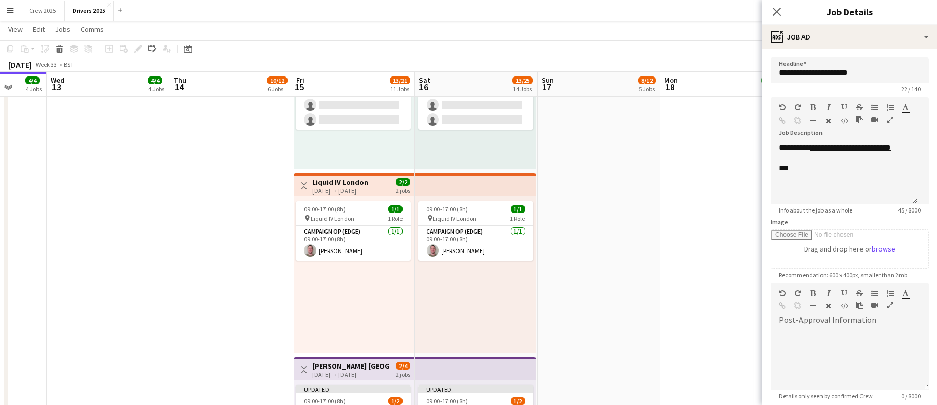
click at [333, 188] on div "[DATE] → [DATE]" at bounding box center [340, 191] width 56 height 8
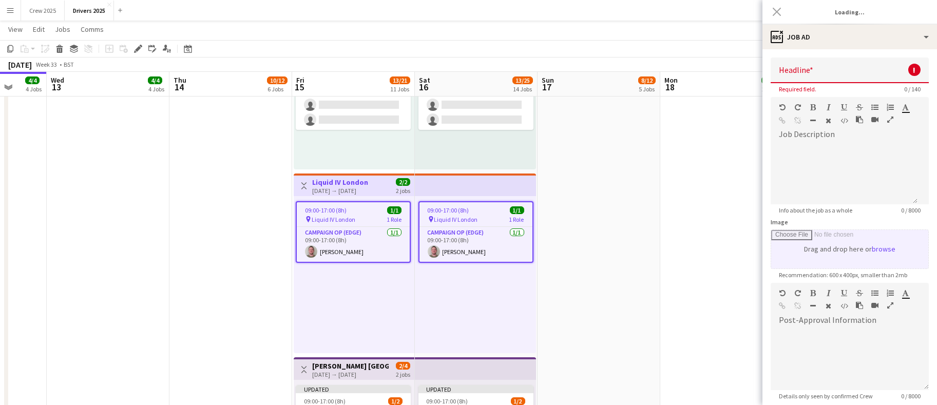
type input "**********"
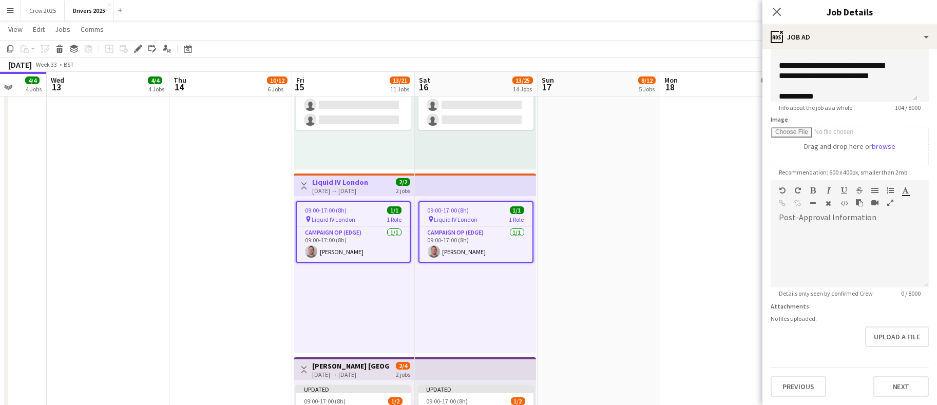
scroll to position [117, 0]
click at [904, 335] on button "Upload a file" at bounding box center [897, 337] width 64 height 21
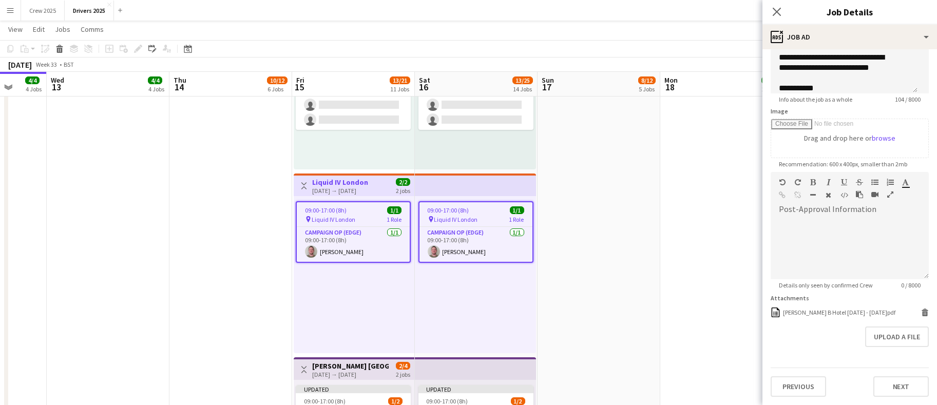
click at [710, 287] on app-date-cell "Updated 11:00-19:00 (8h) 2/2 pin Strongbow Manchester 1 Role Campaign Op (Digit…" at bounding box center [721, 157] width 123 height 2549
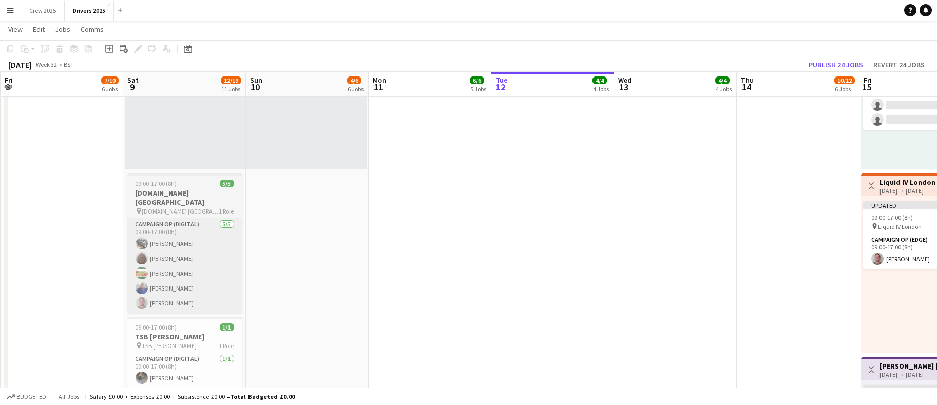
drag, startPoint x: 182, startPoint y: 238, endPoint x: 335, endPoint y: 255, distance: 153.9
click at [926, 272] on app-calendar-viewport "Wed 6 Thu 7 3/5 2 Jobs Fri 8 7/10 6 Jobs Sat 9 12/19 11 Jobs Sun 10 4/6 6 Jobs …" at bounding box center [468, 120] width 937 height 2624
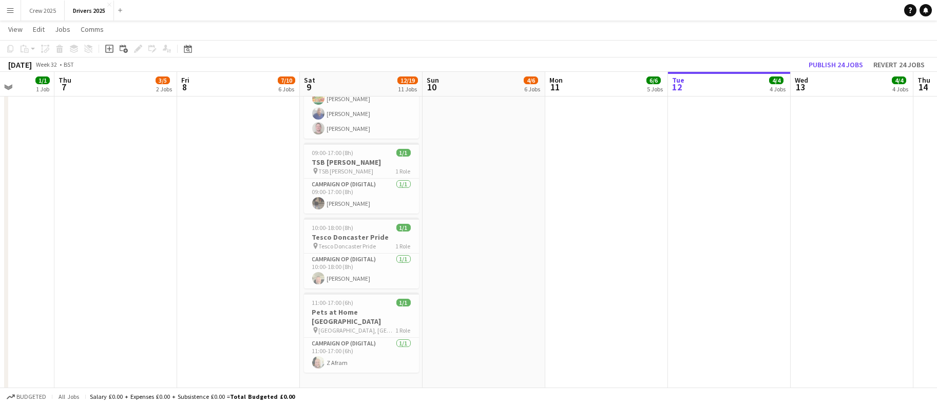
scroll to position [1386, 0]
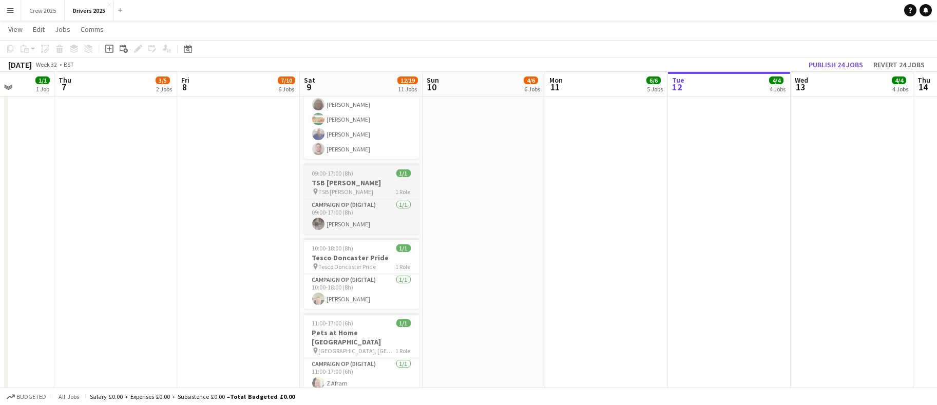
click at [317, 178] on h3 "TSB [PERSON_NAME]" at bounding box center [361, 182] width 115 height 9
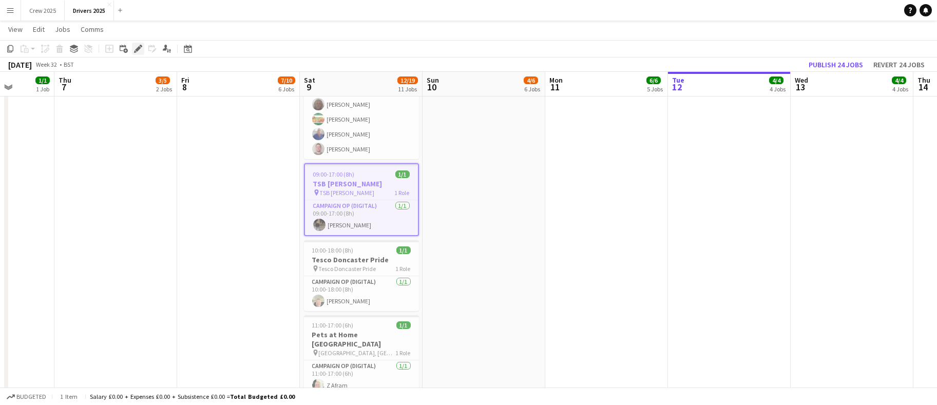
click at [139, 47] on icon at bounding box center [138, 49] width 6 height 6
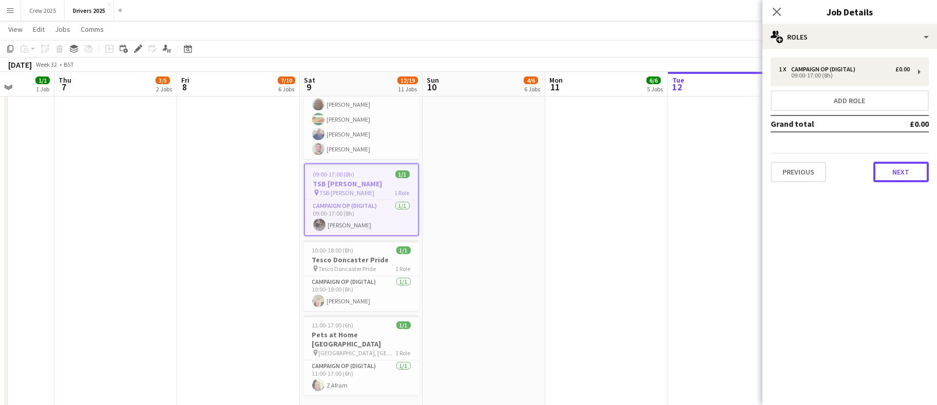
click at [892, 163] on button "Next" at bounding box center [900, 172] width 55 height 21
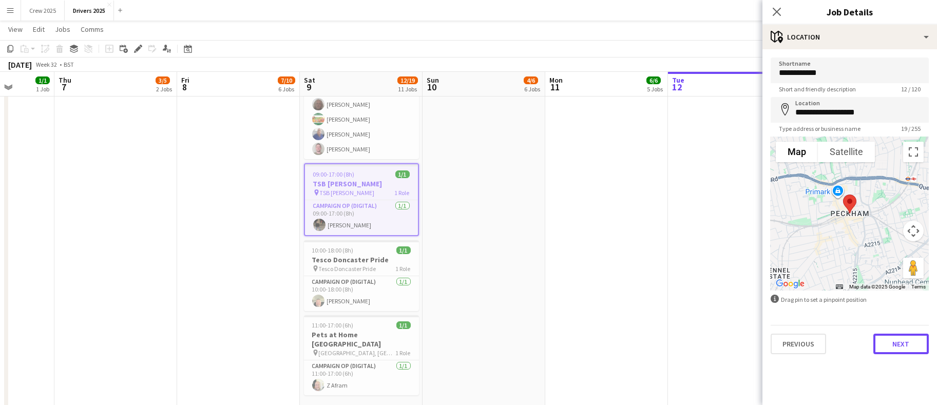
click at [898, 343] on button "Next" at bounding box center [900, 344] width 55 height 21
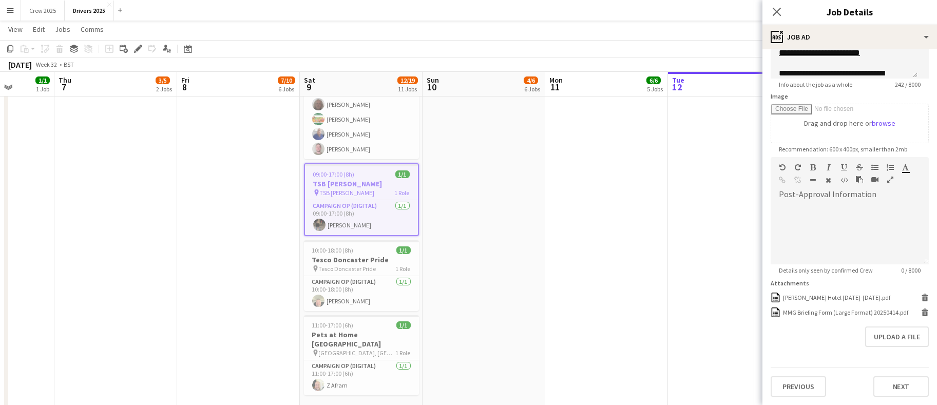
scroll to position [146, 0]
click at [806, 294] on div "[PERSON_NAME] Hotel [DATE]-[DATE].pdf" at bounding box center [836, 298] width 107 height 8
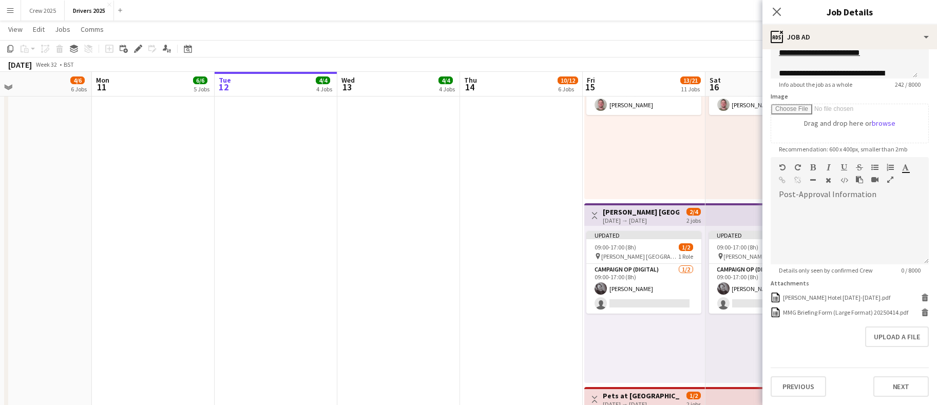
drag, startPoint x: 596, startPoint y: 217, endPoint x: -71, endPoint y: 220, distance: 666.4
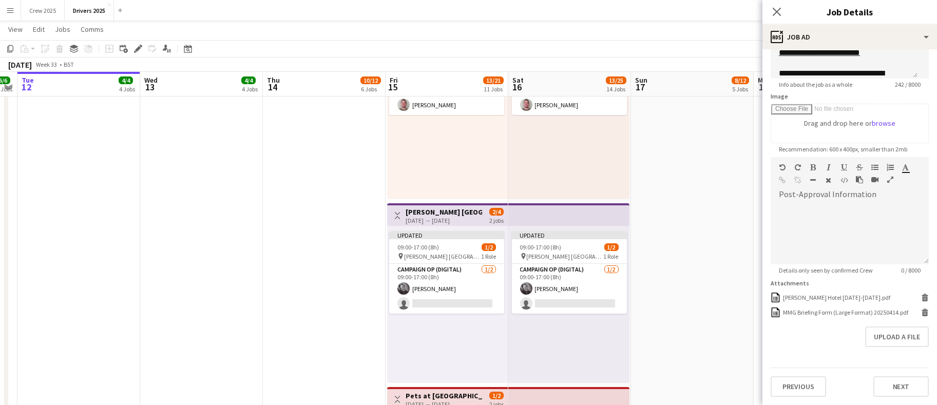
drag, startPoint x: 388, startPoint y: 256, endPoint x: -40, endPoint y: 235, distance: 428.2
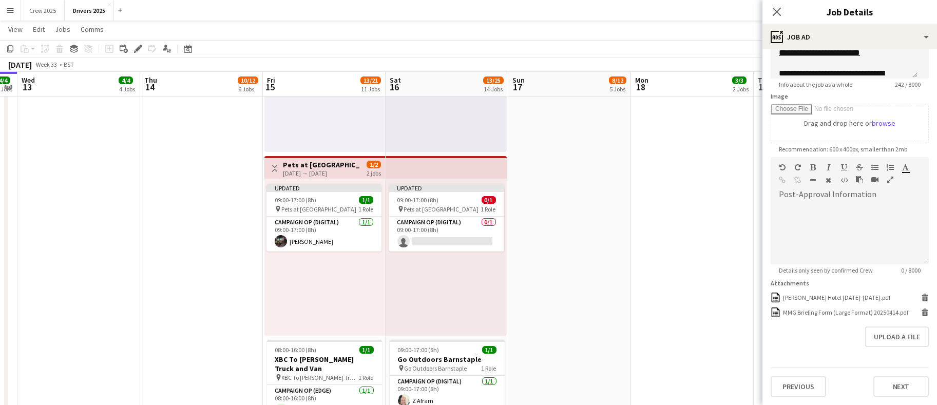
drag, startPoint x: 732, startPoint y: 215, endPoint x: 609, endPoint y: 227, distance: 123.3
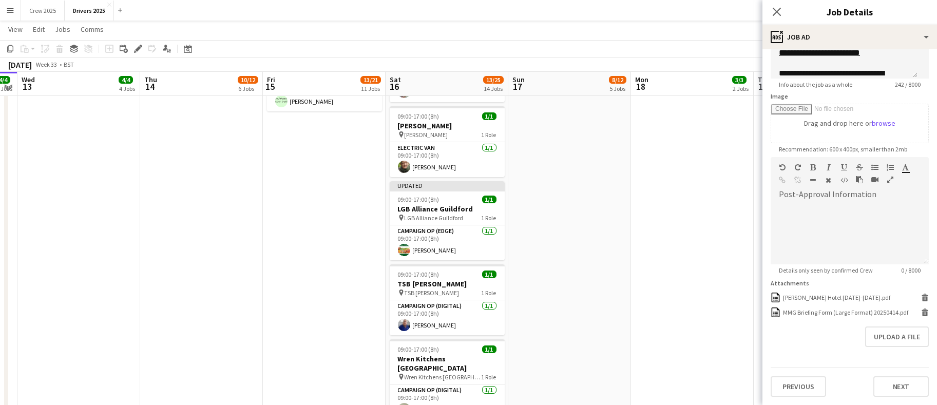
scroll to position [1925, 0]
click at [435, 271] on span "09:00-17:00 (8h)" at bounding box center [419, 275] width 42 height 8
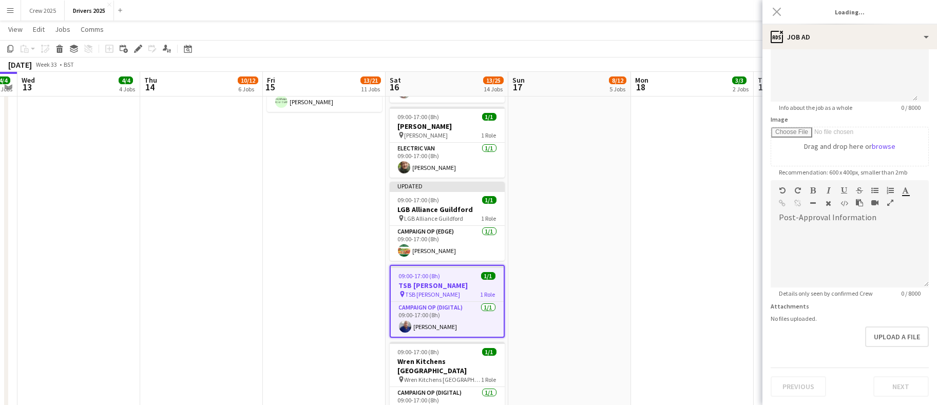
type input "**********"
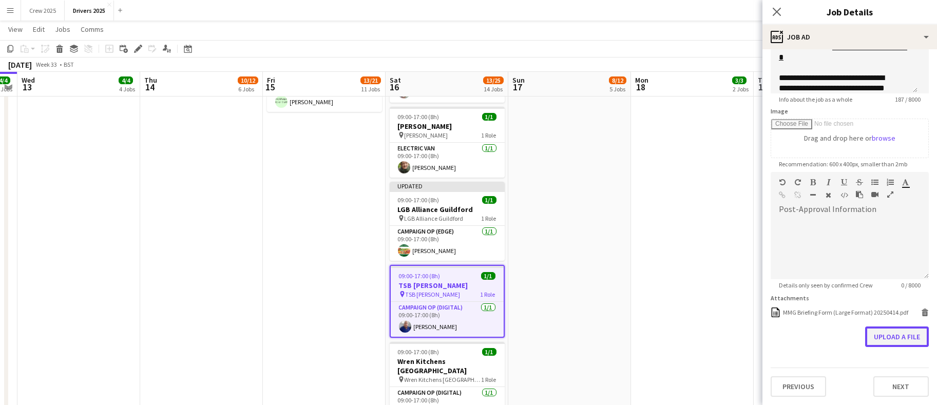
click at [888, 338] on button "Upload a file" at bounding box center [897, 337] width 64 height 21
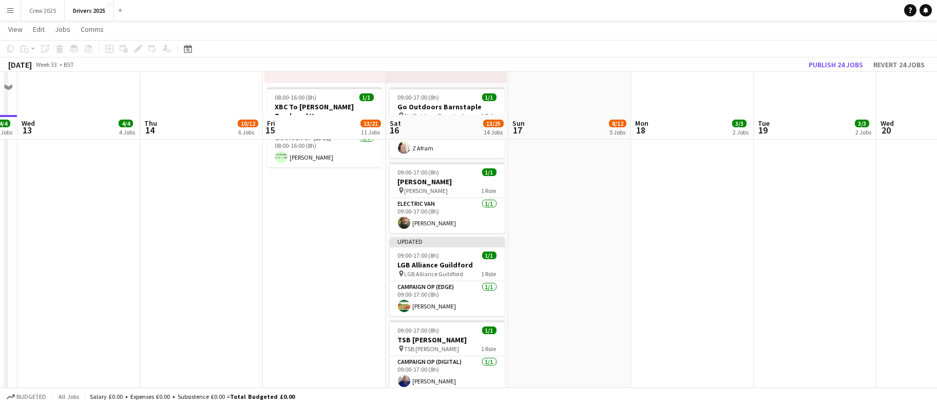
scroll to position [1848, 0]
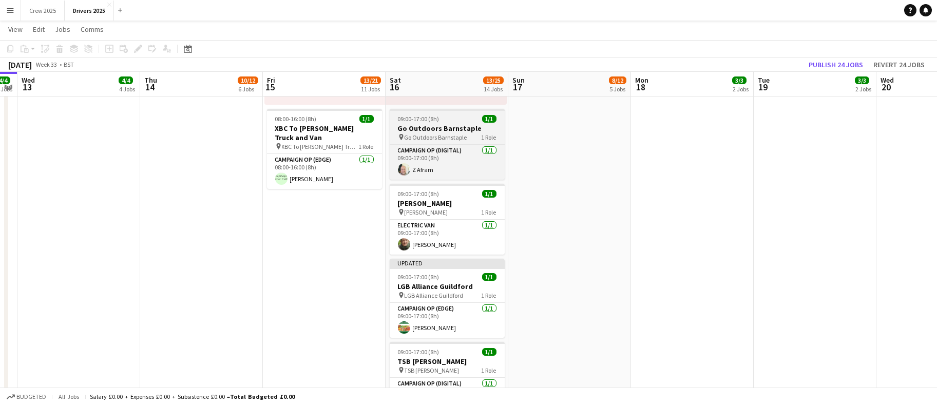
click at [446, 129] on h3 "Go Outdoors Barnstaple" at bounding box center [447, 128] width 115 height 9
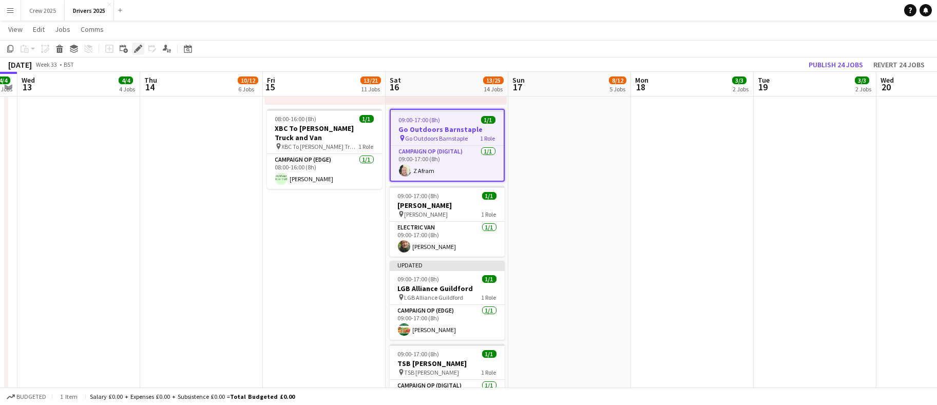
click at [136, 49] on icon at bounding box center [138, 49] width 6 height 6
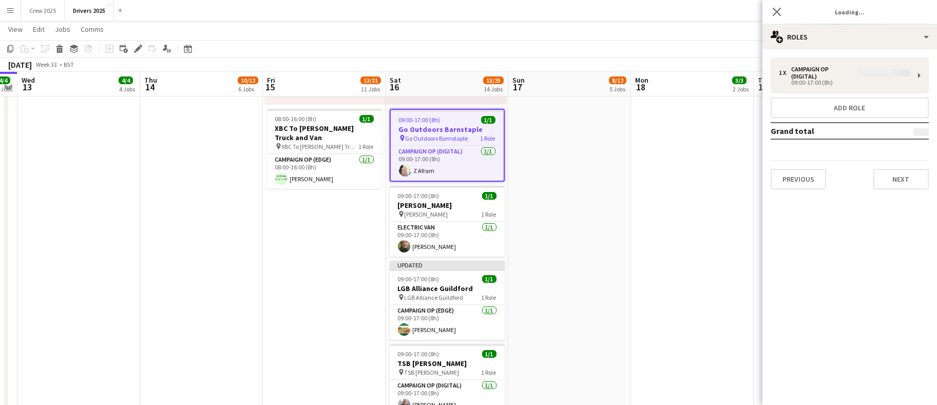
type input "**********"
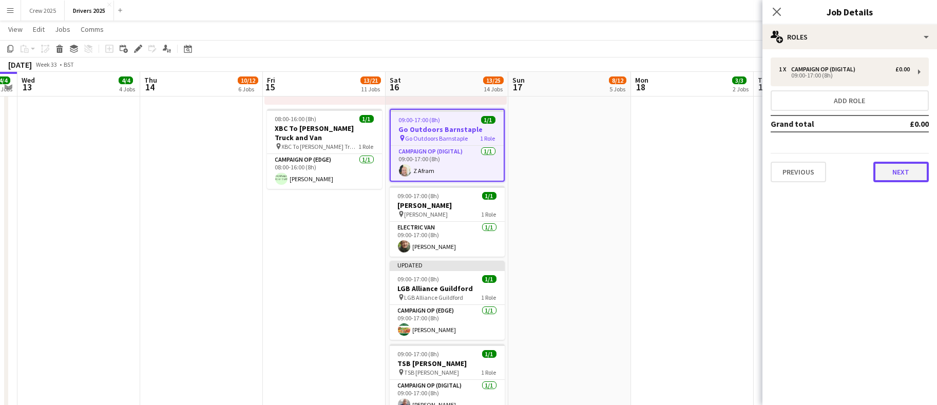
click at [883, 174] on button "Next" at bounding box center [900, 172] width 55 height 21
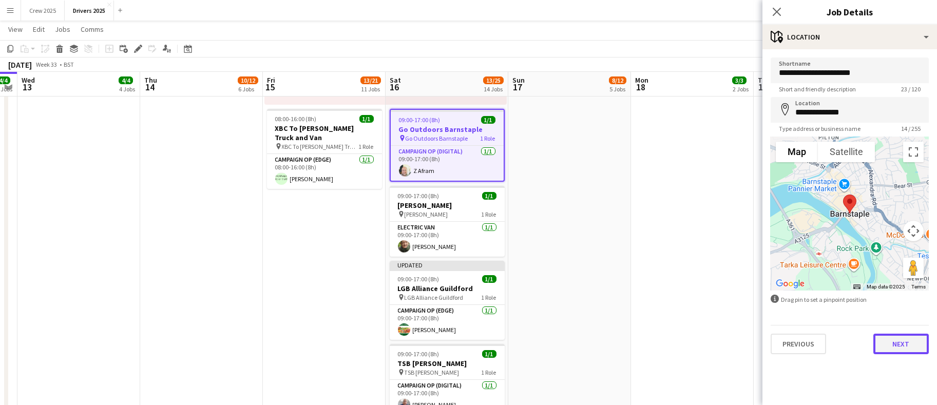
click at [895, 342] on button "Next" at bounding box center [900, 344] width 55 height 21
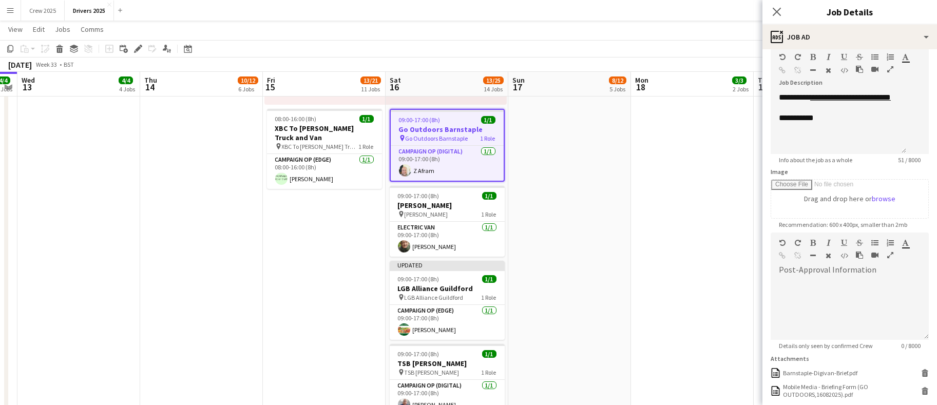
scroll to position [146, 0]
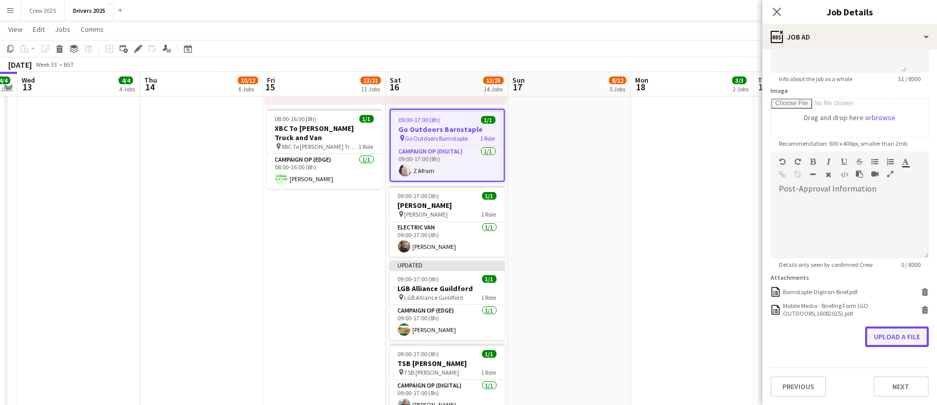
click at [889, 341] on button "Upload a file" at bounding box center [897, 337] width 64 height 21
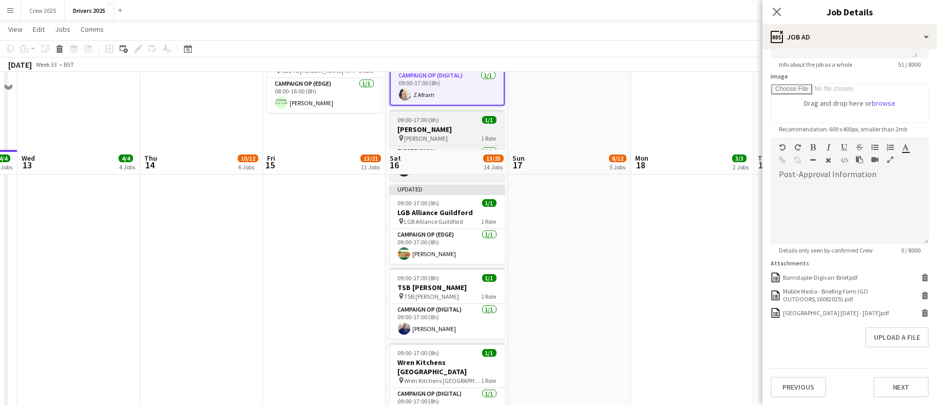
scroll to position [2002, 0]
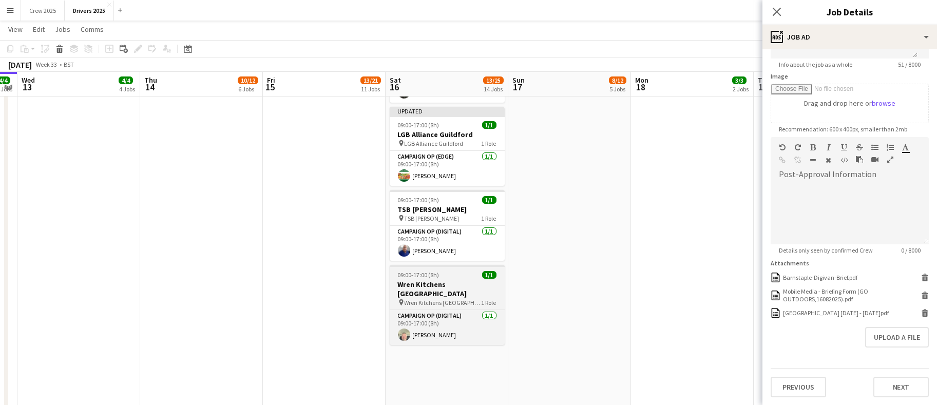
click at [441, 281] on h3 "Wren Kitchens [GEOGRAPHIC_DATA]" at bounding box center [447, 289] width 115 height 18
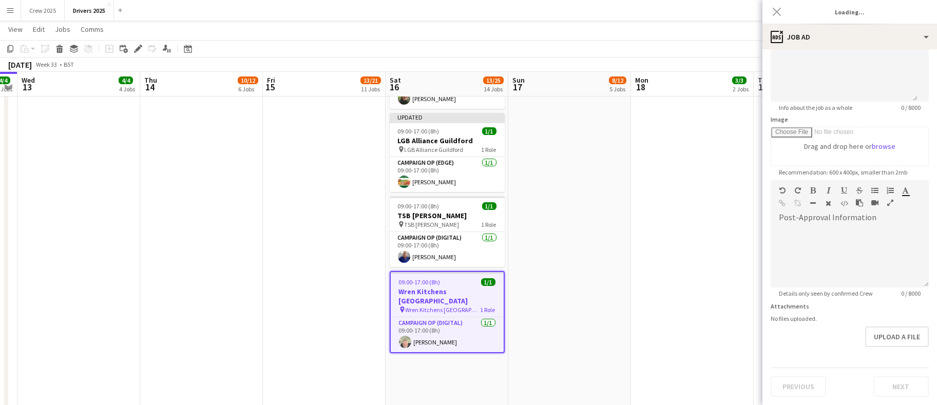
scroll to position [117, 0]
type input "**********"
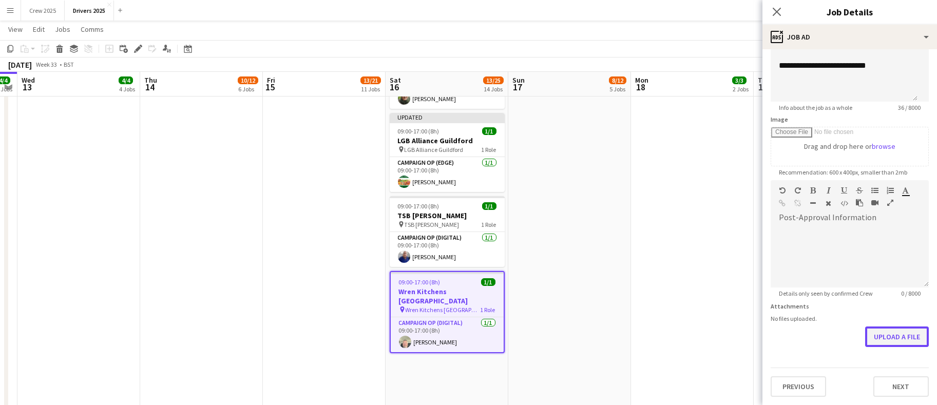
click at [874, 339] on button "Upload a file" at bounding box center [897, 337] width 64 height 21
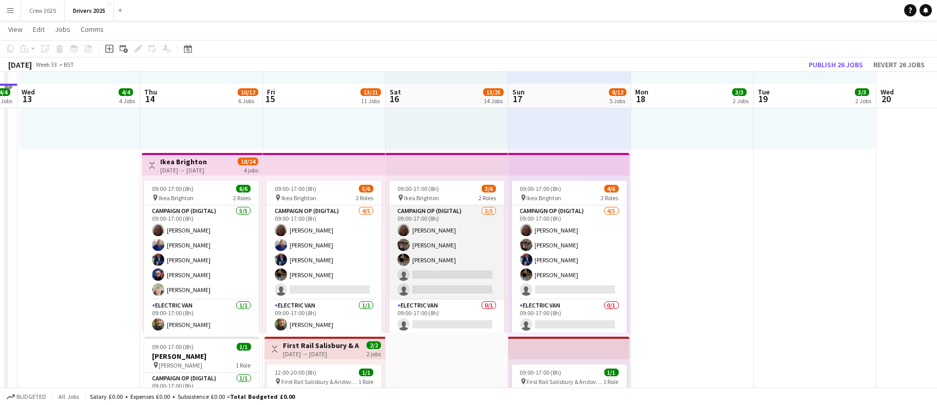
scroll to position [693, 0]
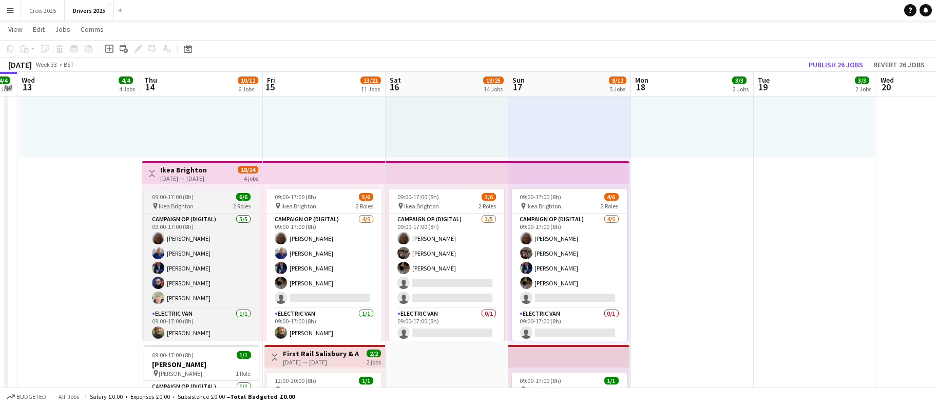
click at [191, 195] on span "09:00-17:00 (8h)" at bounding box center [173, 197] width 42 height 8
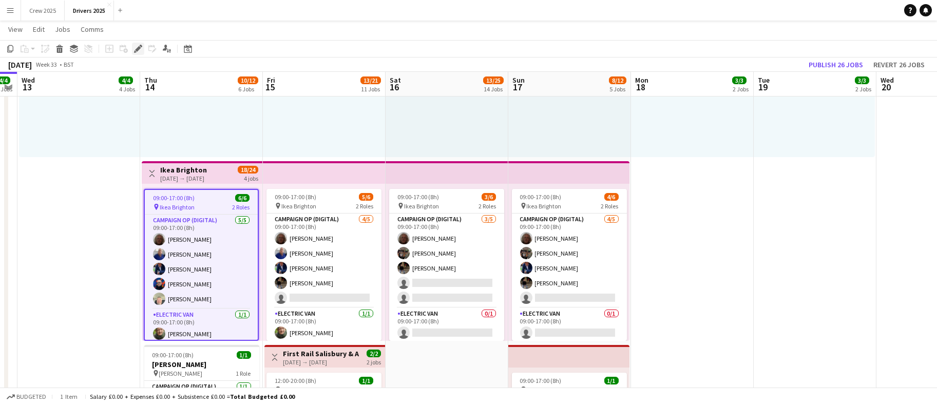
click at [132, 50] on div "Edit" at bounding box center [138, 49] width 12 height 12
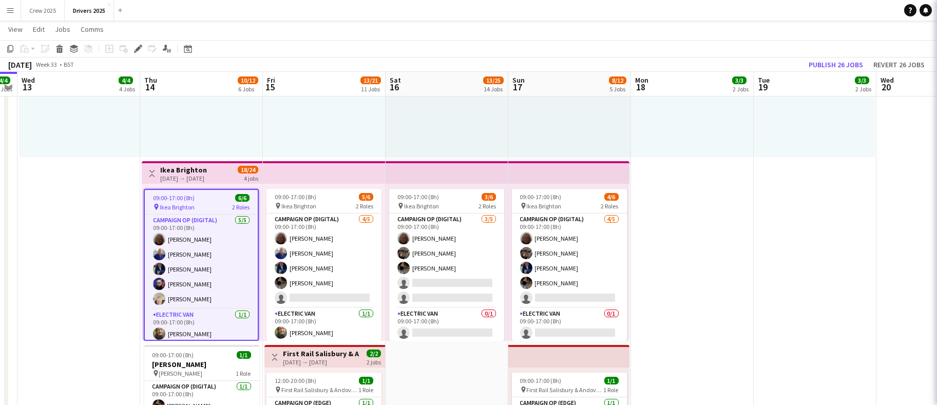
type input "**********"
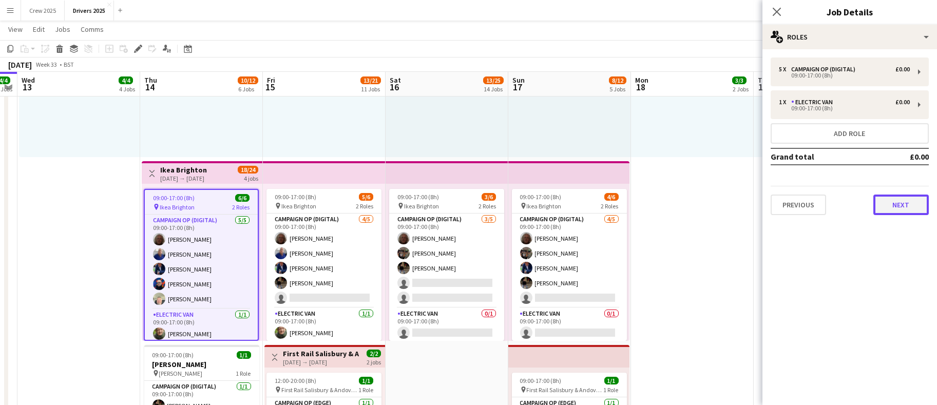
click at [902, 208] on button "Next" at bounding box center [900, 205] width 55 height 21
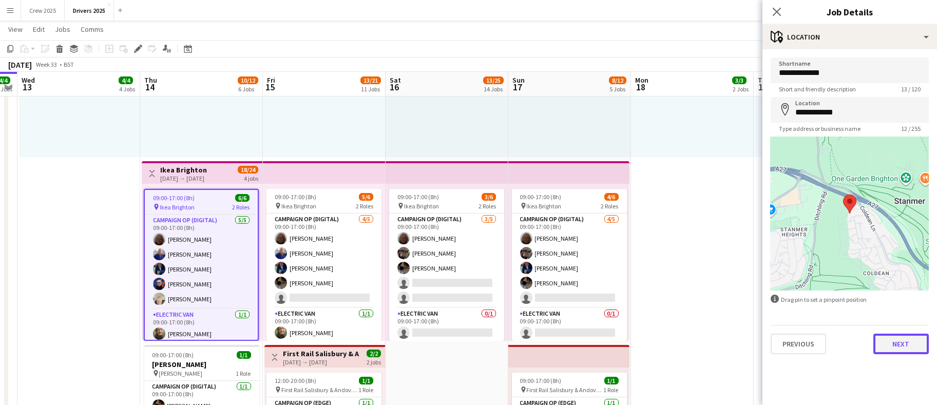
click at [893, 347] on button "Next" at bounding box center [900, 344] width 55 height 21
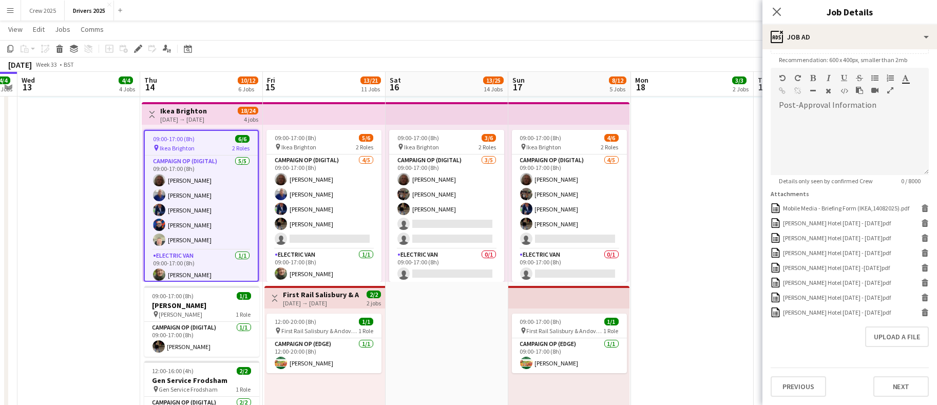
scroll to position [770, 0]
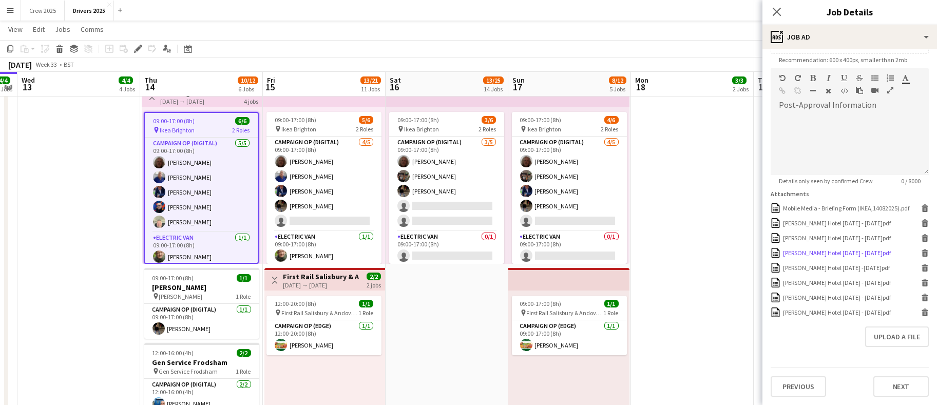
click at [807, 256] on div "[PERSON_NAME] Hotel [DATE] - [DATE]pdf" at bounding box center [837, 253] width 108 height 8
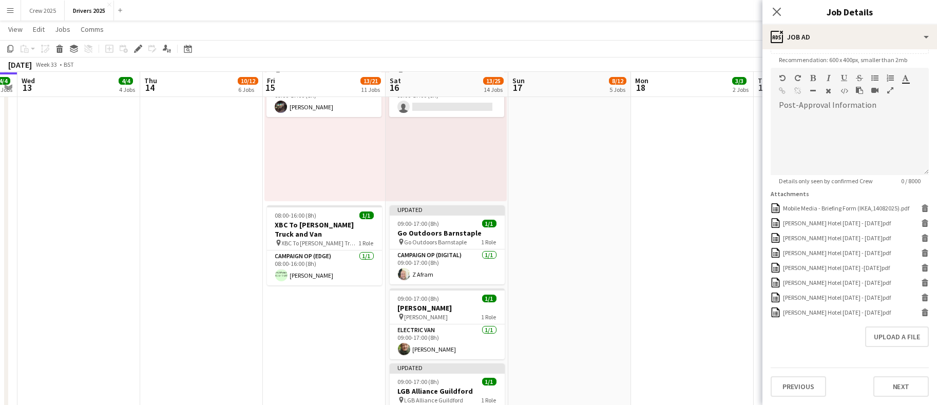
scroll to position [1813, 0]
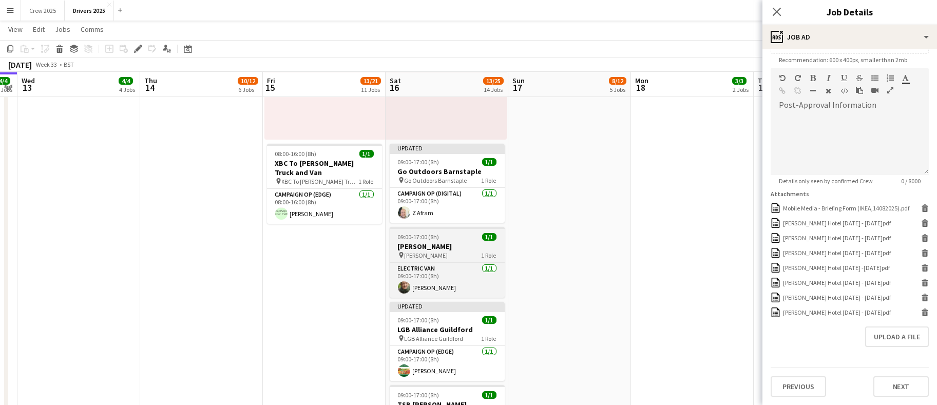
click at [435, 236] on span "09:00-17:00 (8h)" at bounding box center [419, 237] width 42 height 8
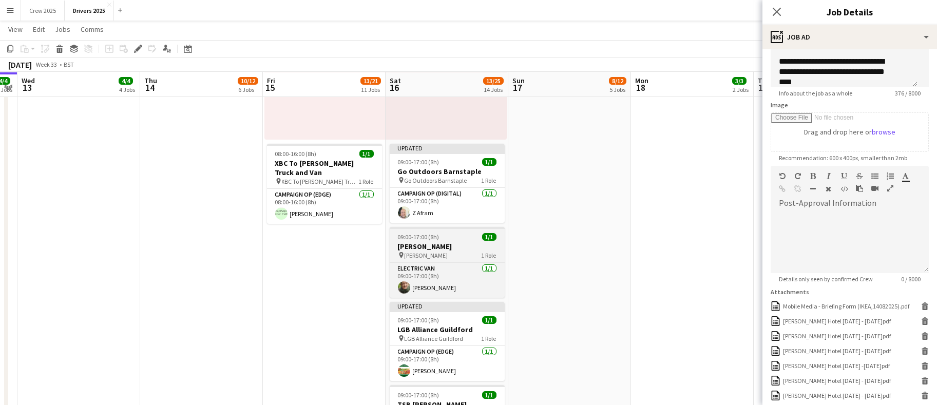
type input "**********"
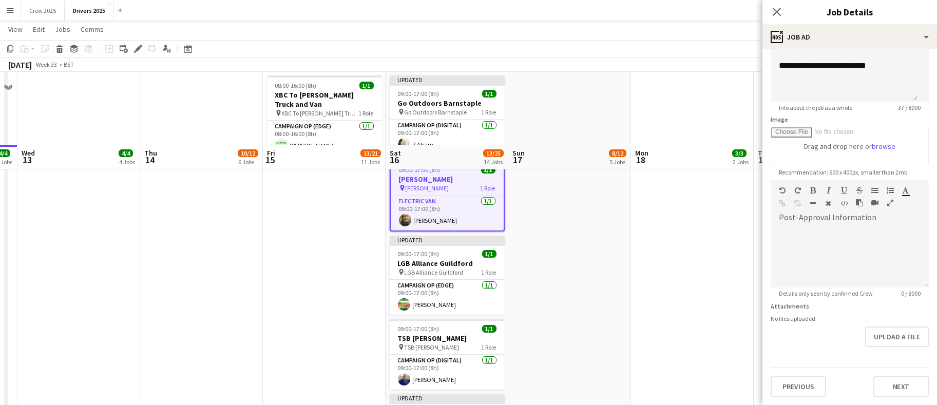
scroll to position [1967, 0]
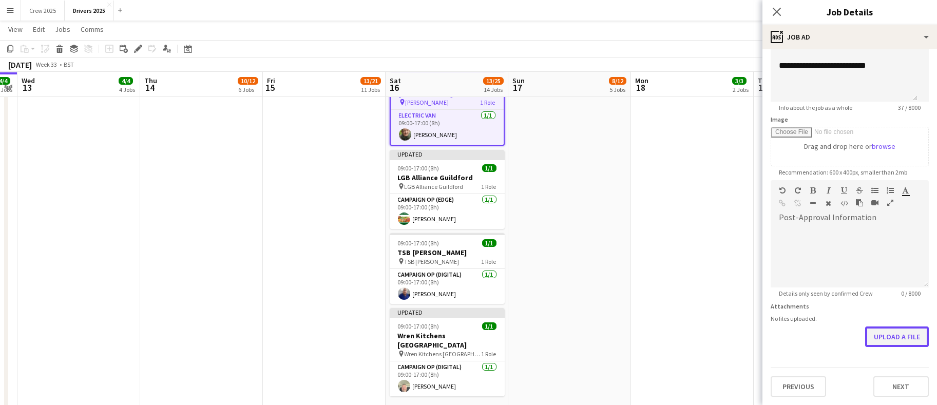
click at [890, 333] on button "Upload a file" at bounding box center [897, 337] width 64 height 21
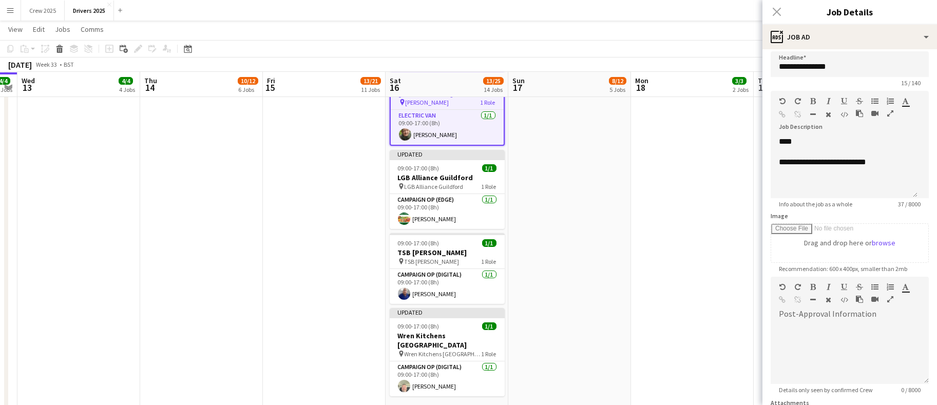
scroll to position [0, 0]
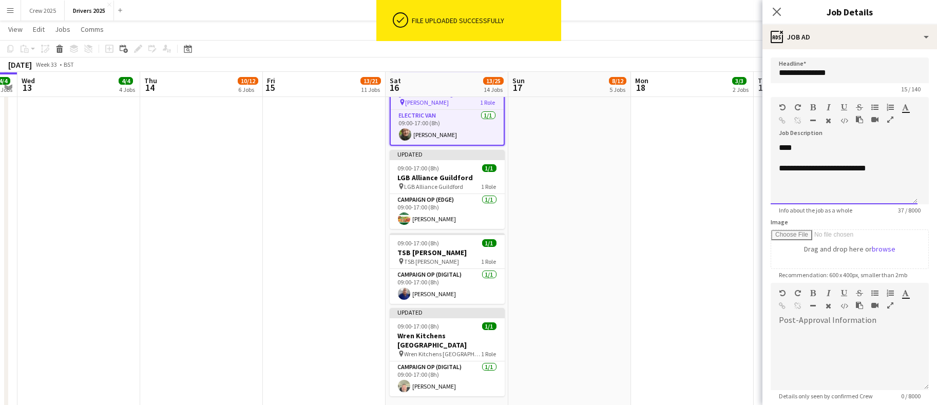
click at [854, 145] on div "**********" at bounding box center [844, 174] width 147 height 62
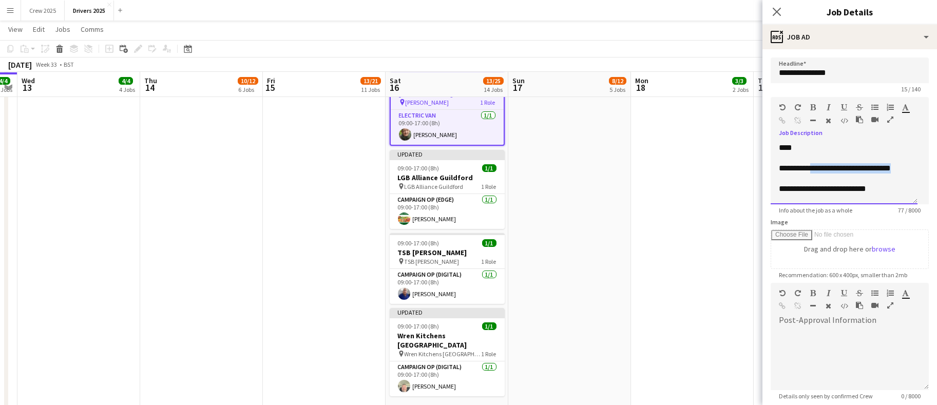
drag, startPoint x: 845, startPoint y: 179, endPoint x: 813, endPoint y: 167, distance: 33.5
click at [813, 167] on div "**********" at bounding box center [838, 183] width 119 height 41
copy div "**********"
click at [783, 118] on icon "button" at bounding box center [782, 120] width 7 height 7
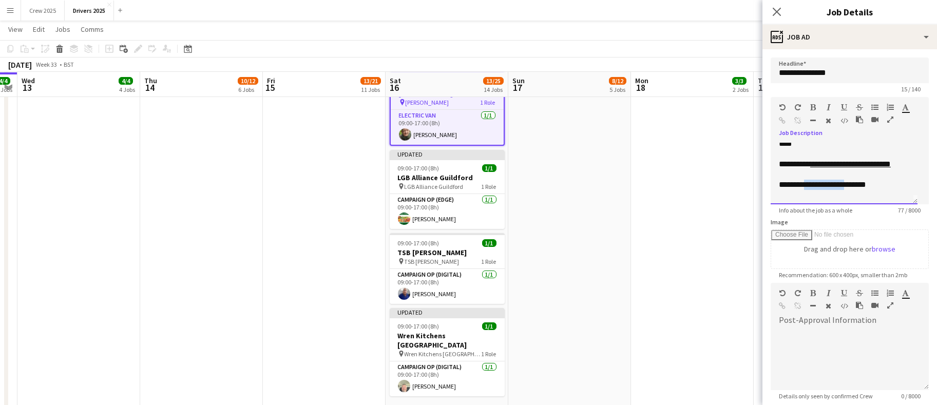
drag, startPoint x: 857, startPoint y: 196, endPoint x: 807, endPoint y: 192, distance: 50.0
click at [807, 190] on div "**********" at bounding box center [838, 185] width 119 height 10
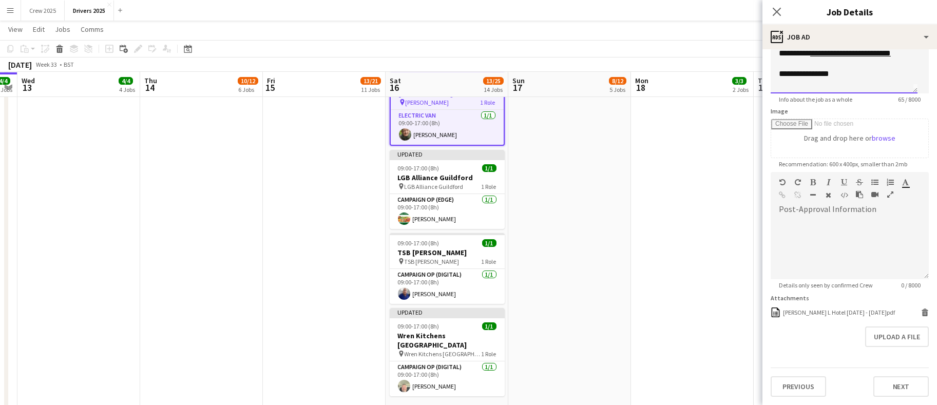
scroll to position [125, 0]
click at [900, 388] on button "Next" at bounding box center [900, 386] width 55 height 21
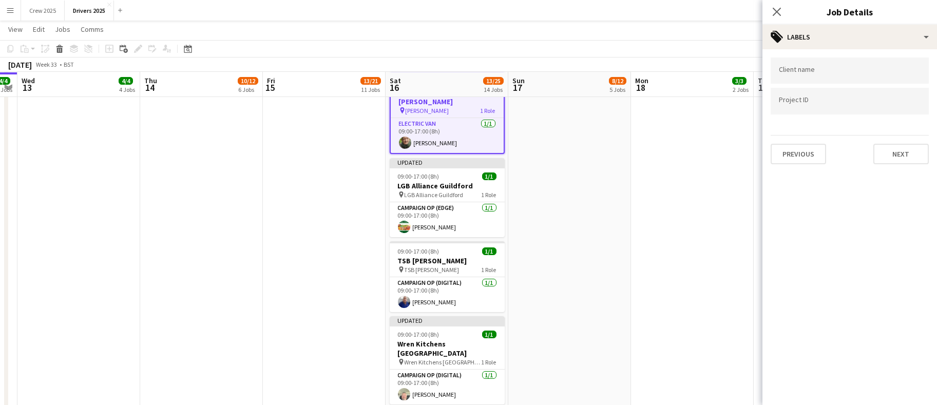
scroll to position [0, 0]
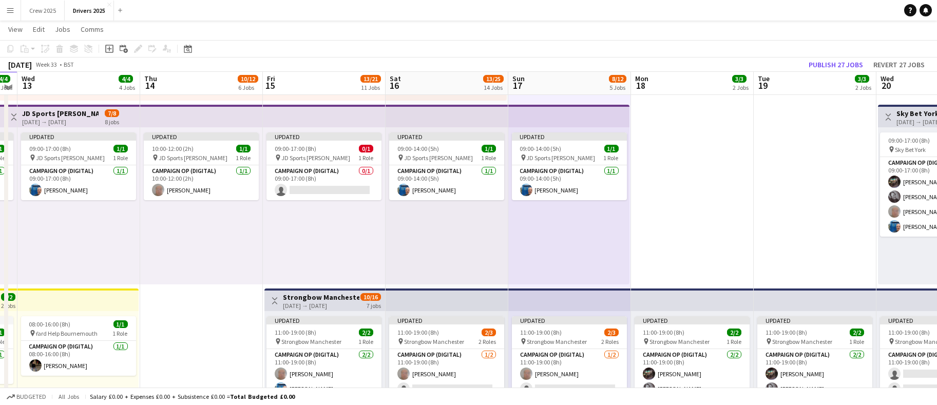
scroll to position [196, 0]
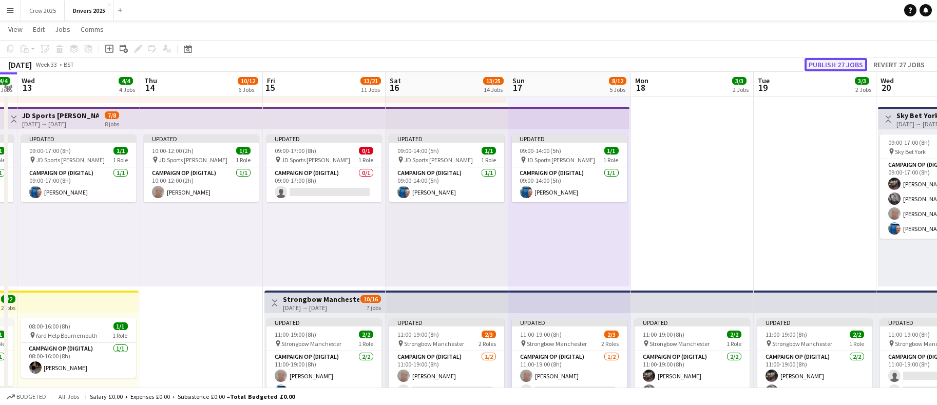
click at [834, 70] on button "Publish 27 jobs" at bounding box center [836, 64] width 63 height 13
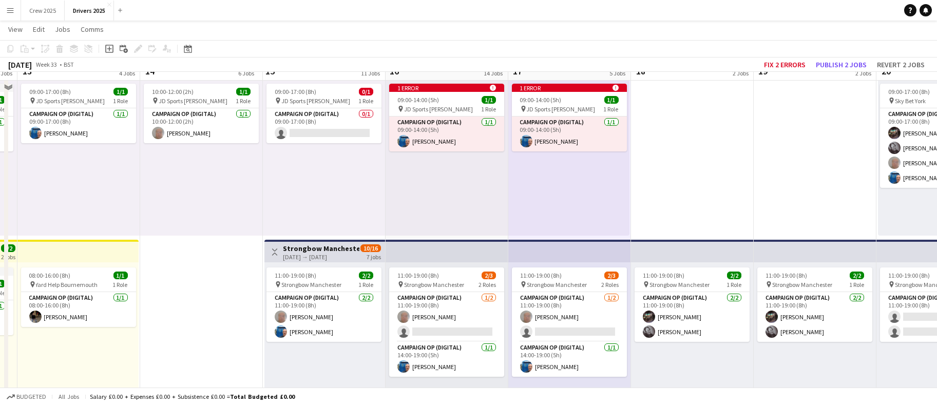
scroll to position [231, 0]
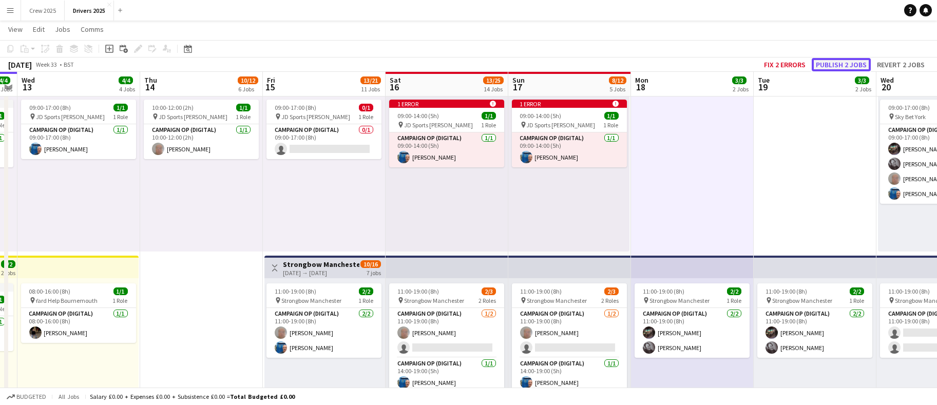
click at [856, 61] on button "Publish 2 jobs" at bounding box center [841, 64] width 59 height 13
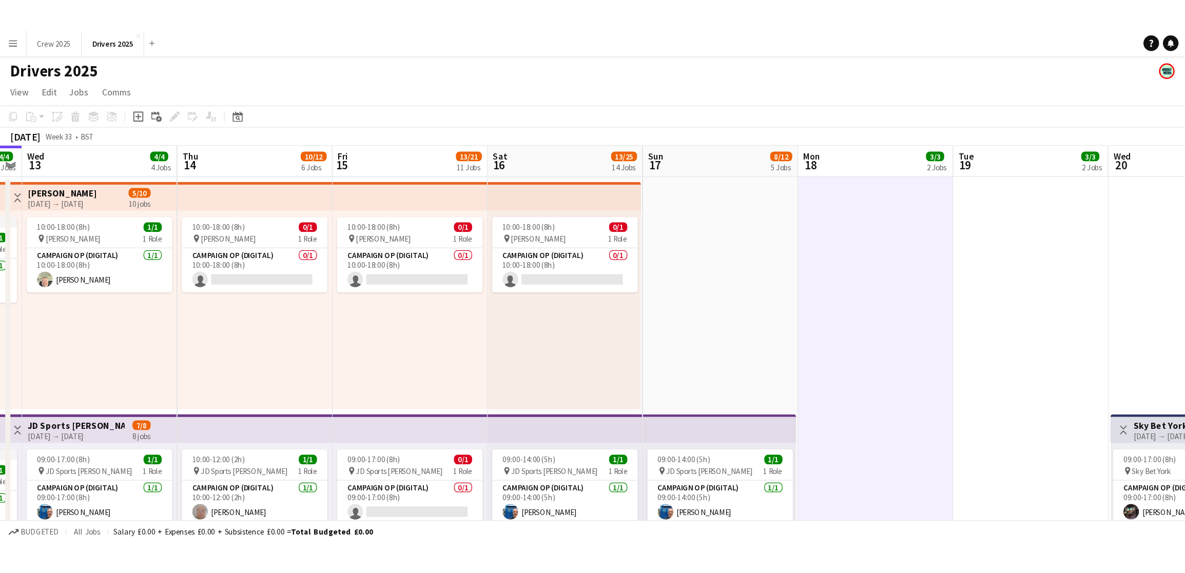
scroll to position [2, 0]
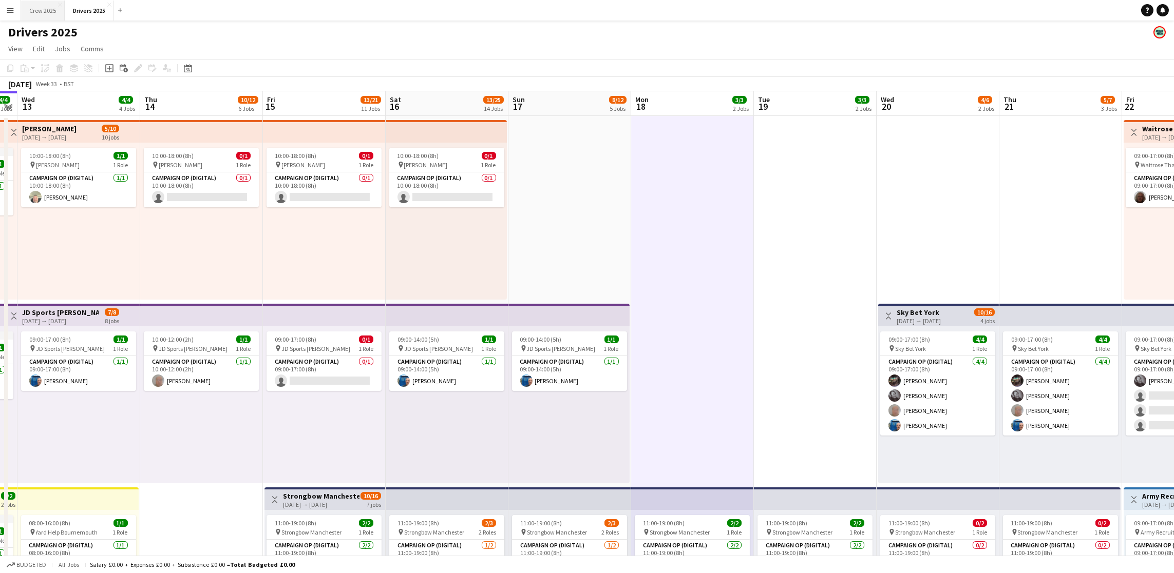
click at [31, 8] on button "Crew 2025 Close" at bounding box center [43, 11] width 44 height 20
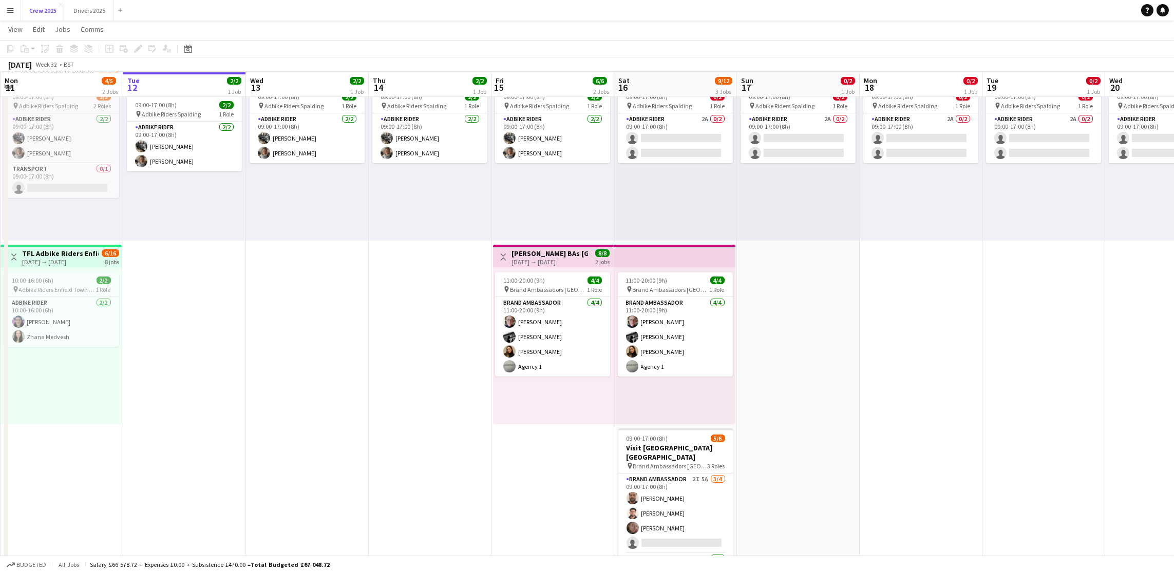
scroll to position [114, 0]
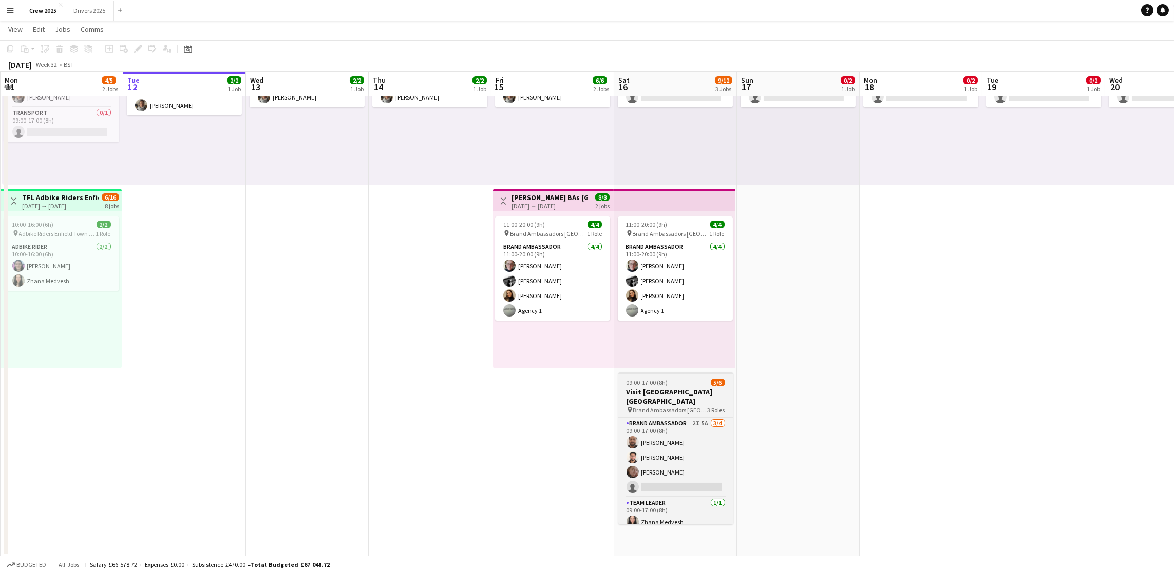
click at [662, 392] on h3 "Visit [GEOGRAPHIC_DATA] [GEOGRAPHIC_DATA]" at bounding box center [675, 397] width 115 height 18
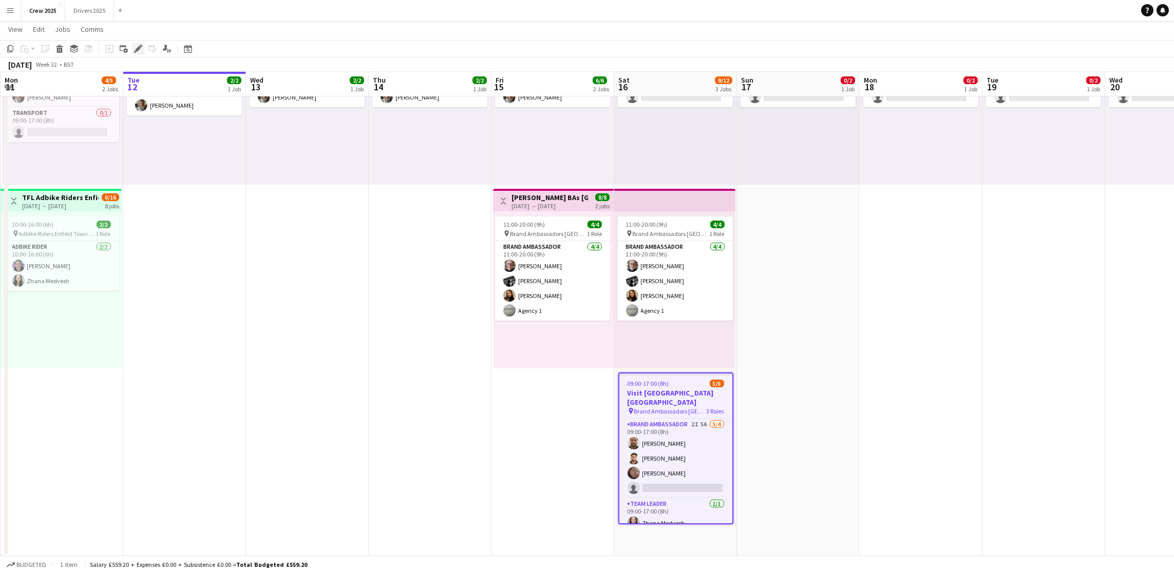
click at [138, 48] on icon at bounding box center [138, 49] width 6 height 6
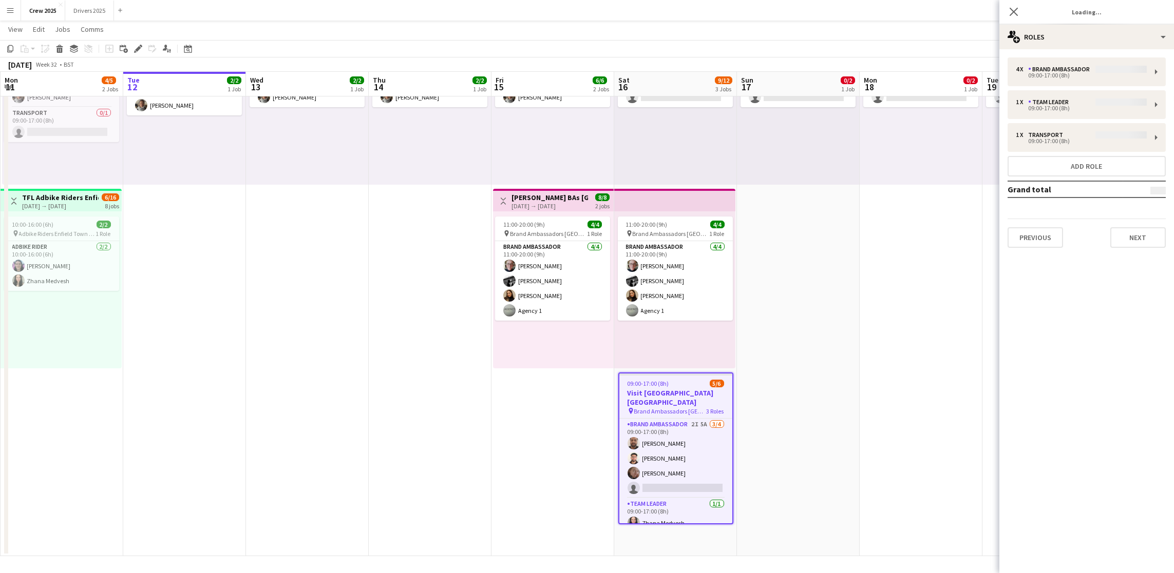
type input "**********"
click at [936, 241] on button "Next" at bounding box center [1137, 237] width 55 height 21
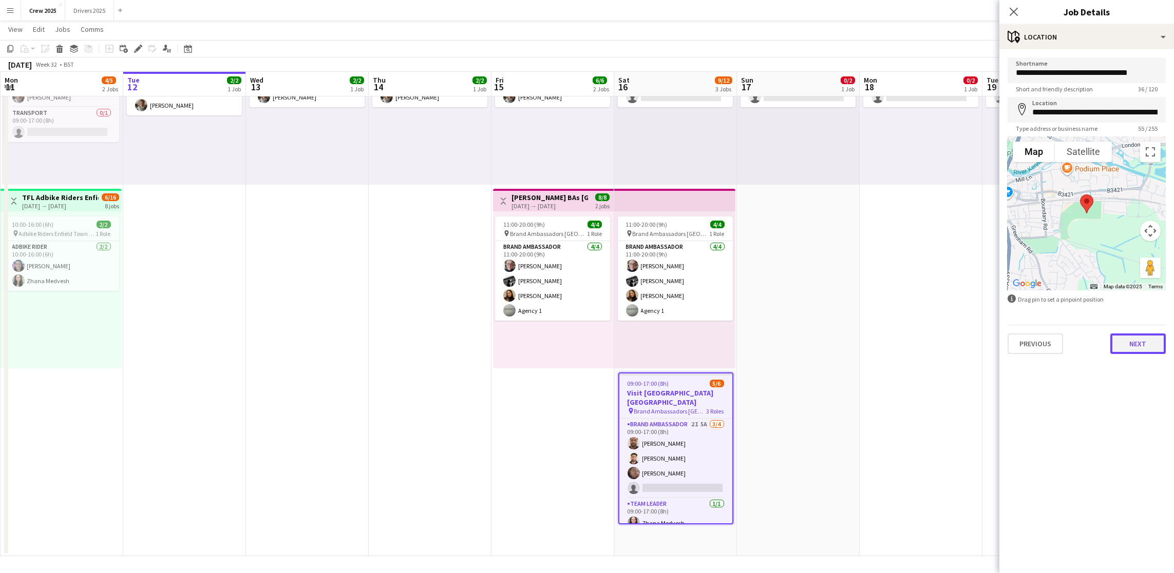
click at [936, 335] on button "Next" at bounding box center [1137, 344] width 55 height 21
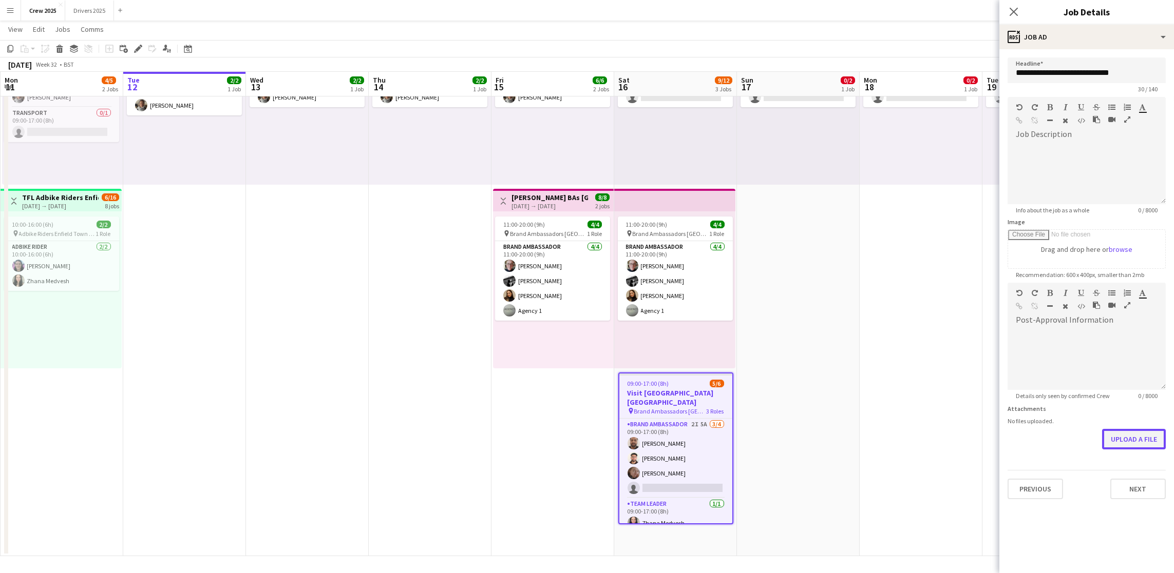
click at [936, 405] on form "**********" at bounding box center [1086, 279] width 175 height 442
click at [936, 405] on button "Upload a file" at bounding box center [1134, 439] width 64 height 21
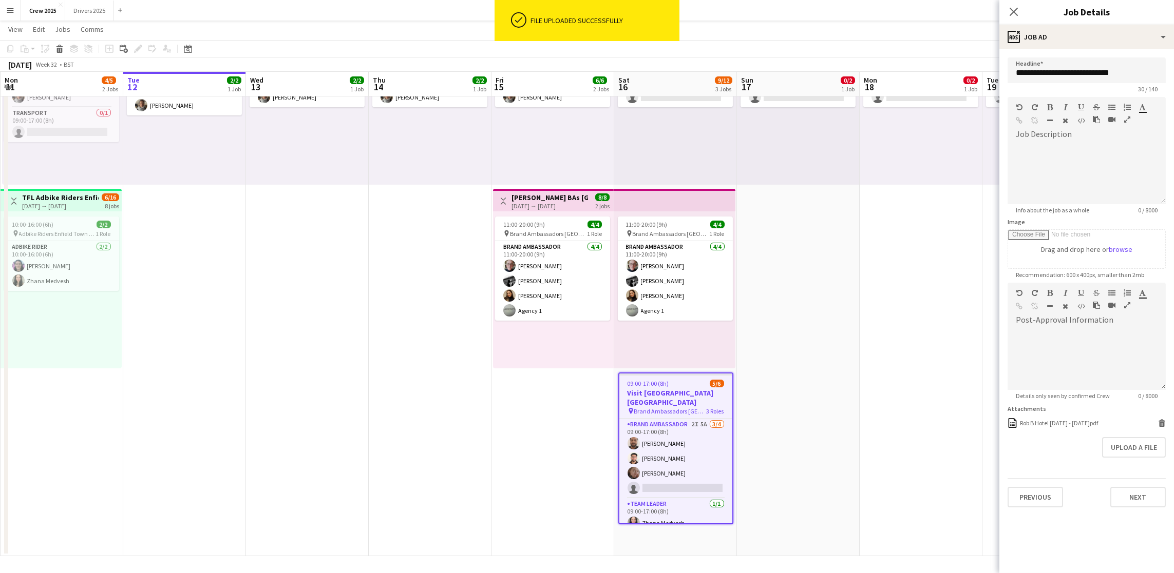
click at [880, 344] on app-date-cell "09:00-17:00 (8h) 0/2 pin Adbike Riders Spalding 1 Role Adbike Rider 2A 0/2 09:0…" at bounding box center [920, 279] width 123 height 556
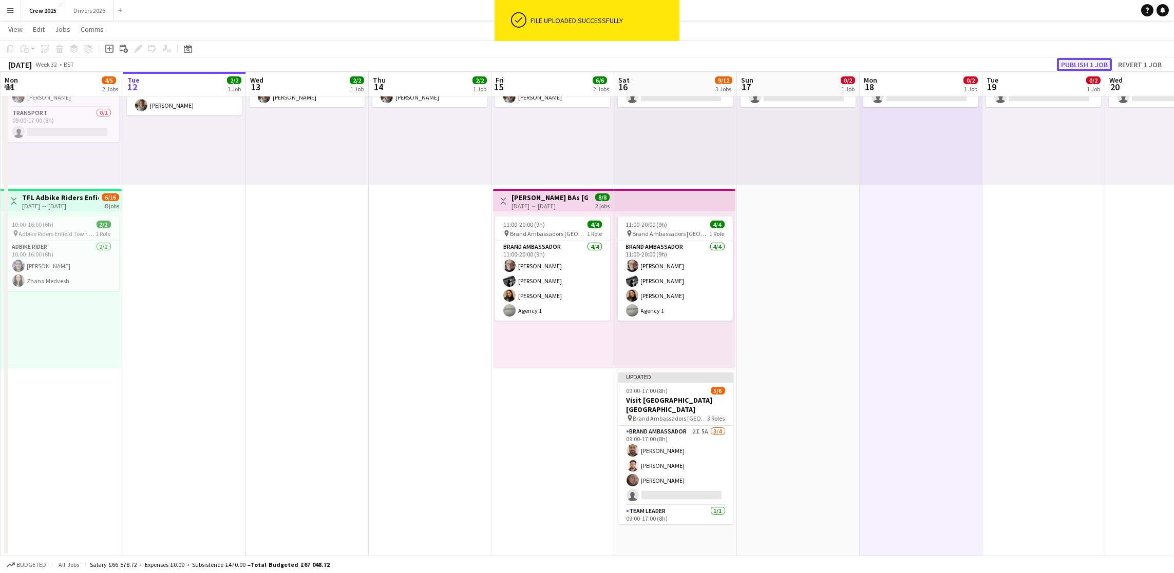
click at [936, 60] on button "Publish 1 job" at bounding box center [1084, 64] width 55 height 13
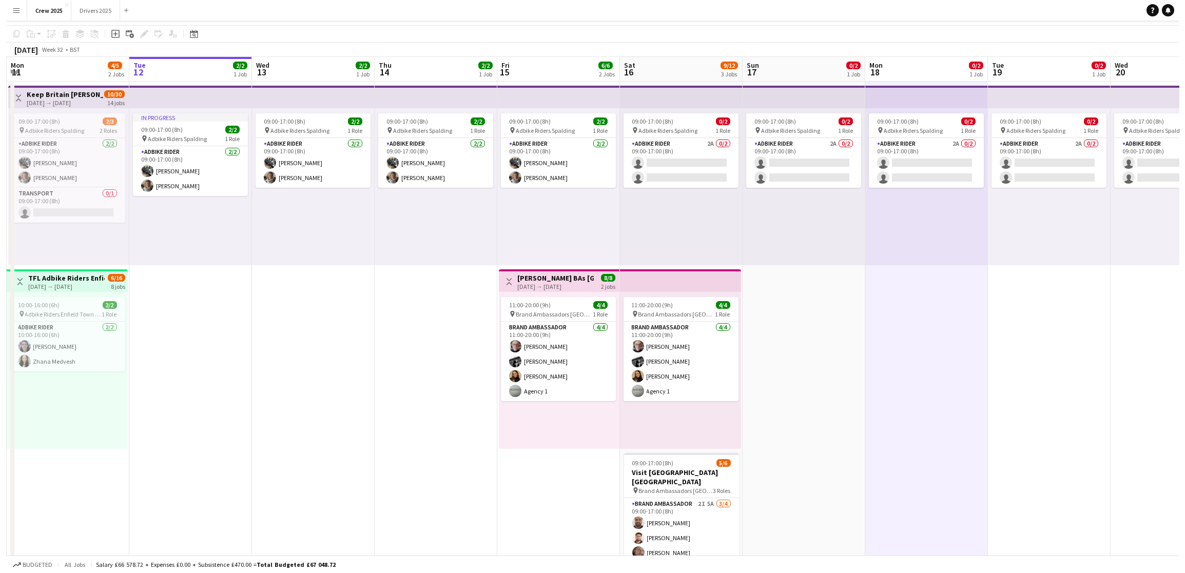
scroll to position [0, 0]
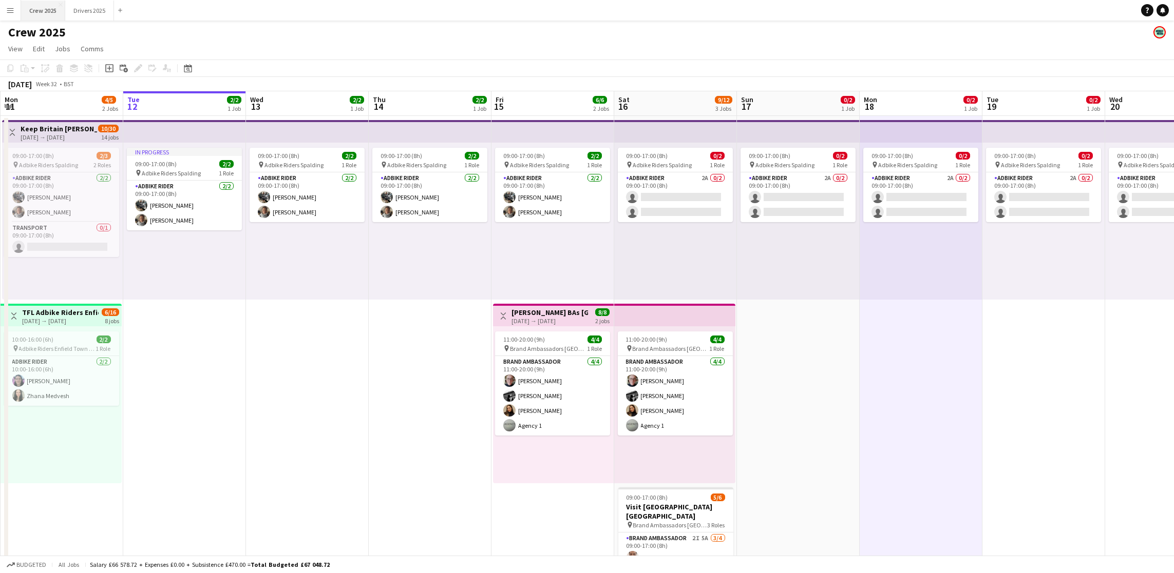
click at [47, 7] on button "Crew 2025 Close" at bounding box center [43, 11] width 44 height 20
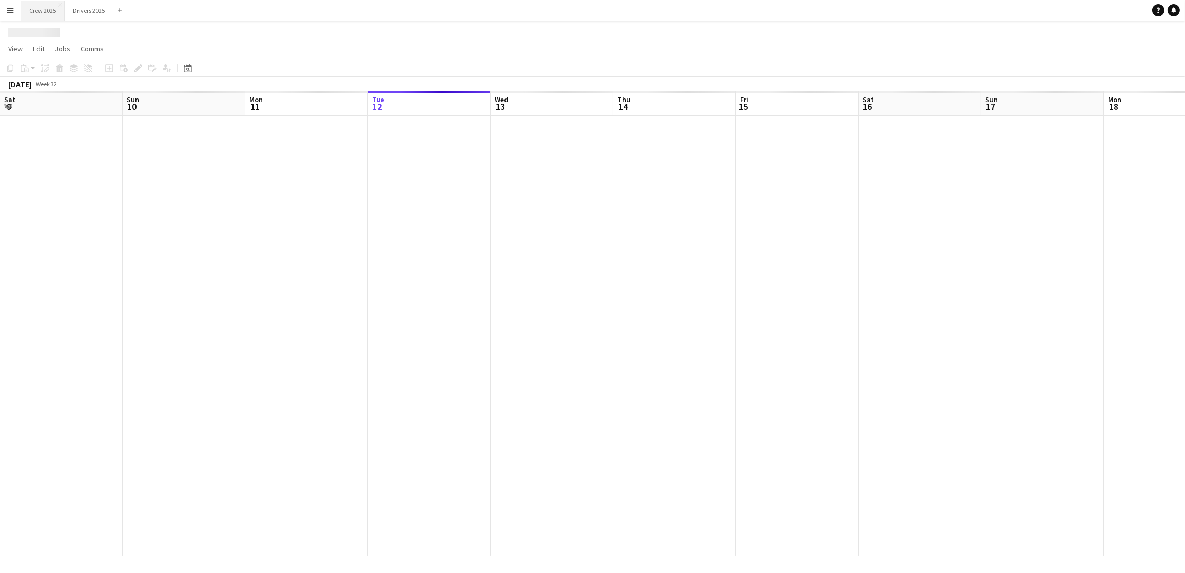
scroll to position [0, 245]
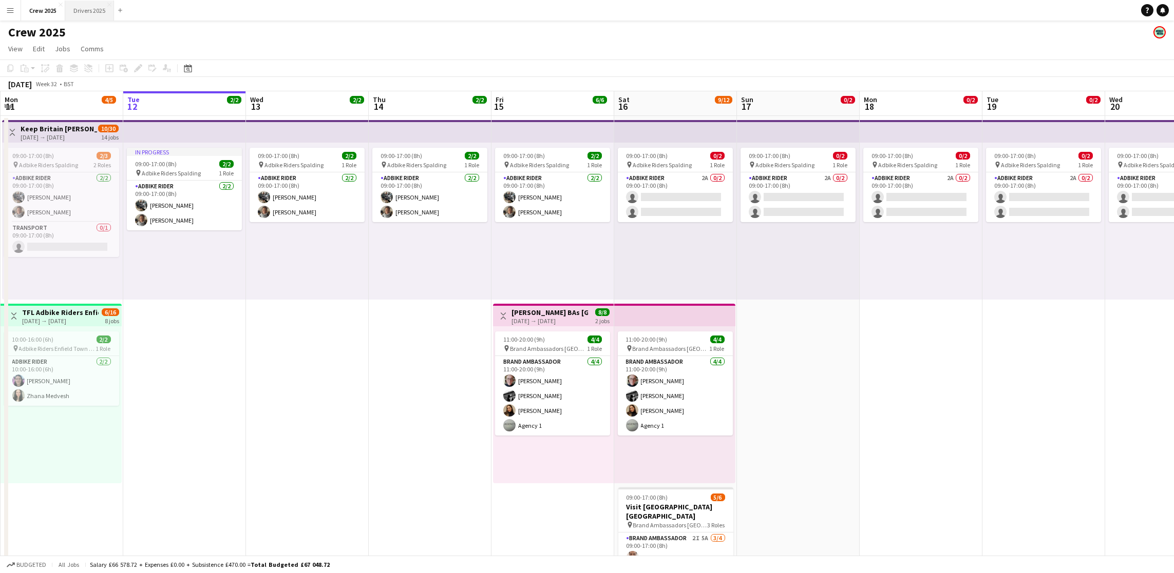
click at [97, 7] on button "Drivers 2025 Close" at bounding box center [89, 11] width 49 height 20
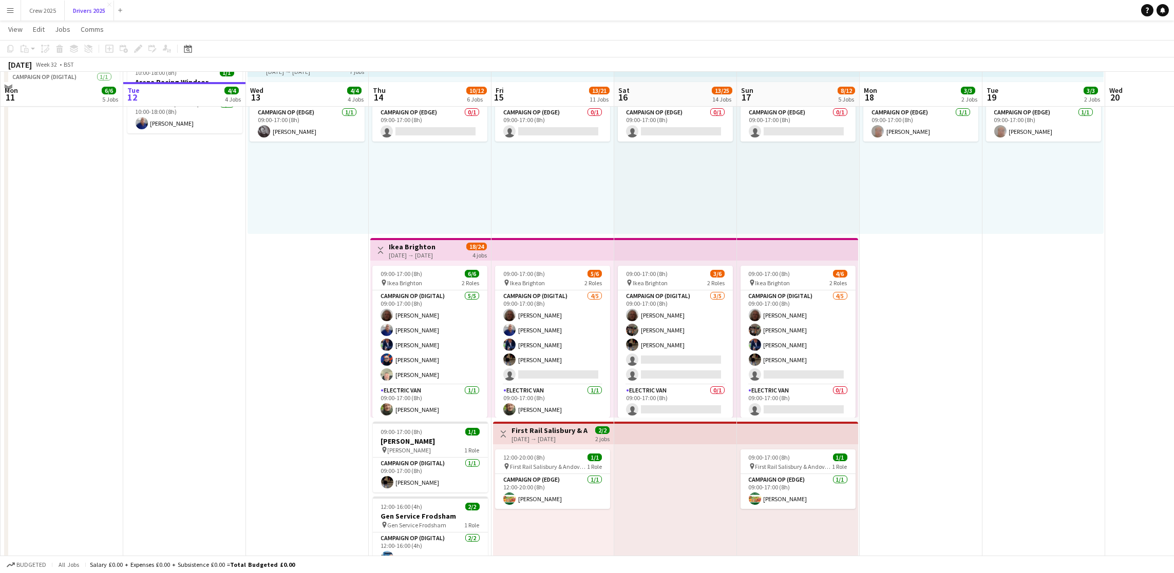
scroll to position [693, 0]
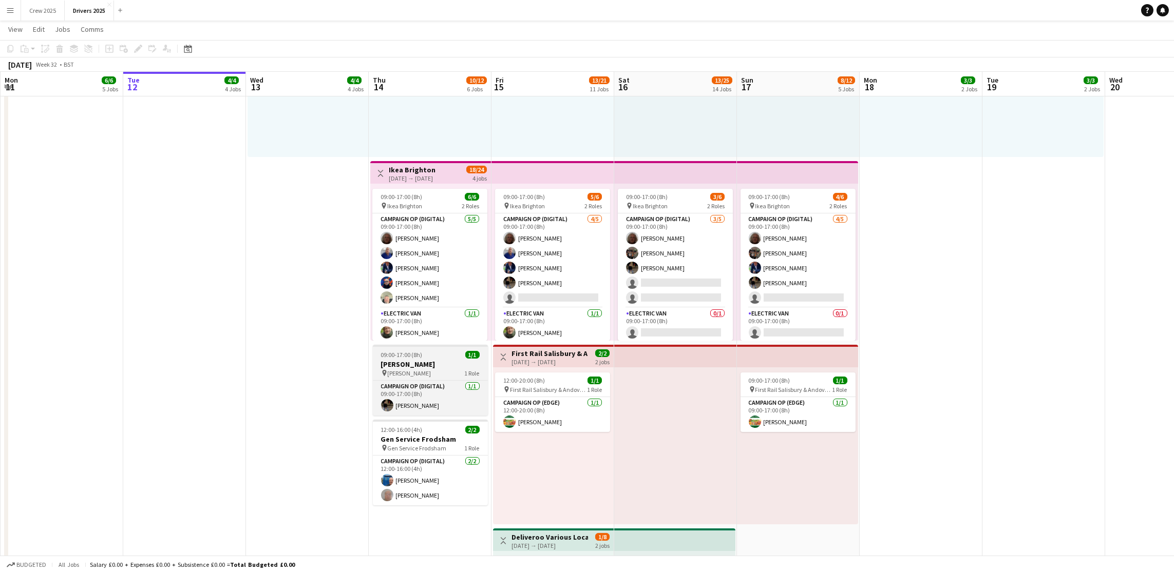
click at [426, 352] on div "09:00-17:00 (8h) 1/1" at bounding box center [430, 355] width 115 height 8
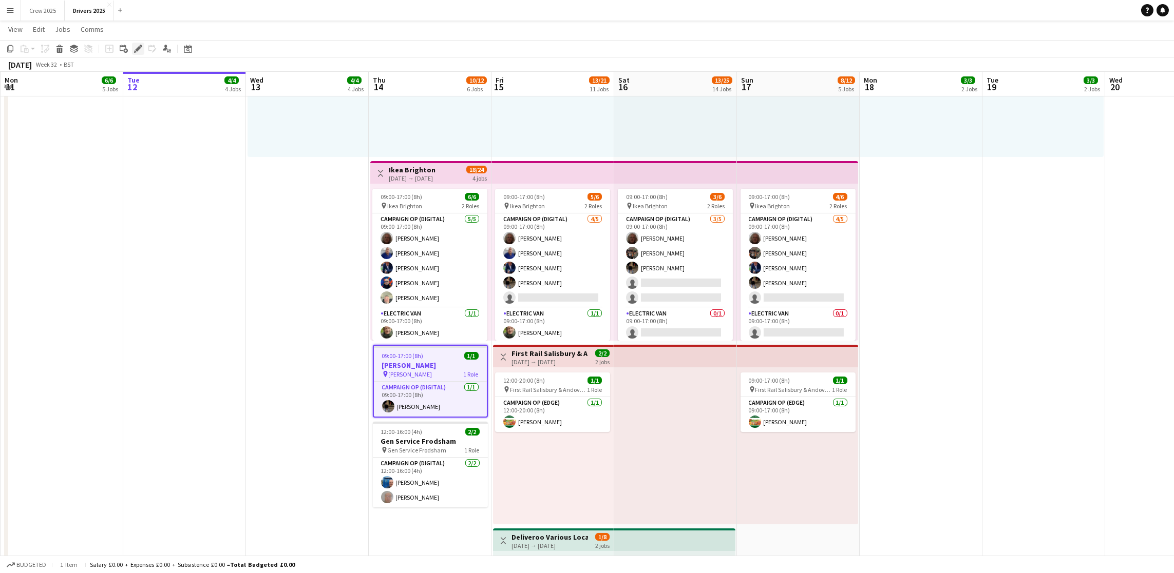
click at [135, 51] on icon "Edit" at bounding box center [138, 49] width 8 height 8
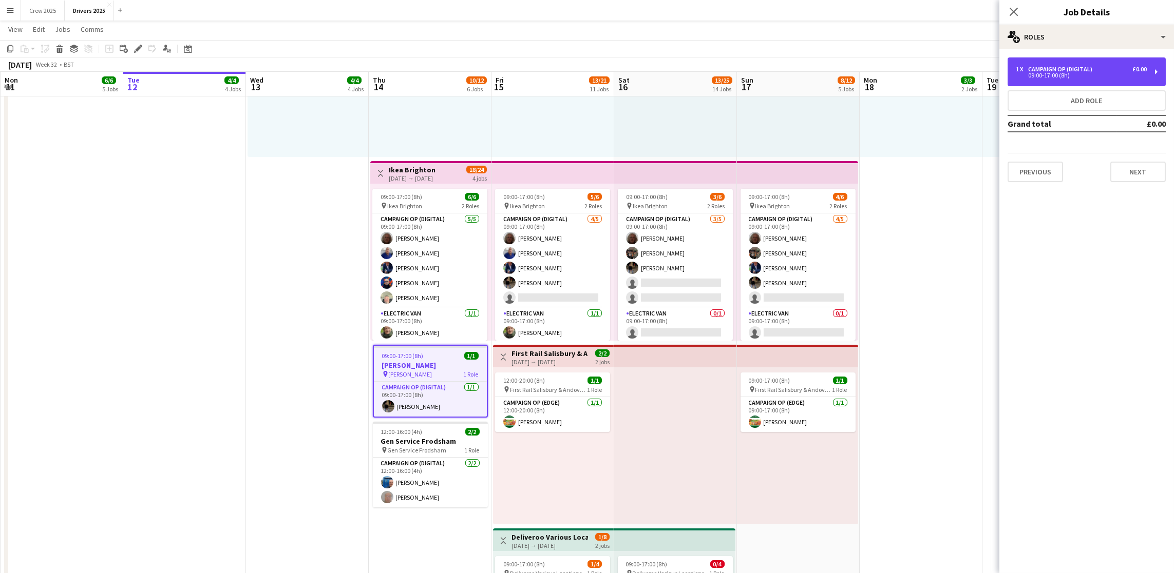
click at [936, 74] on div "09:00-17:00 (8h)" at bounding box center [1081, 75] width 131 height 5
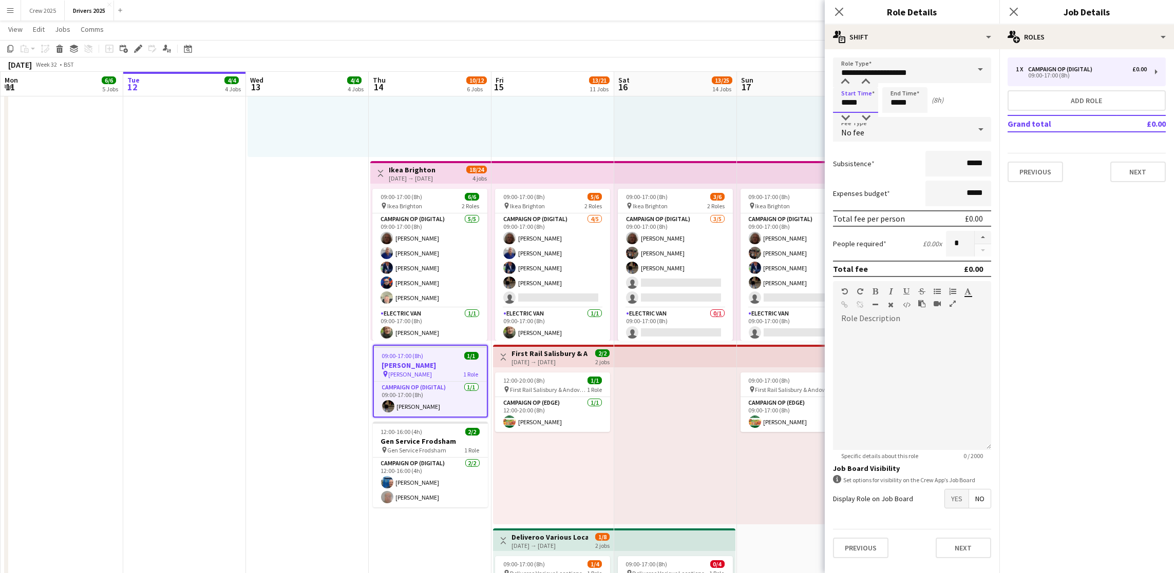
drag, startPoint x: 869, startPoint y: 106, endPoint x: 789, endPoint y: 101, distance: 80.3
type input "*****"
click at [936, 177] on button "Next" at bounding box center [1137, 172] width 55 height 21
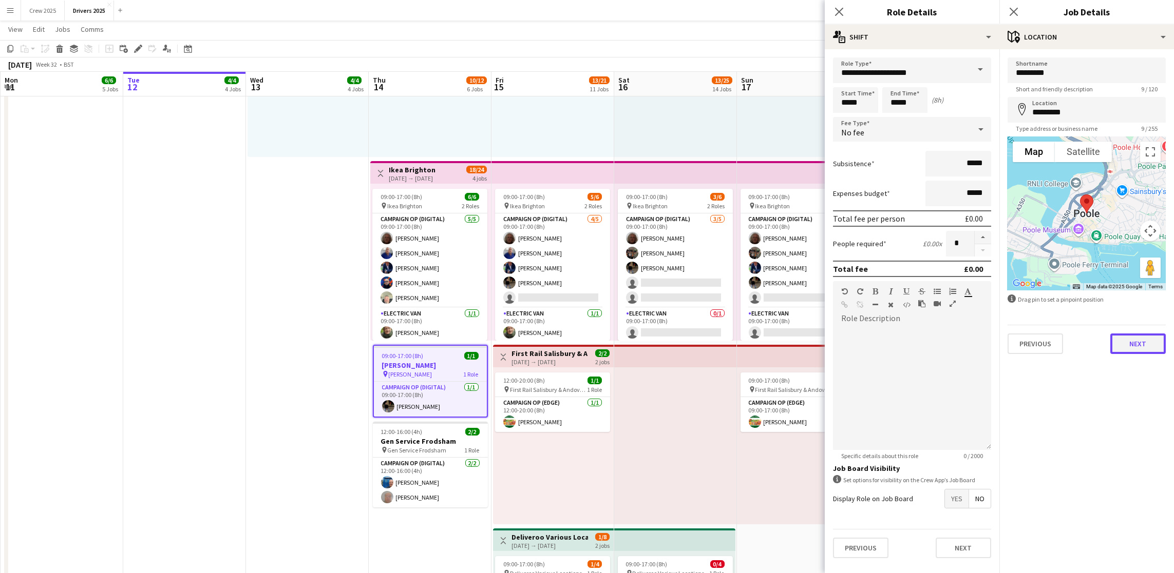
click at [936, 344] on button "Next" at bounding box center [1137, 344] width 55 height 21
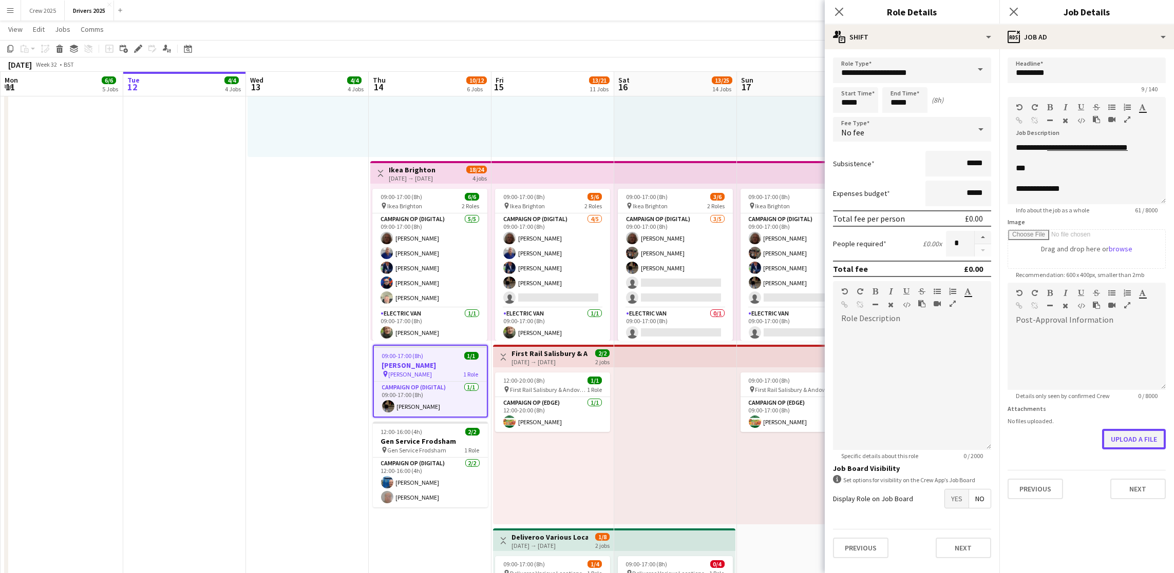
click at [936, 405] on button "Upload a file" at bounding box center [1134, 439] width 64 height 21
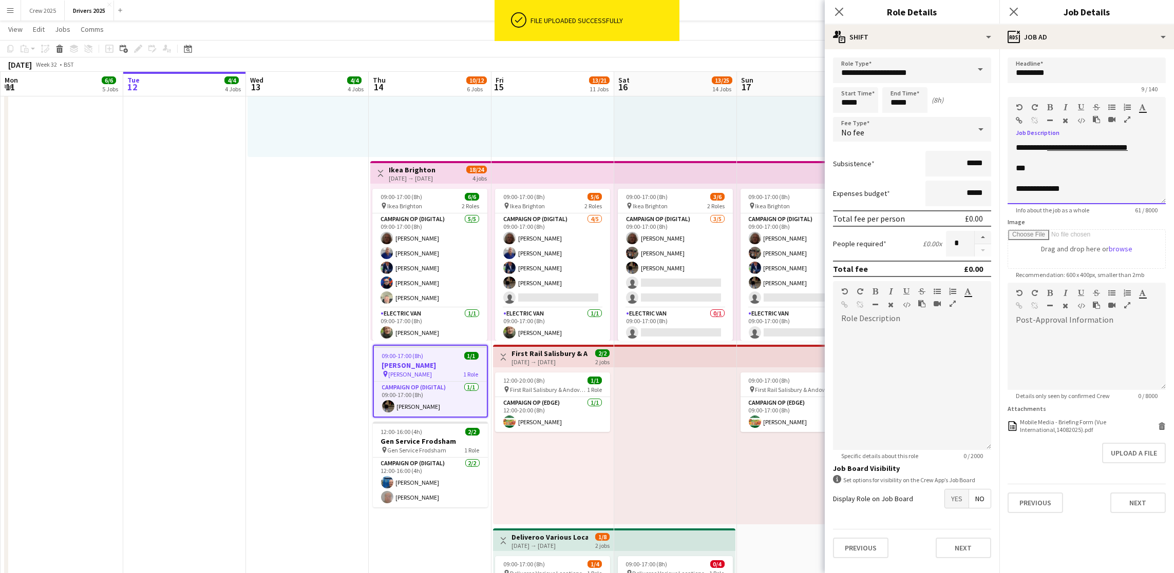
drag, startPoint x: 1084, startPoint y: 191, endPoint x: 988, endPoint y: 190, distance: 96.0
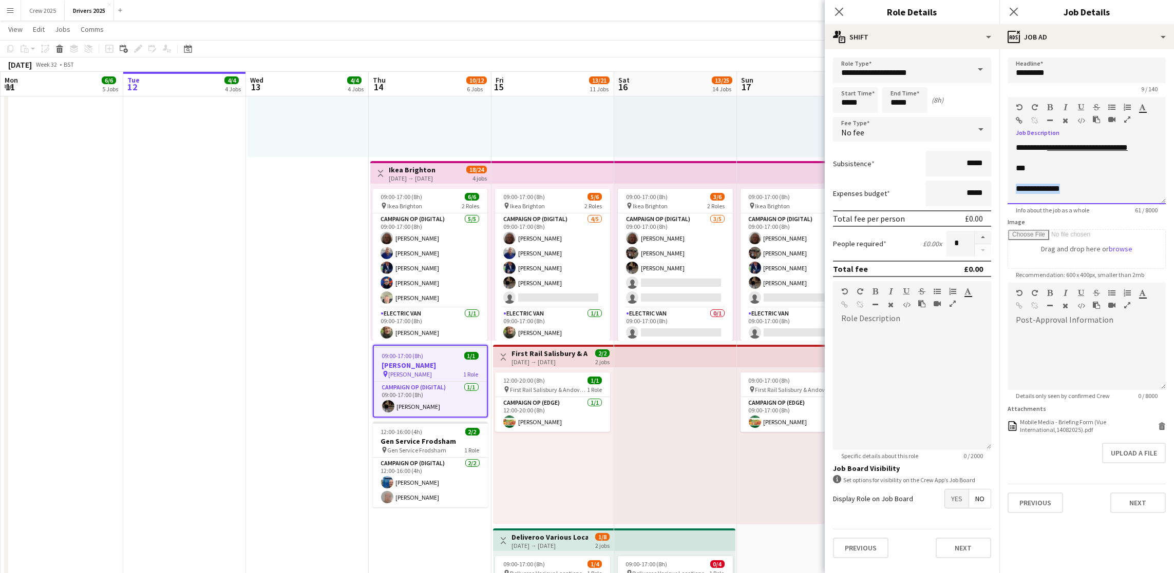
drag, startPoint x: 1057, startPoint y: 193, endPoint x: 1013, endPoint y: 193, distance: 44.2
click at [936, 193] on div "**********" at bounding box center [1086, 174] width 158 height 62
click at [936, 405] on button "Next" at bounding box center [1137, 503] width 55 height 21
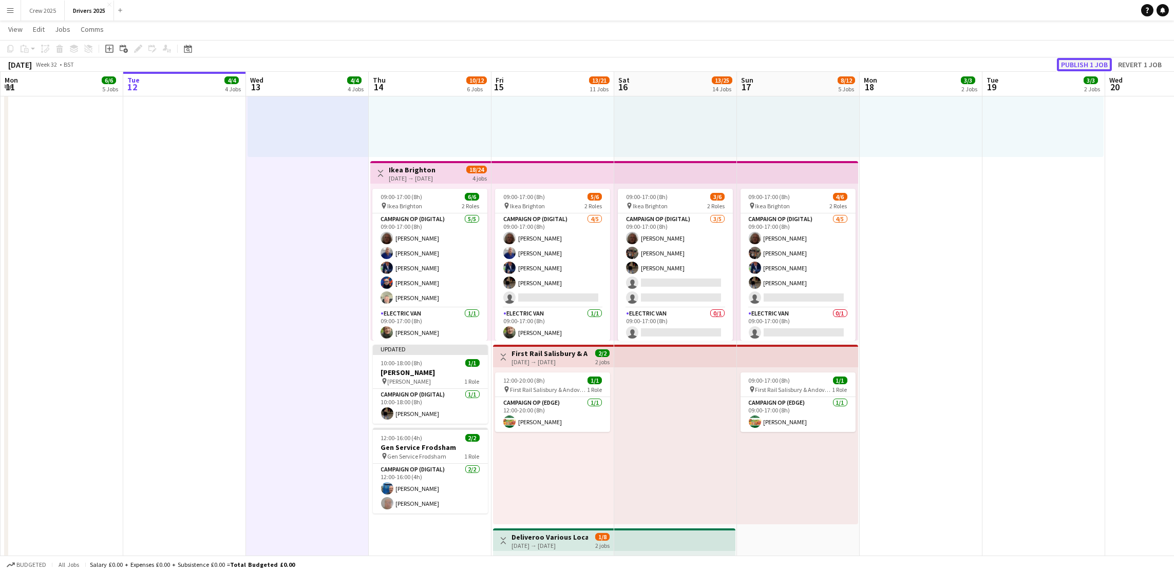
click at [936, 64] on button "Publish 1 job" at bounding box center [1084, 64] width 55 height 13
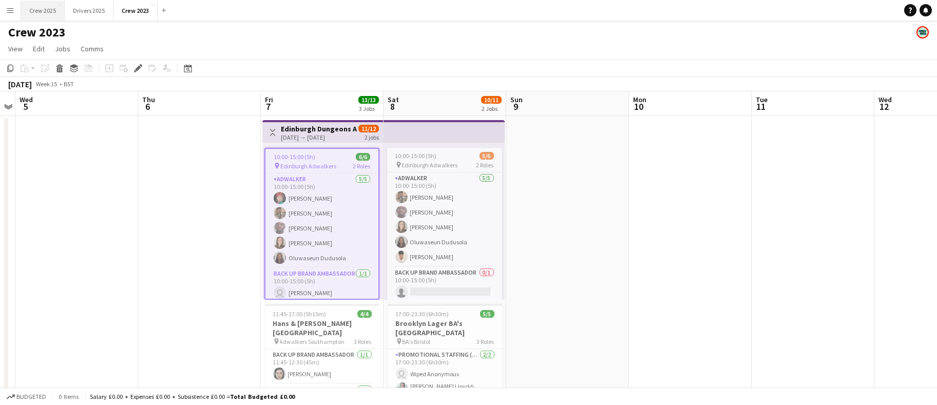
click at [42, 10] on button "Crew 2025 Close" at bounding box center [43, 11] width 44 height 20
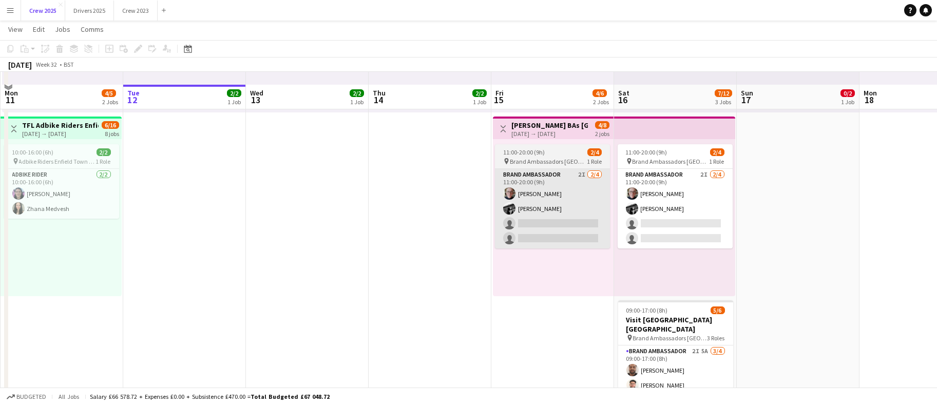
scroll to position [231, 0]
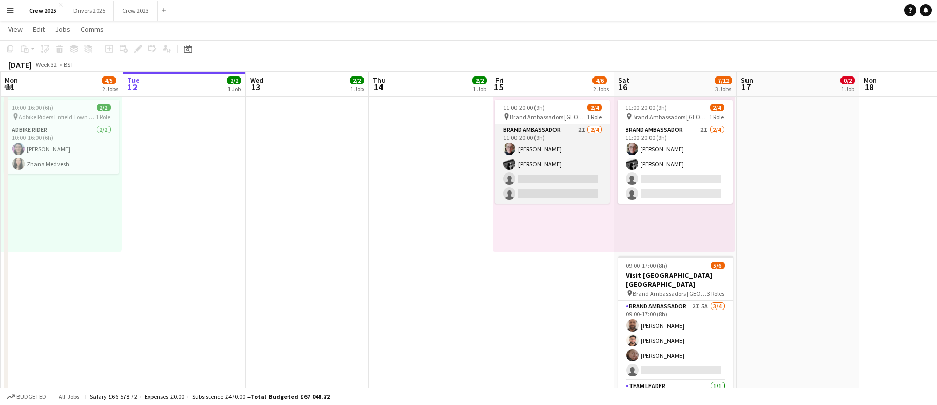
click at [545, 180] on app-card-role "Brand Ambassador 2I [DATE] 11:00-20:00 (9h) [PERSON_NAME] [PERSON_NAME] single-…" at bounding box center [552, 164] width 115 height 80
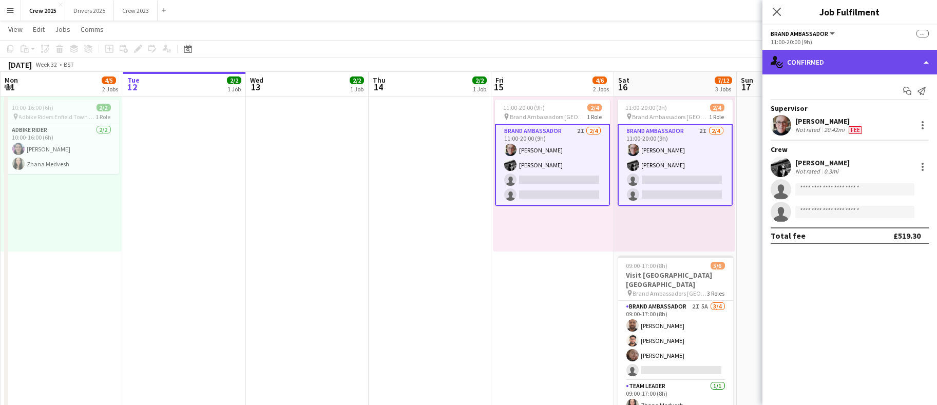
click at [861, 65] on div "single-neutral-actions-check-2 Confirmed" at bounding box center [849, 62] width 175 height 25
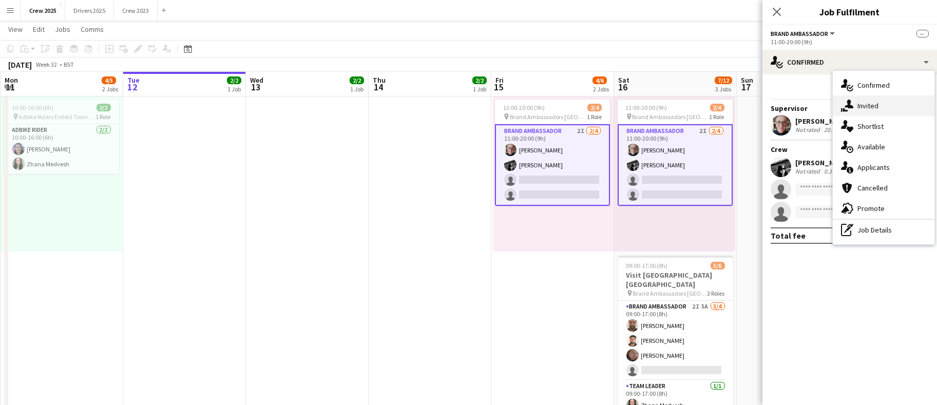
click at [868, 113] on div "single-neutral-actions-share-1 Invited" at bounding box center [884, 105] width 102 height 21
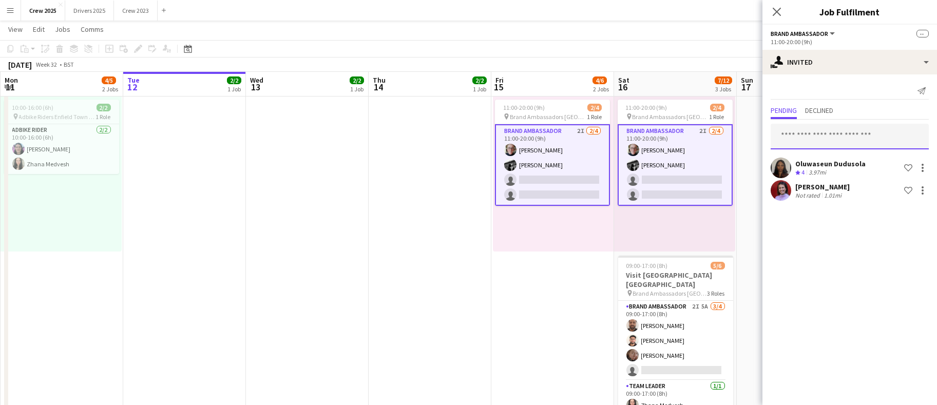
click at [845, 131] on input "text" at bounding box center [850, 137] width 158 height 26
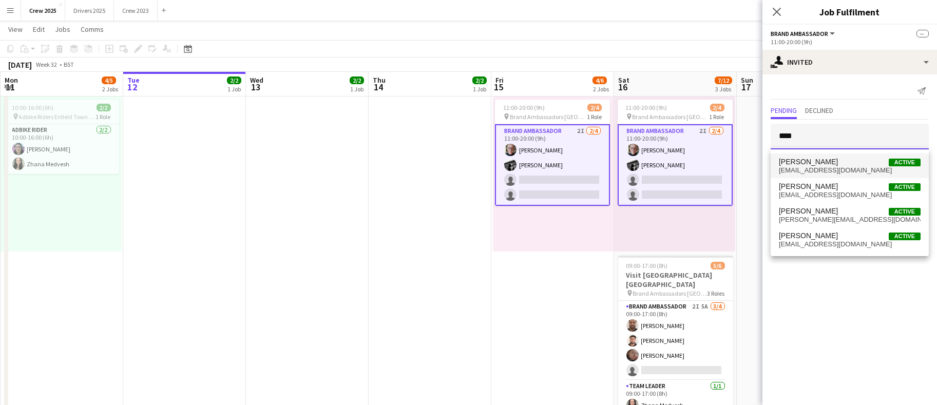
type input "****"
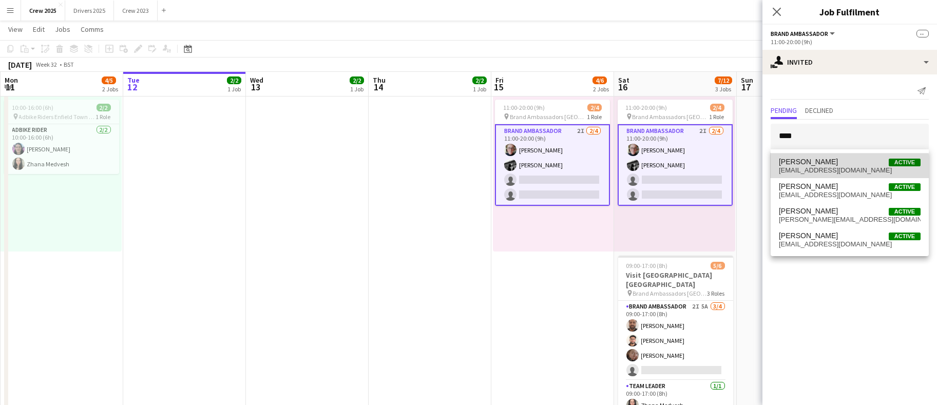
click at [839, 167] on span "[EMAIL_ADDRESS][DOMAIN_NAME]" at bounding box center [850, 170] width 142 height 8
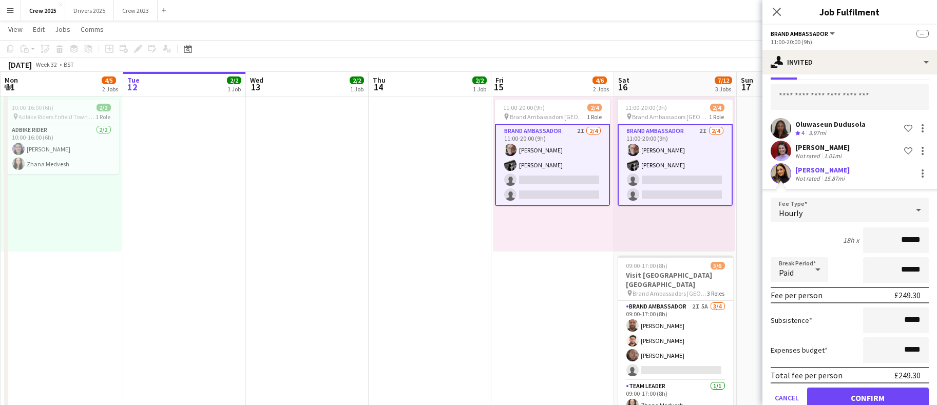
scroll to position [61, 0]
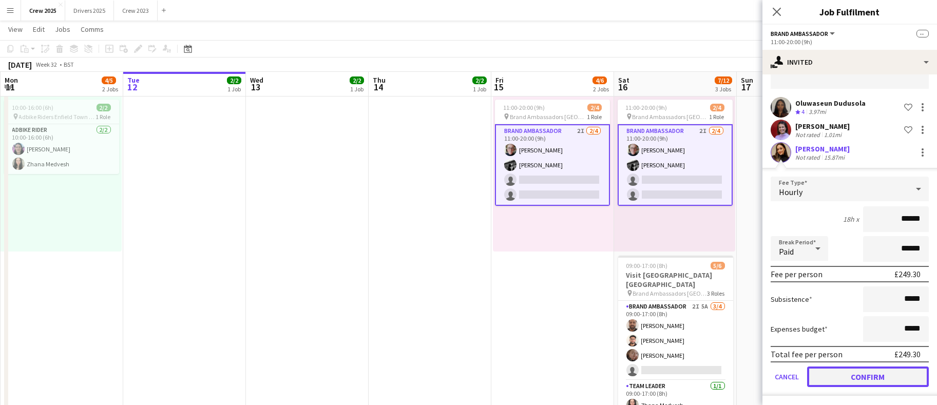
click at [871, 377] on button "Confirm" at bounding box center [868, 377] width 122 height 21
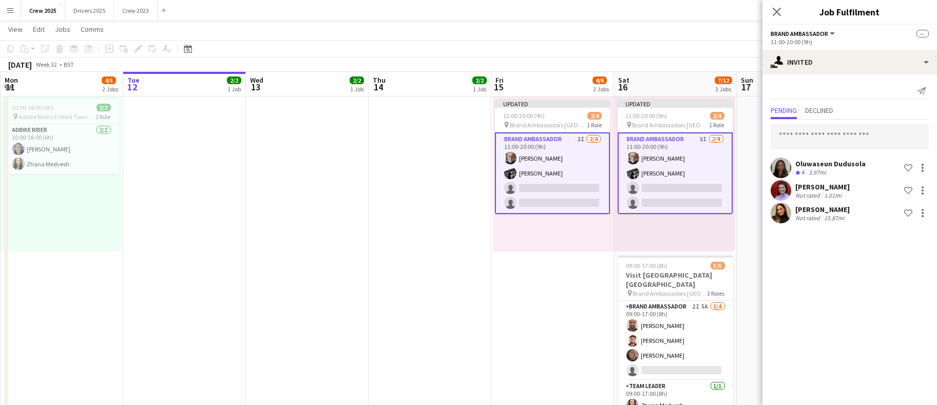
click at [447, 239] on app-date-cell "09:00-17:00 (8h) 2/2 pin Adbike Riders Spalding 1 Role Adbike Rider 2/2 09:00-1…" at bounding box center [430, 162] width 123 height 556
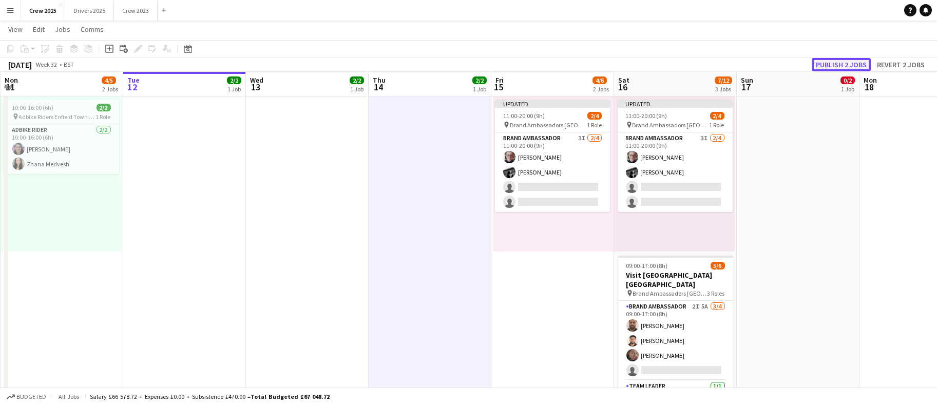
click at [834, 66] on button "Publish 2 jobs" at bounding box center [841, 64] width 59 height 13
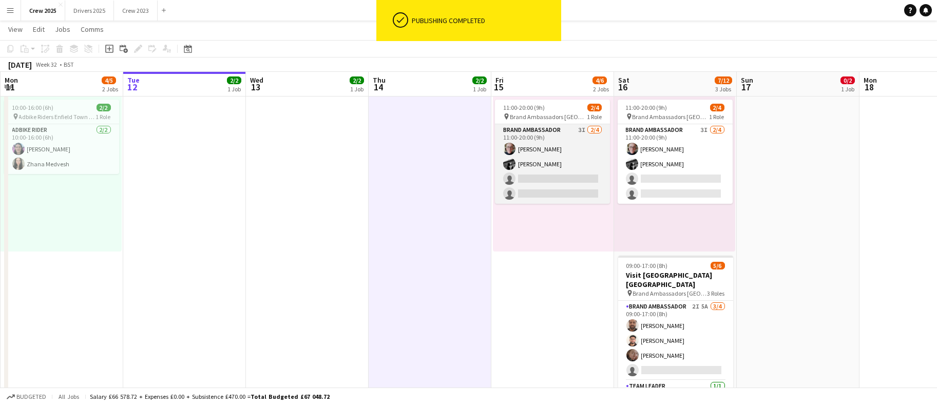
click at [569, 196] on app-card-role "Brand Ambassador 3I 2/4 11:00-20:00 (9h) Alasdair McCrone Fiona Murphy single-n…" at bounding box center [552, 164] width 115 height 80
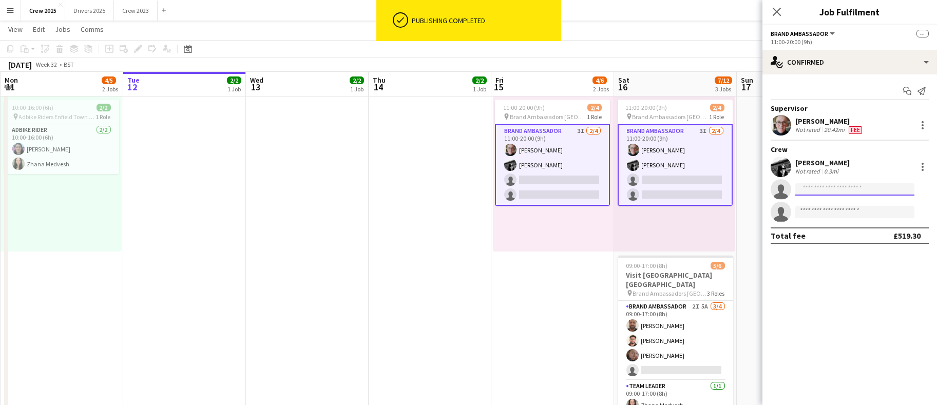
click at [835, 191] on input at bounding box center [854, 189] width 119 height 12
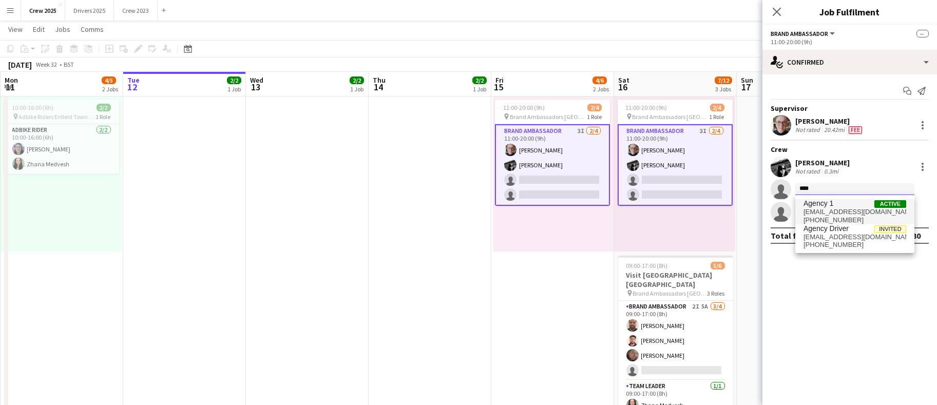
type input "****"
click at [828, 208] on span "agencymmg1@gmail.com" at bounding box center [855, 212] width 103 height 8
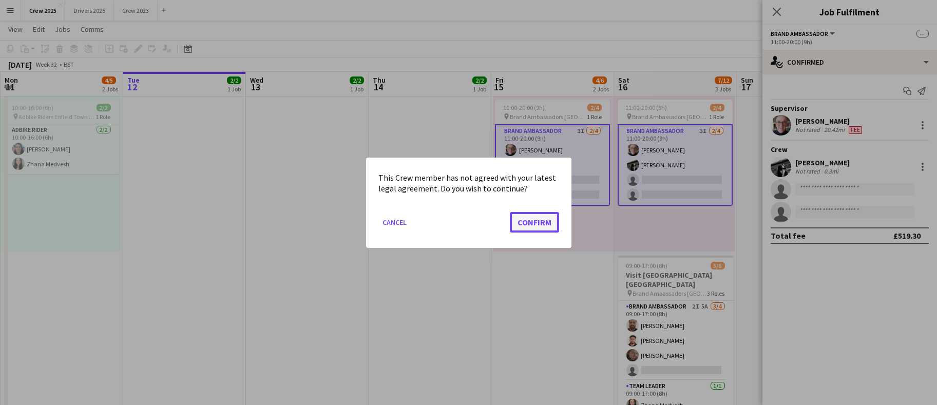
click at [550, 224] on button "Confirm" at bounding box center [534, 222] width 49 height 21
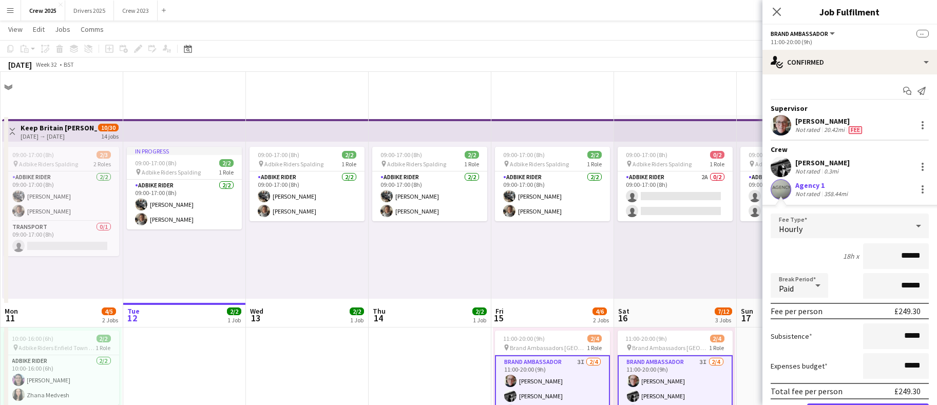
scroll to position [231, 0]
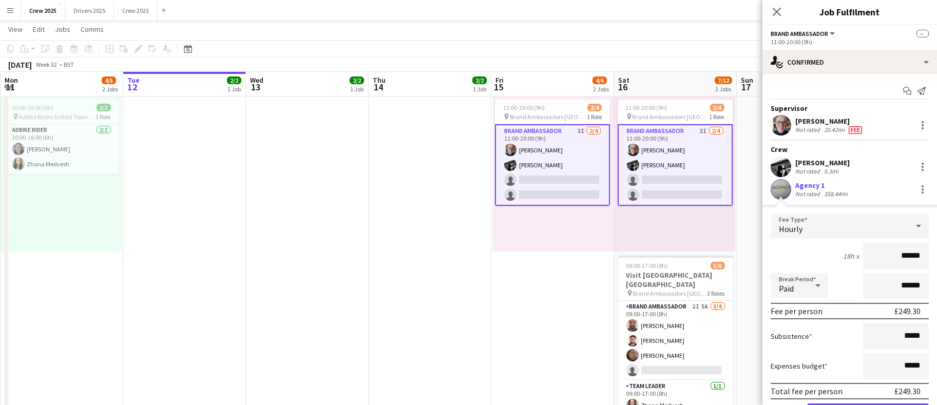
click at [836, 214] on div "Hourly" at bounding box center [840, 226] width 138 height 25
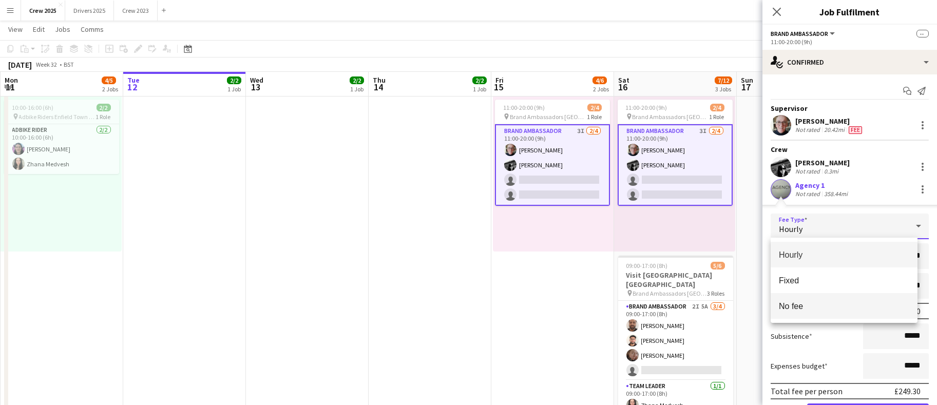
click at [793, 302] on span "No fee" at bounding box center [844, 306] width 130 height 10
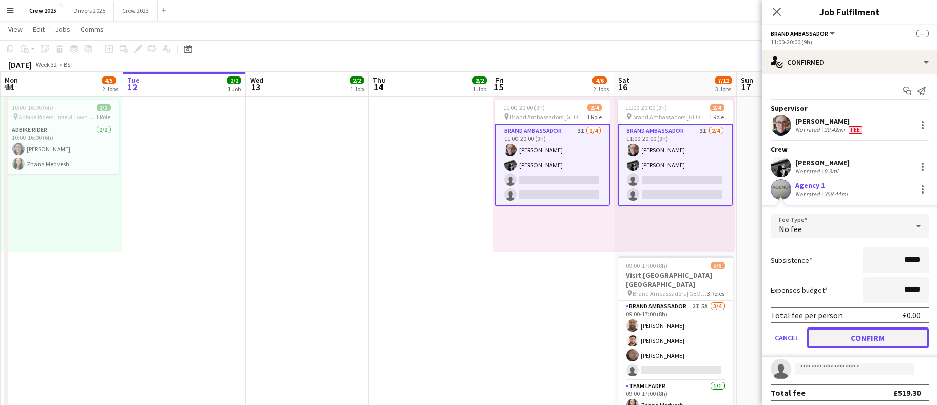
click at [861, 333] on button "Confirm" at bounding box center [868, 338] width 122 height 21
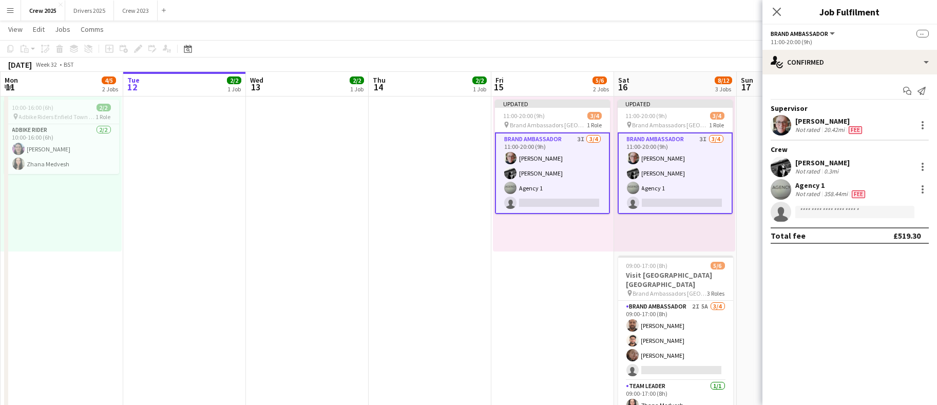
click at [604, 322] on app-date-cell "09:00-17:00 (8h) 2/2 pin Adbike Riders Spalding 1 Role Adbike Rider 2/2 09:00-1…" at bounding box center [552, 162] width 123 height 556
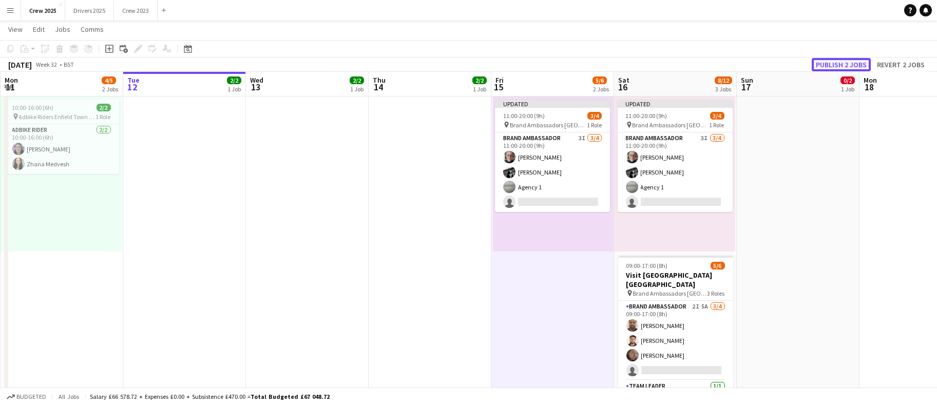
click at [835, 67] on button "Publish 2 jobs" at bounding box center [841, 64] width 59 height 13
